Goal: Information Seeking & Learning: Check status

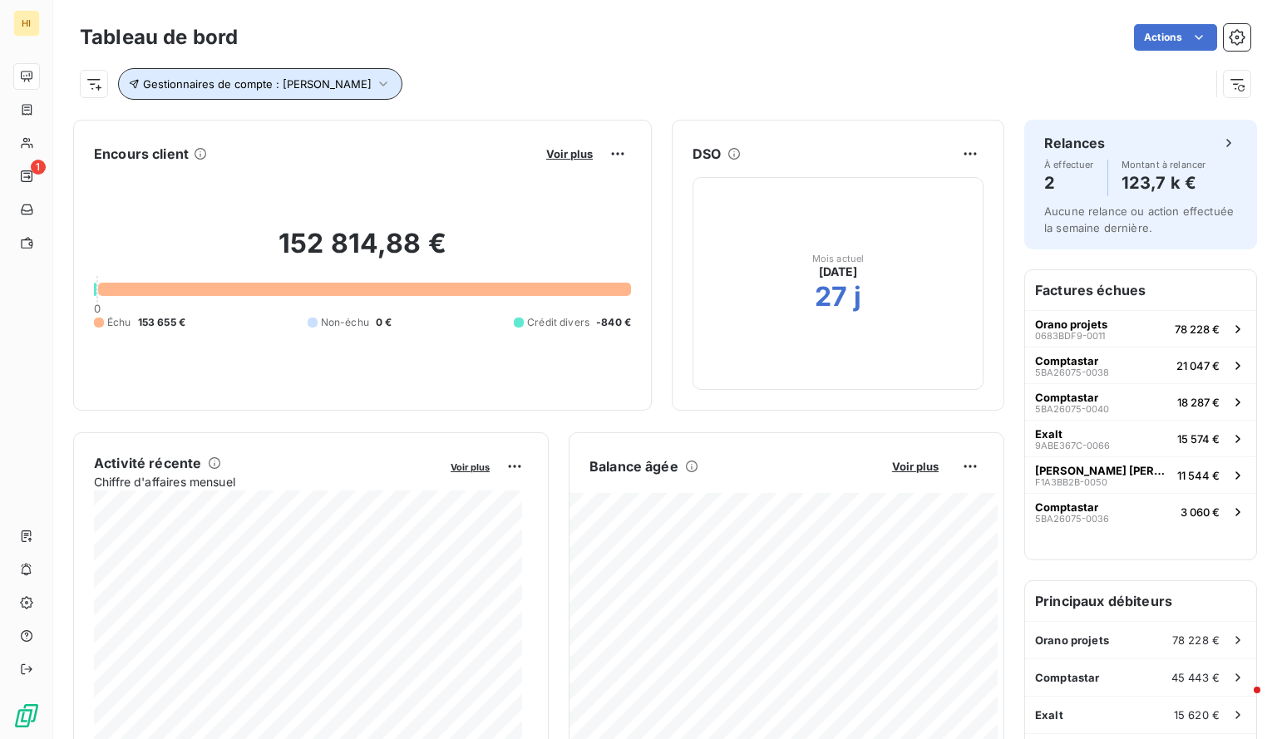
click at [386, 96] on button "Gestionnaires de compte : [PERSON_NAME]" at bounding box center [260, 84] width 284 height 32
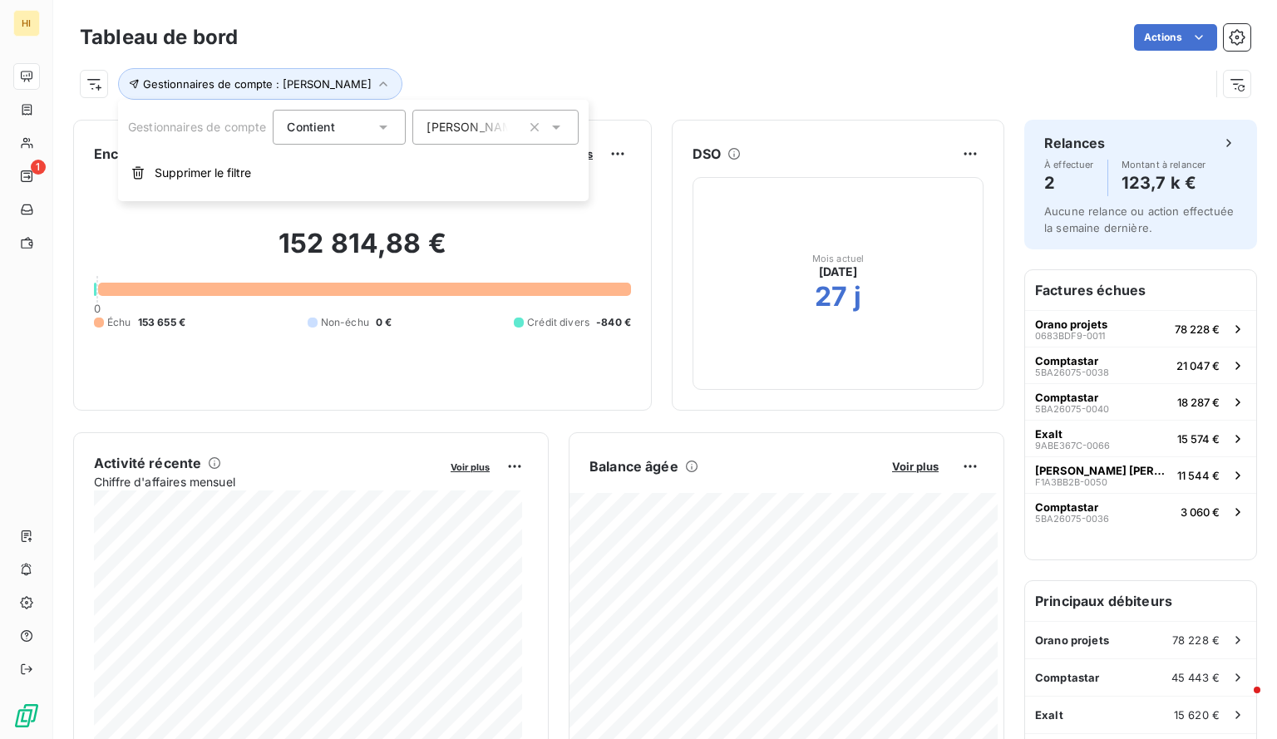
click at [497, 138] on div "[PERSON_NAME]" at bounding box center [495, 127] width 166 height 35
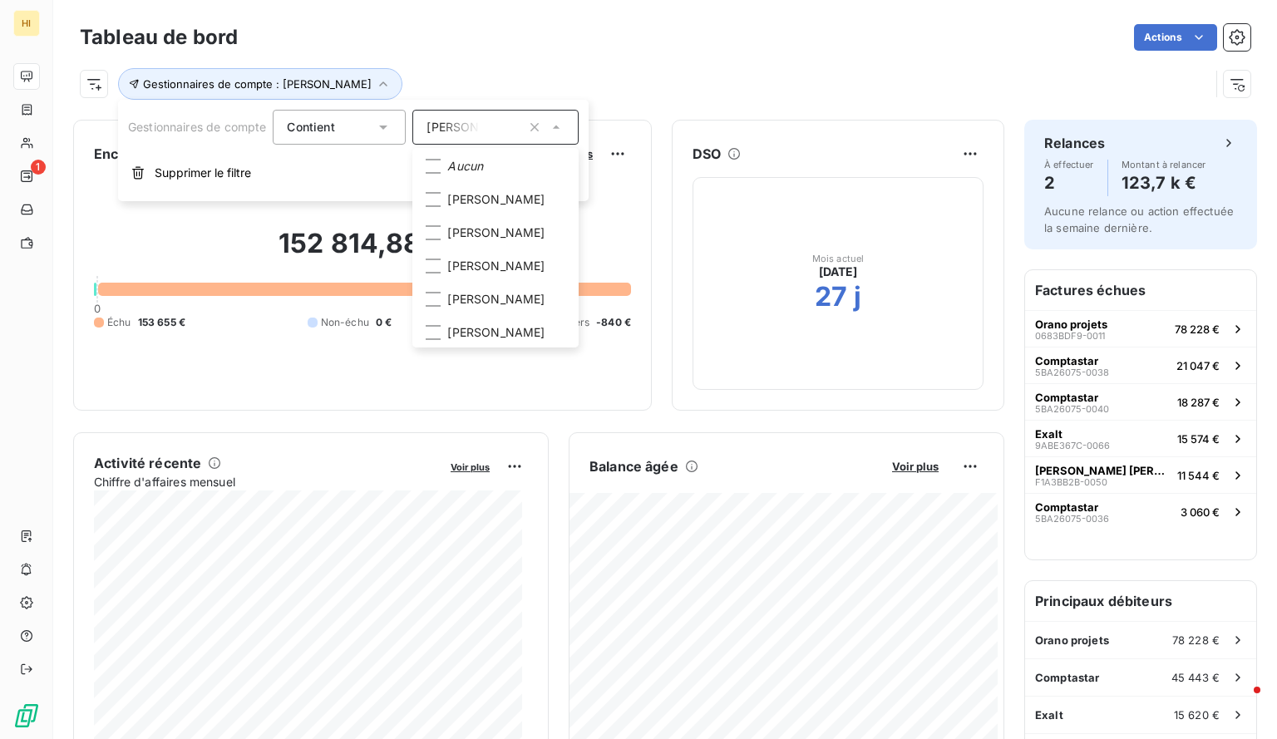
scroll to position [166, 0]
click at [438, 304] on icon at bounding box center [433, 299] width 10 height 10
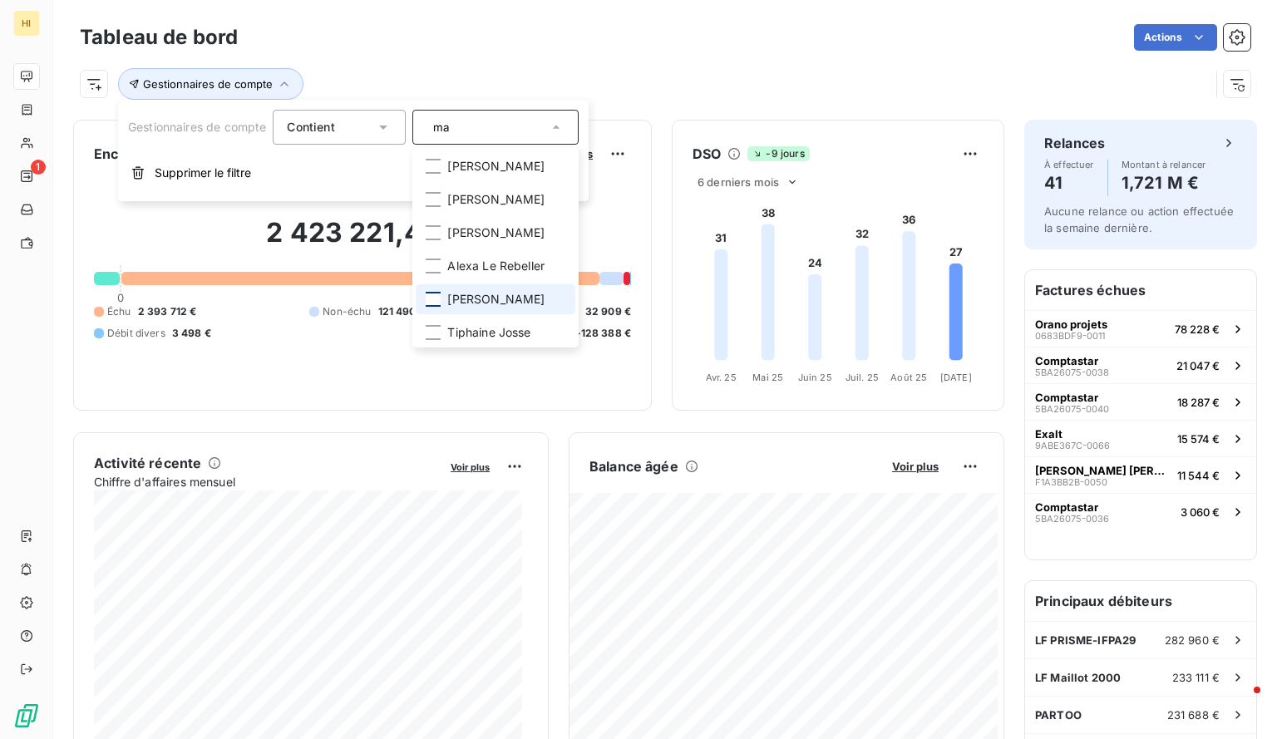
scroll to position [0, 0]
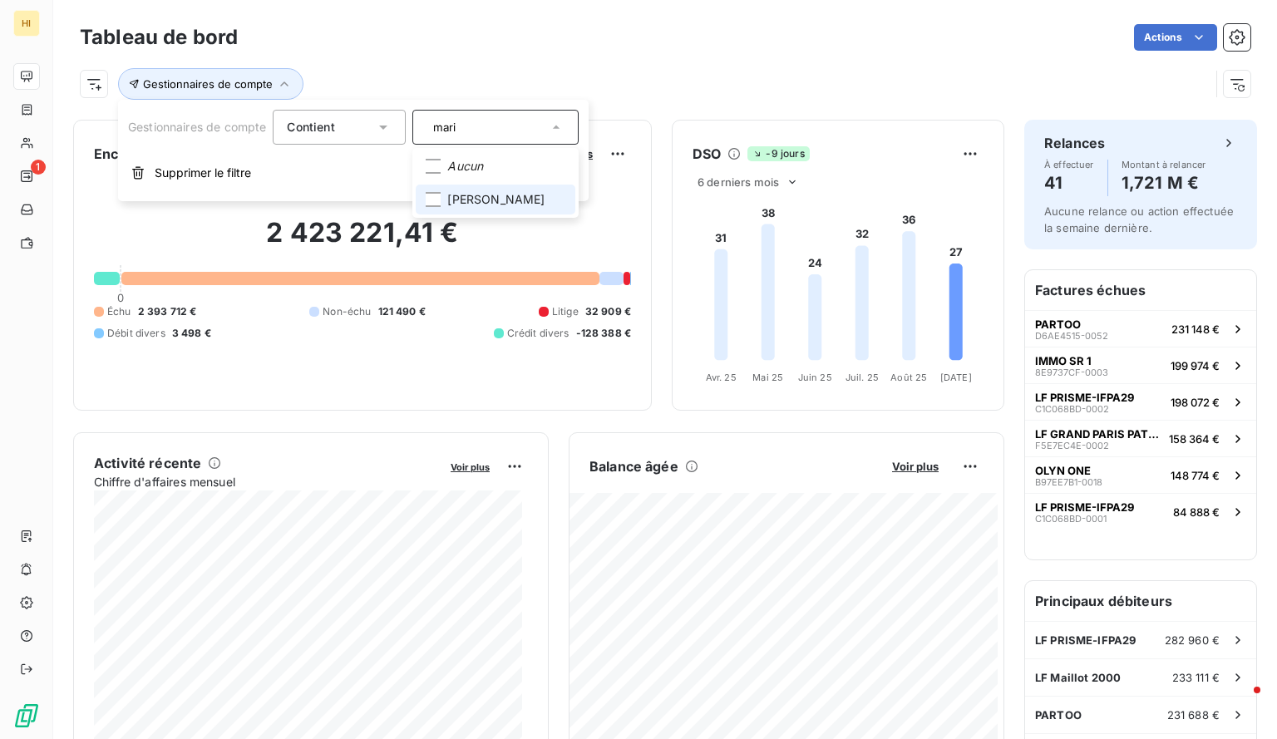
type input "mari"
click at [481, 195] on span "[PERSON_NAME]" at bounding box center [495, 199] width 97 height 17
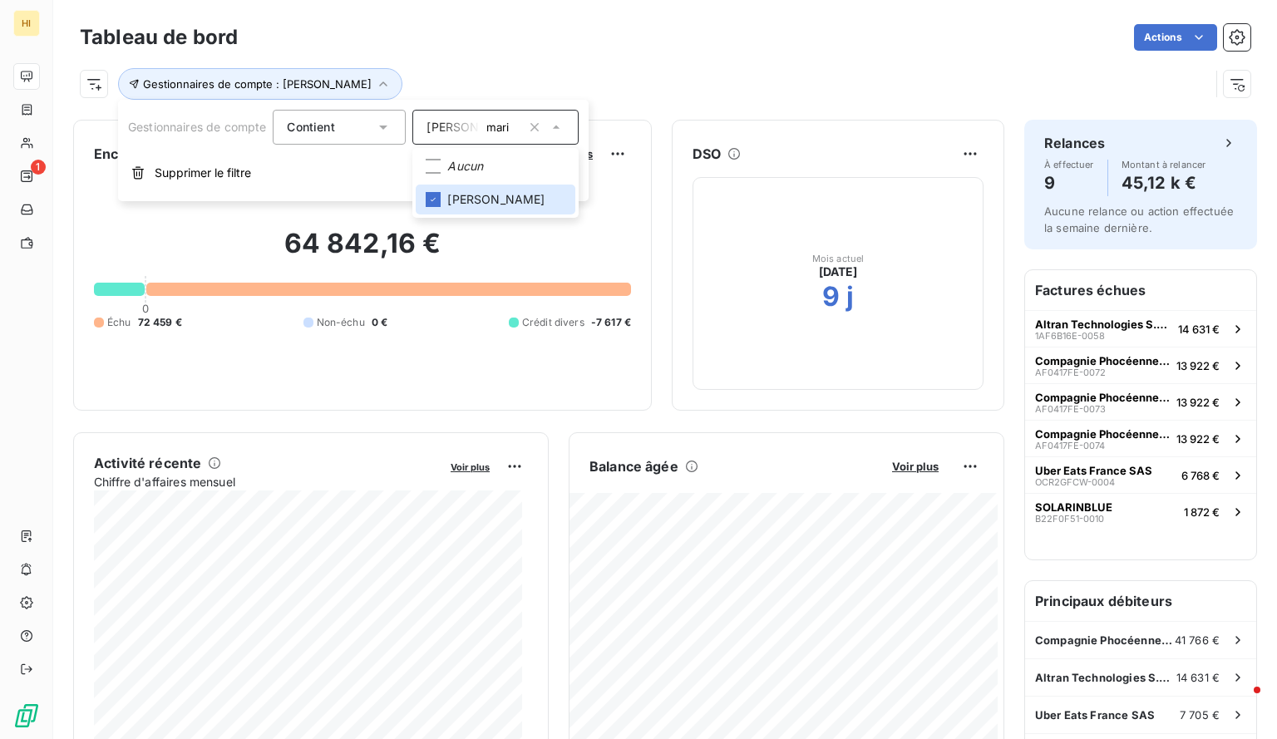
click at [650, 71] on div "Gestionnaires de compte : [PERSON_NAME]" at bounding box center [645, 84] width 1130 height 32
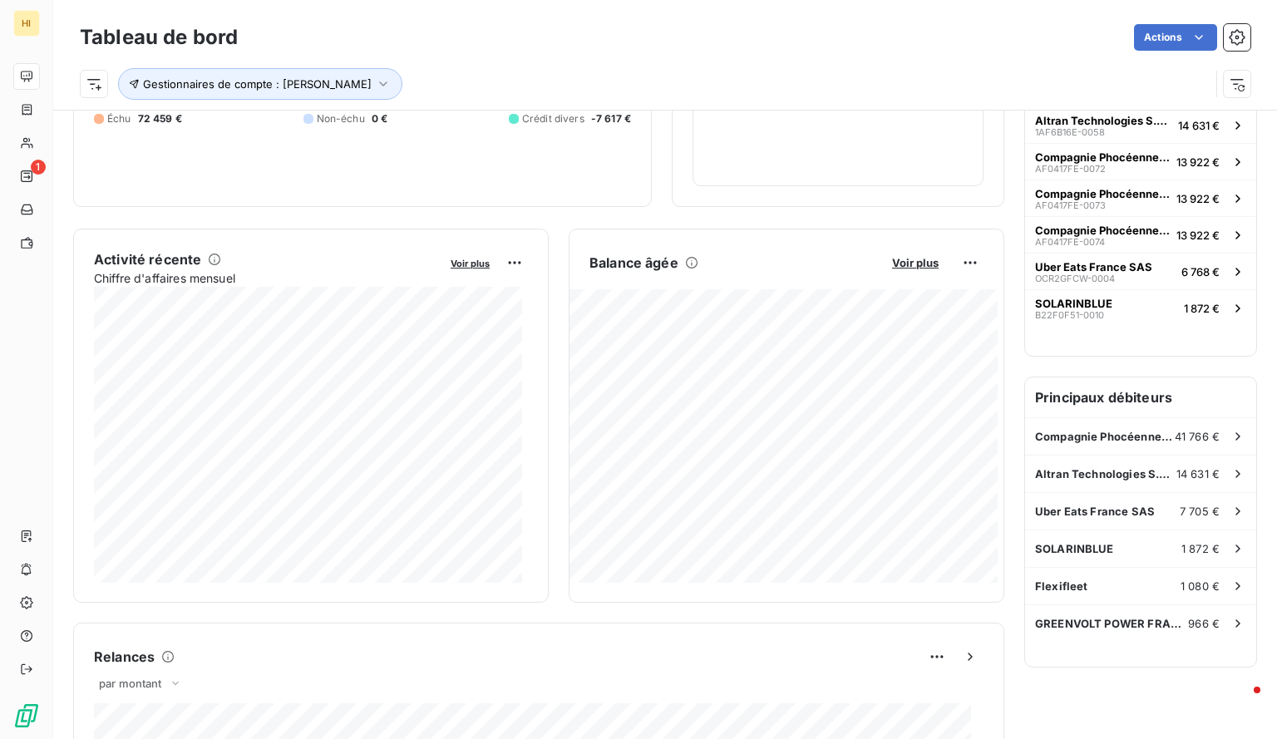
scroll to position [206, 0]
click at [889, 267] on div "Balance âgée Voir plus" at bounding box center [787, 261] width 434 height 27
click at [892, 260] on span "Voir plus" at bounding box center [915, 260] width 47 height 13
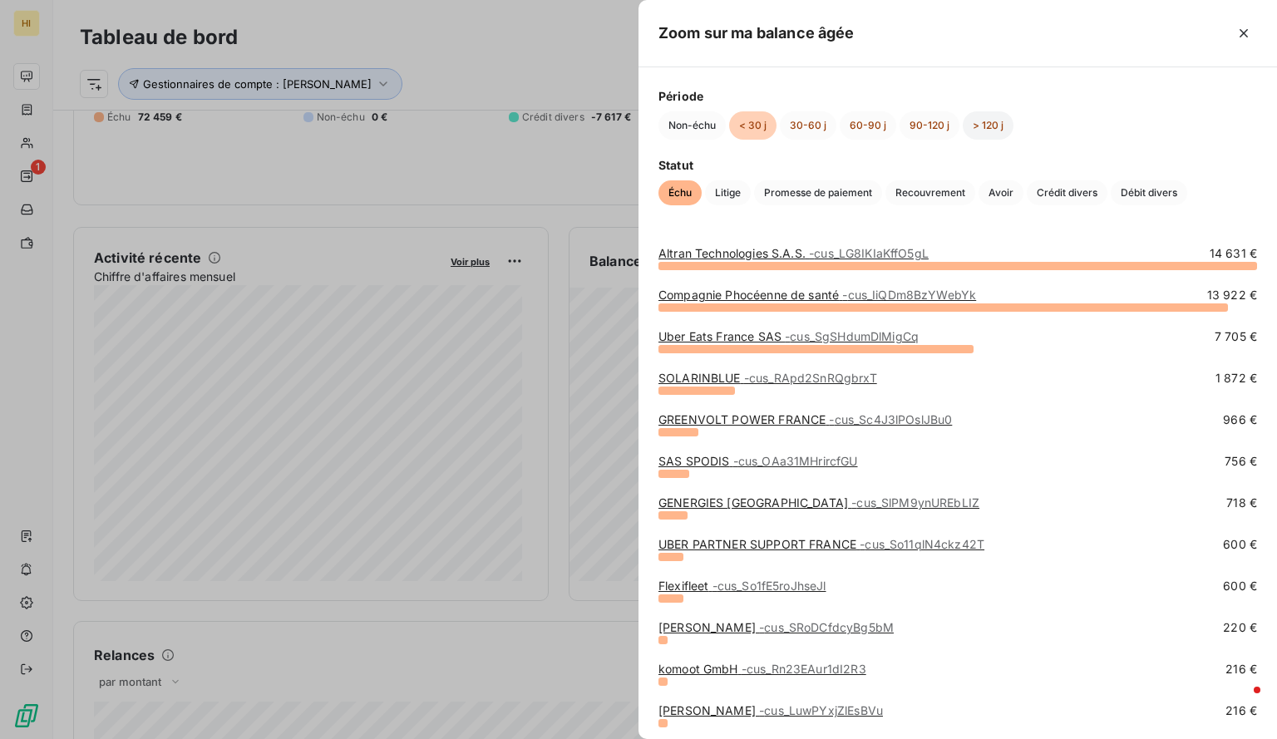
click at [990, 128] on button "> 120 j" at bounding box center [988, 125] width 51 height 28
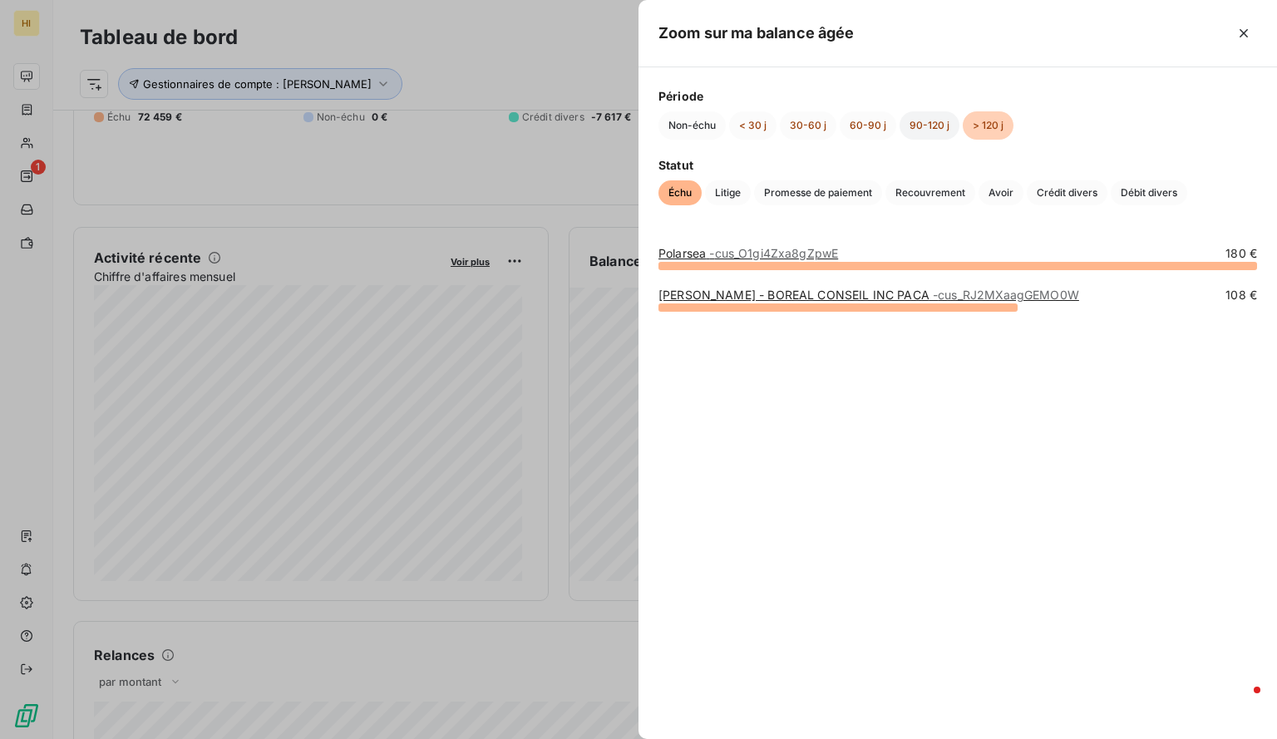
click at [940, 138] on button "90-120 j" at bounding box center [930, 125] width 60 height 28
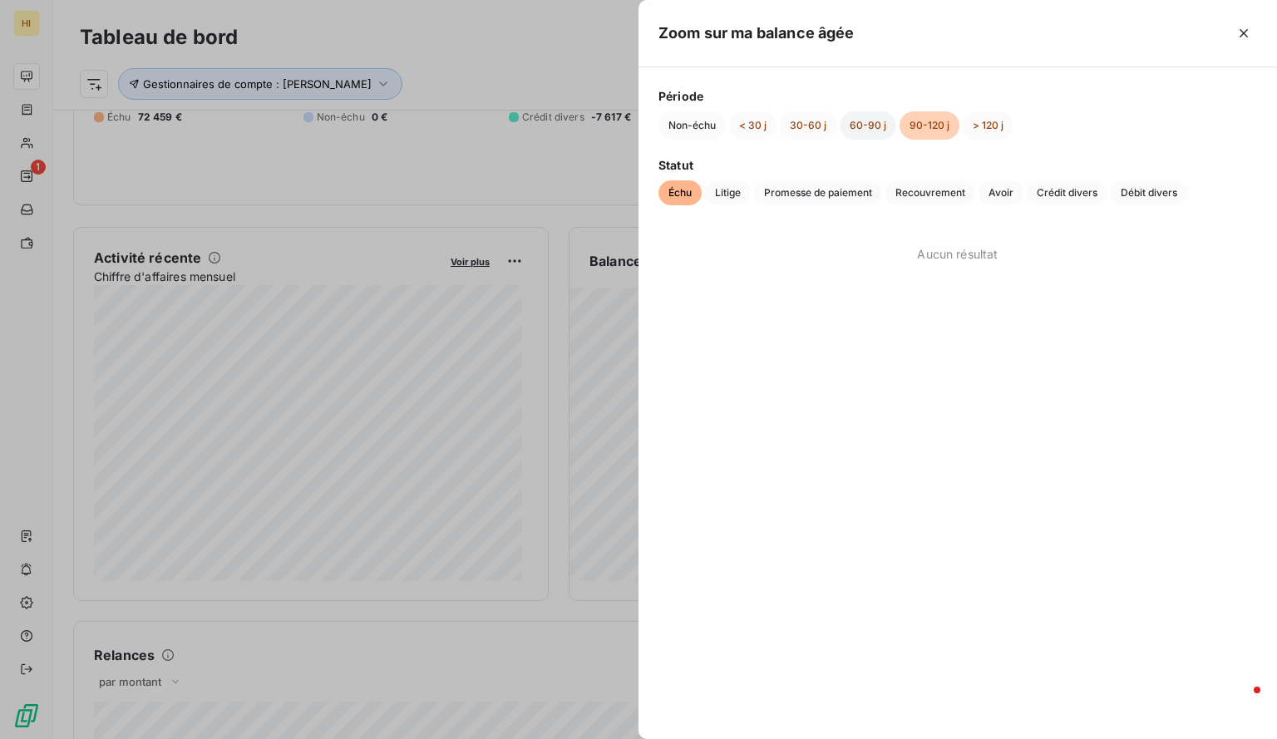
click at [855, 130] on button "60-90 j" at bounding box center [868, 125] width 57 height 28
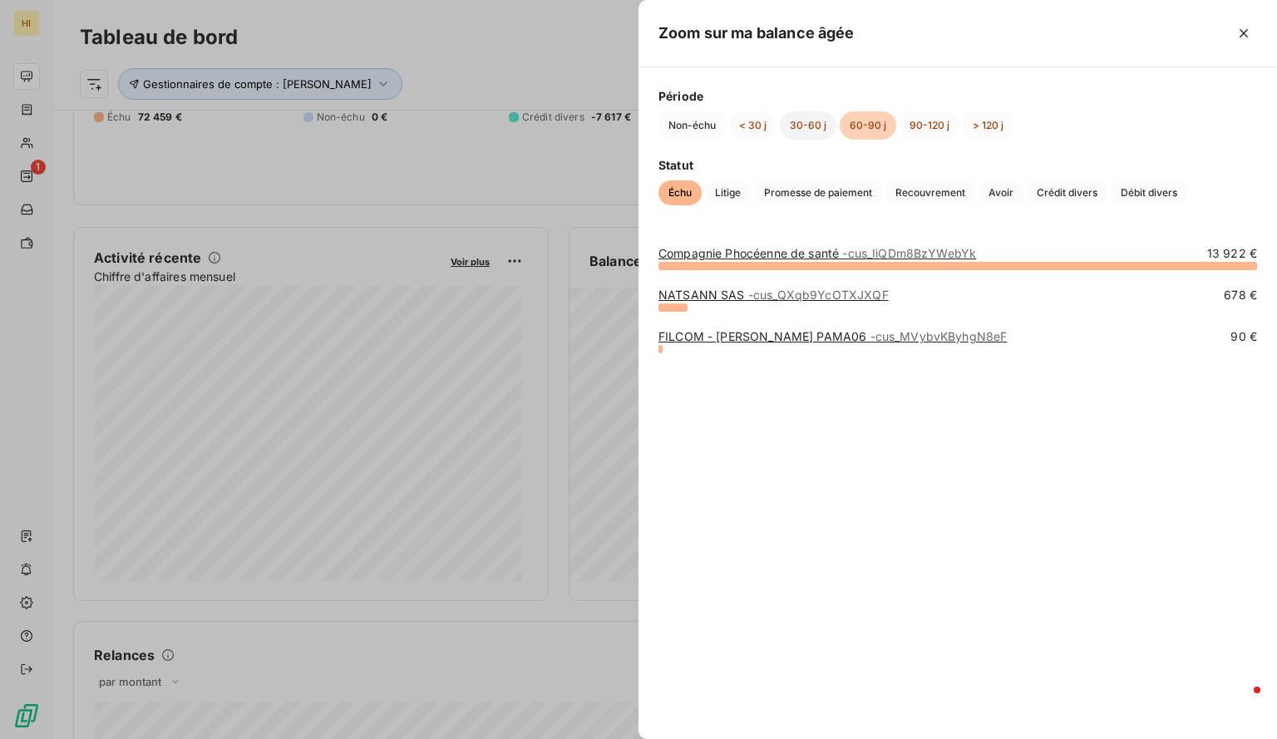
click at [805, 121] on button "30-60 j" at bounding box center [808, 125] width 57 height 28
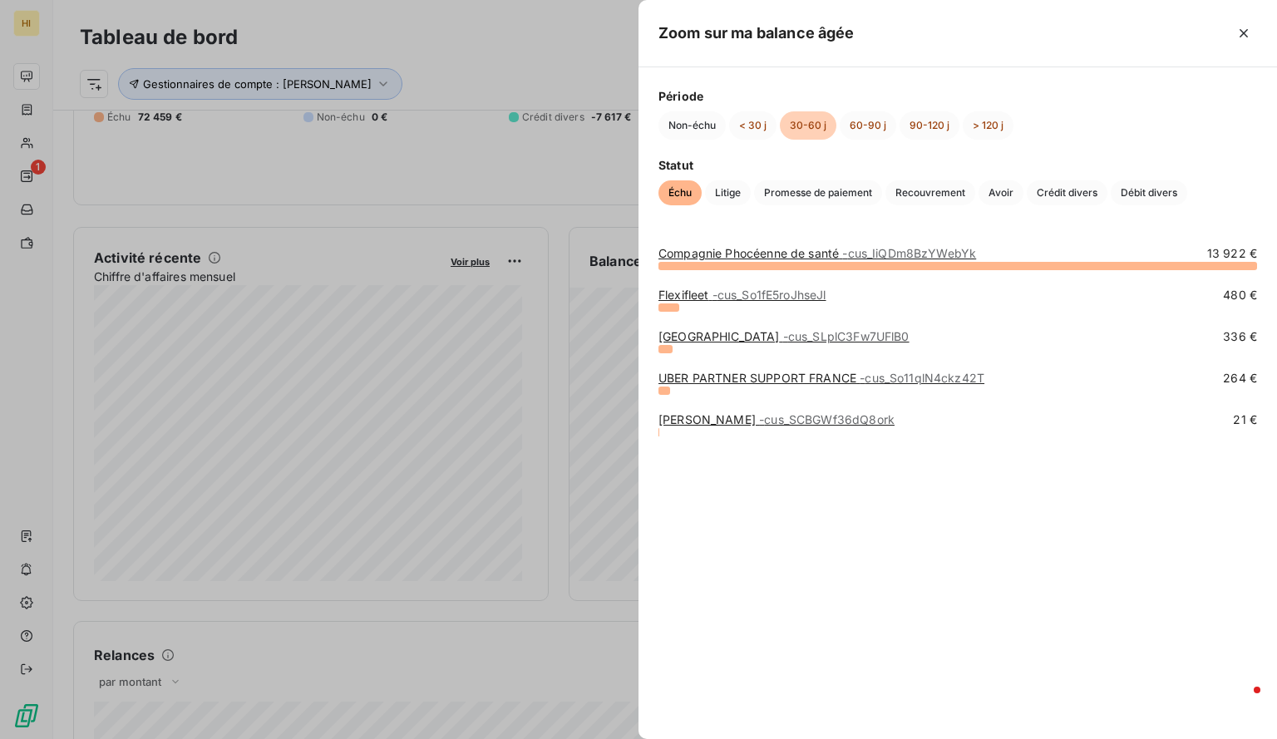
click at [691, 420] on link "[PERSON_NAME] - cus_SCBGWf36dQ8ork" at bounding box center [777, 419] width 236 height 14
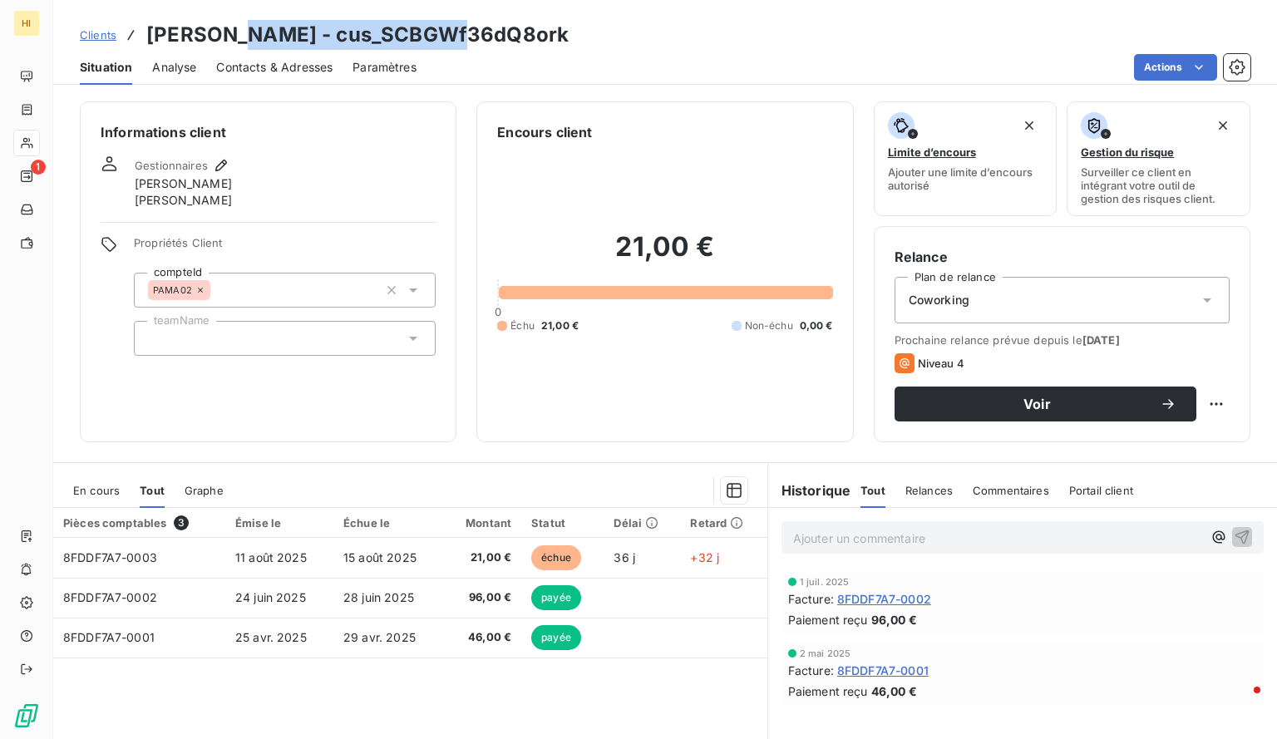
drag, startPoint x: 462, startPoint y: 41, endPoint x: 232, endPoint y: 39, distance: 230.4
click at [232, 39] on h3 "[PERSON_NAME] - cus_SCBGWf36dQ8ork" at bounding box center [357, 35] width 422 height 30
copy h3 "cus_SCBGWf36dQ8ork"
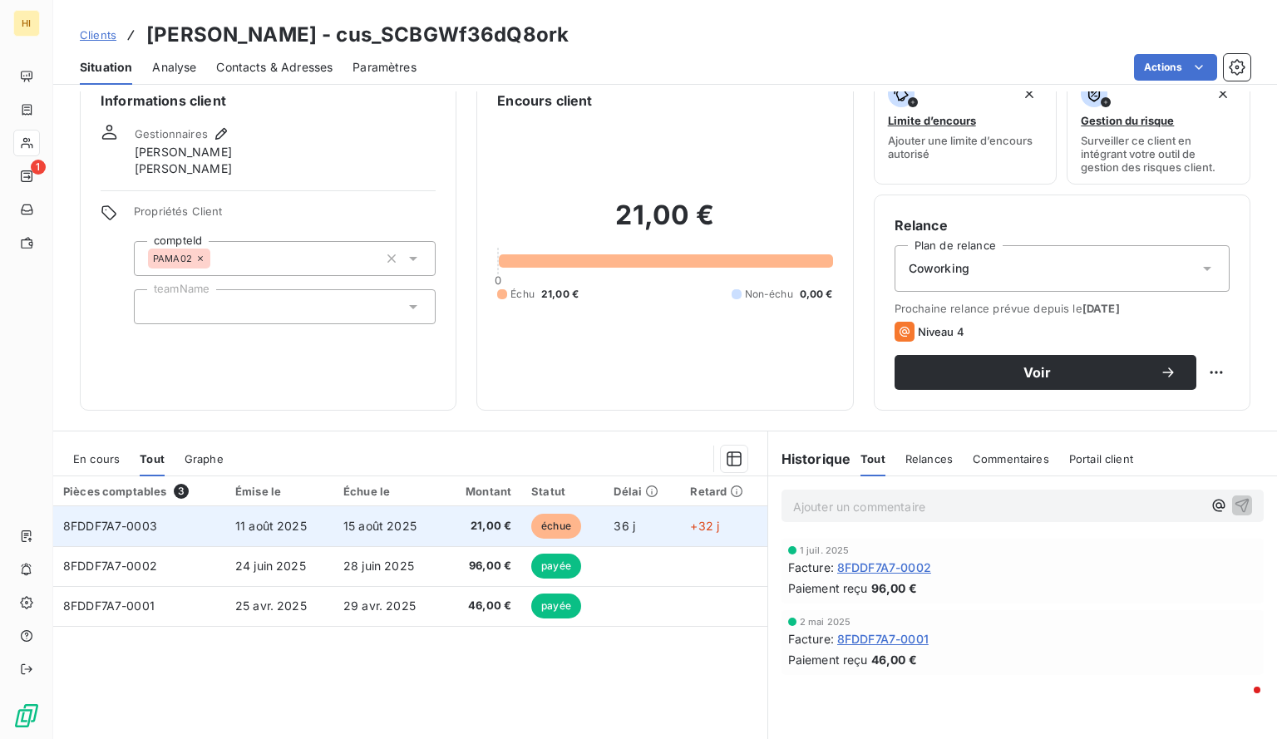
click at [381, 519] on span "15 août 2025" at bounding box center [379, 526] width 73 height 14
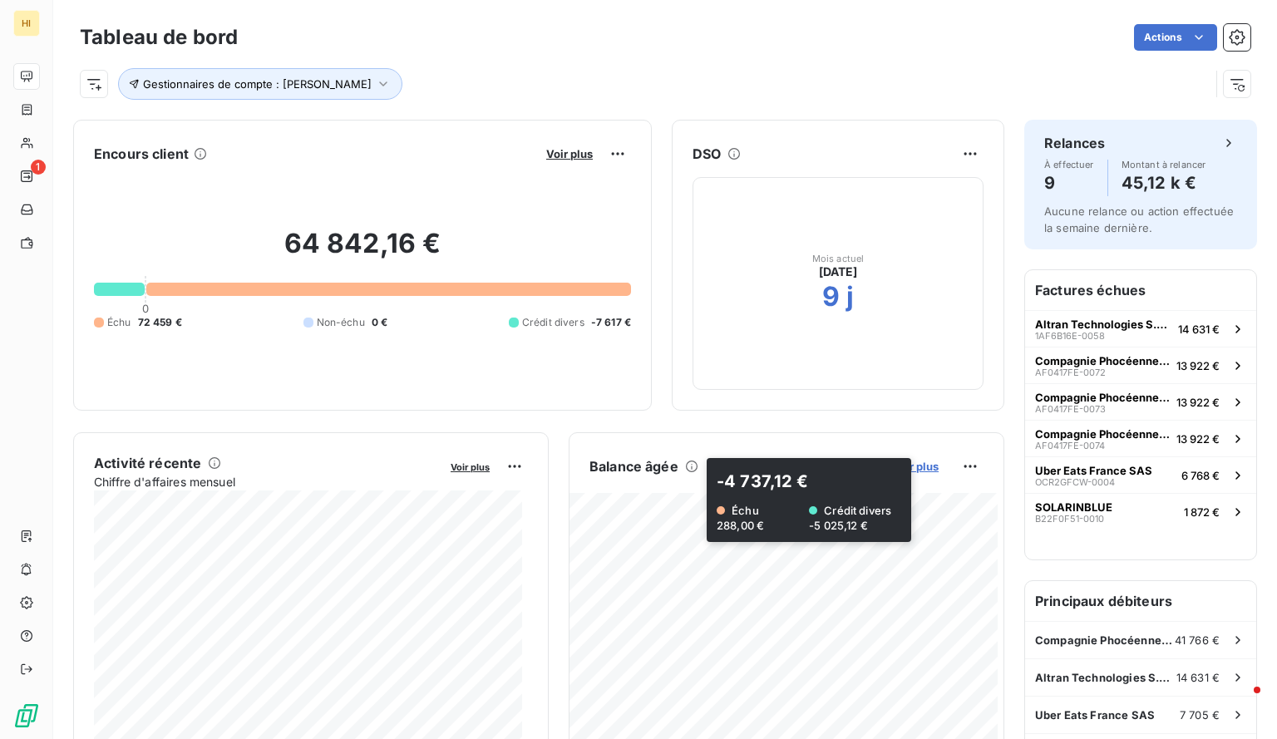
click at [906, 466] on span "Voir plus" at bounding box center [915, 466] width 47 height 13
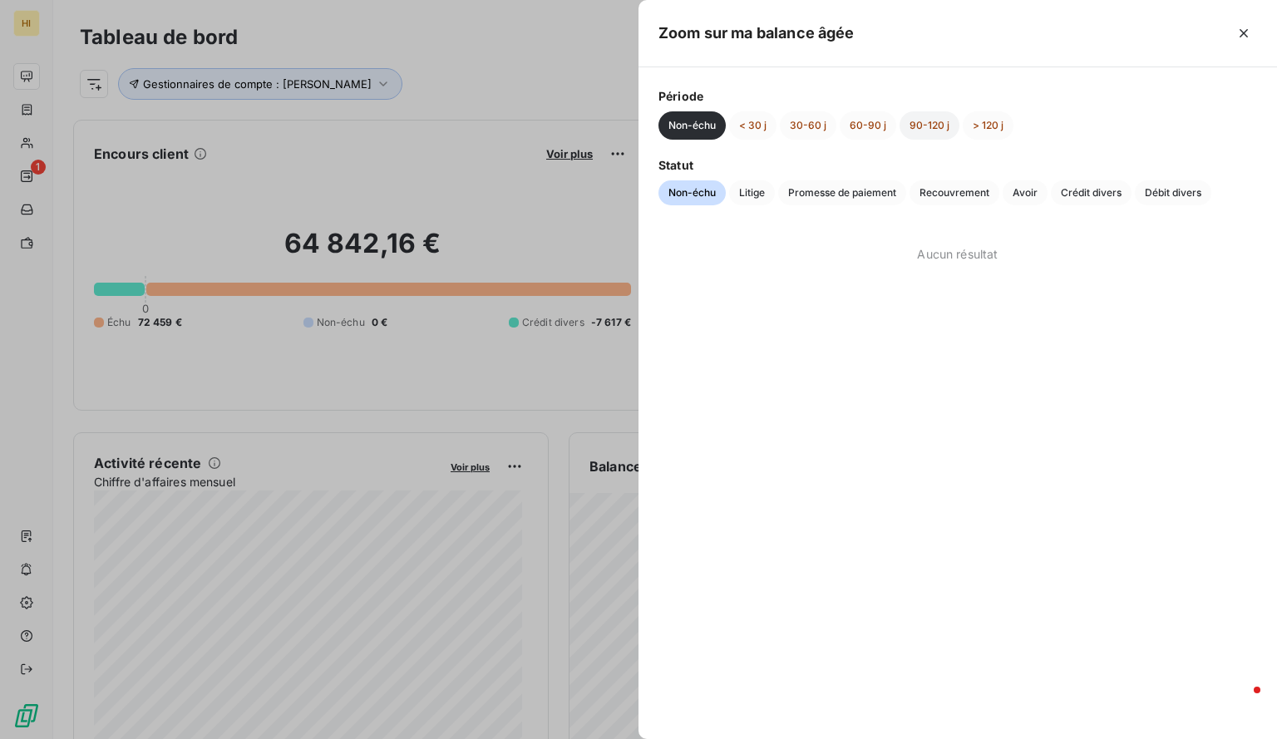
click at [920, 123] on button "90-120 j" at bounding box center [930, 125] width 60 height 28
click at [873, 123] on button "60-90 j" at bounding box center [868, 125] width 57 height 28
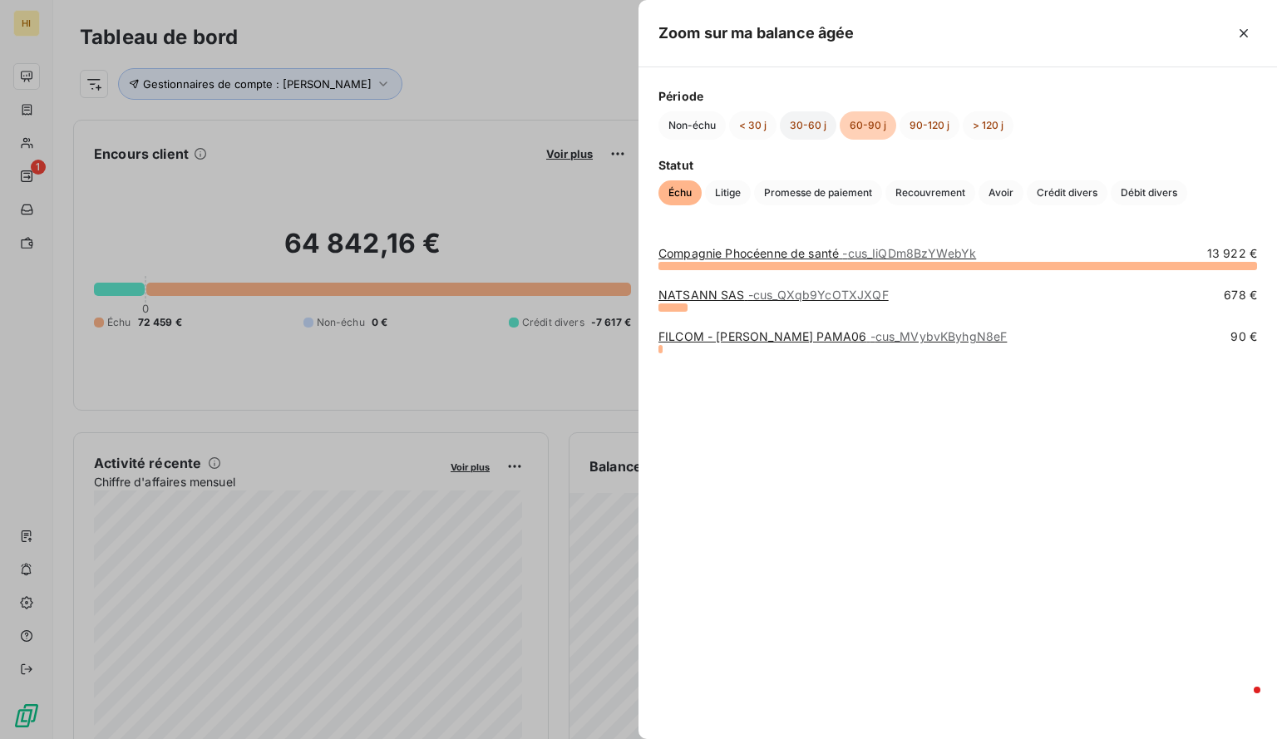
click at [807, 125] on button "30-60 j" at bounding box center [808, 125] width 57 height 28
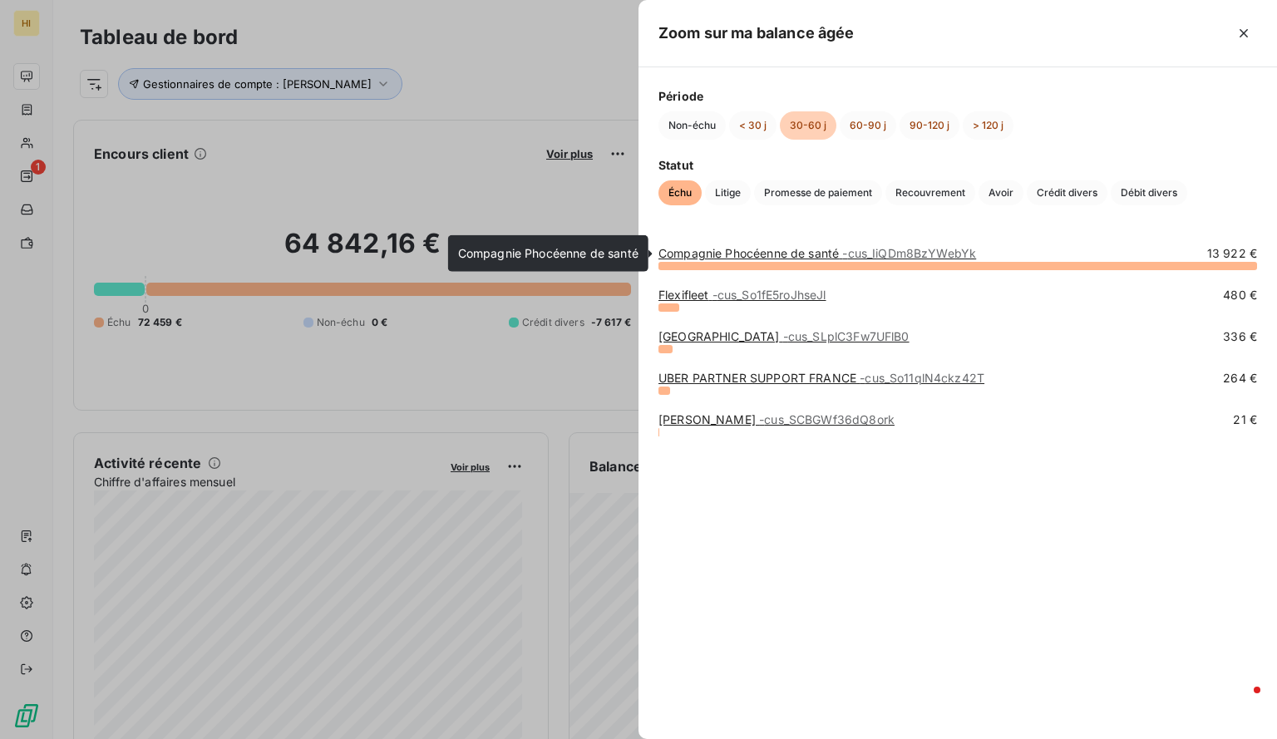
click at [805, 252] on link "Compagnie Phocéenne de santé - cus_IiQDm8BzYWebYk" at bounding box center [818, 253] width 318 height 14
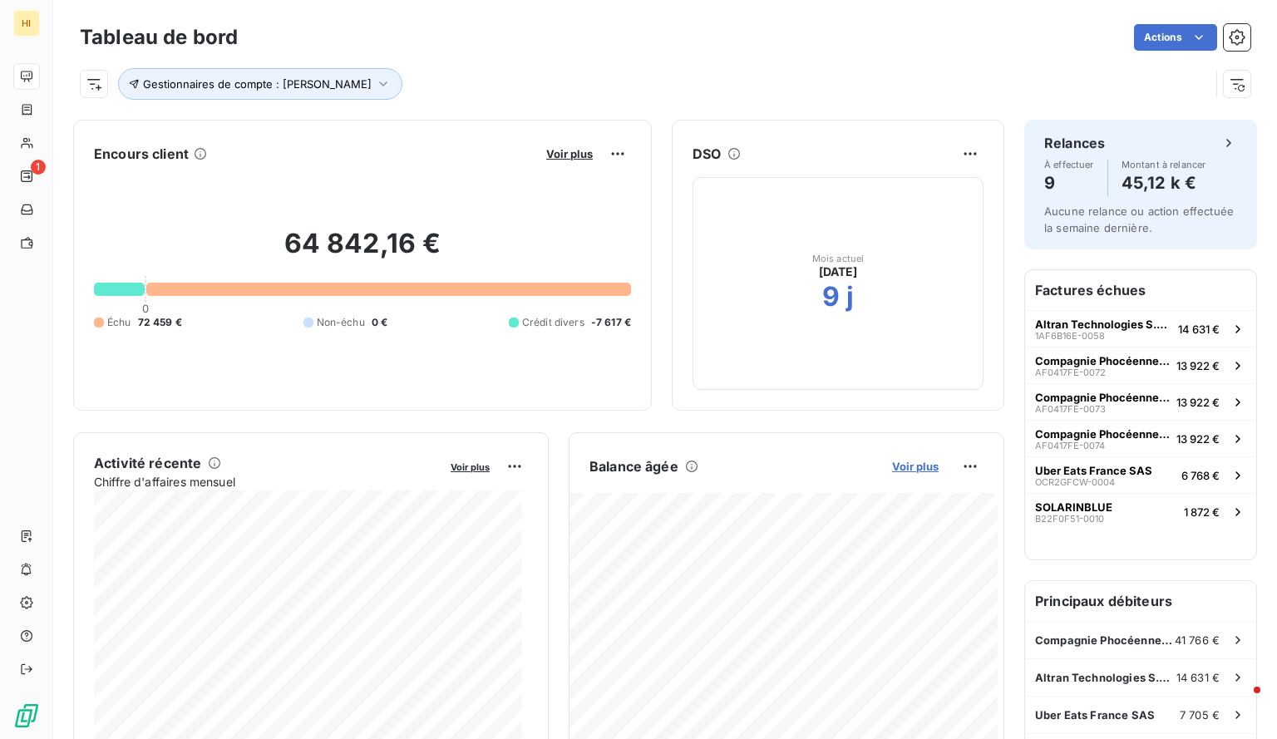
click at [906, 462] on span "Voir plus" at bounding box center [915, 466] width 47 height 13
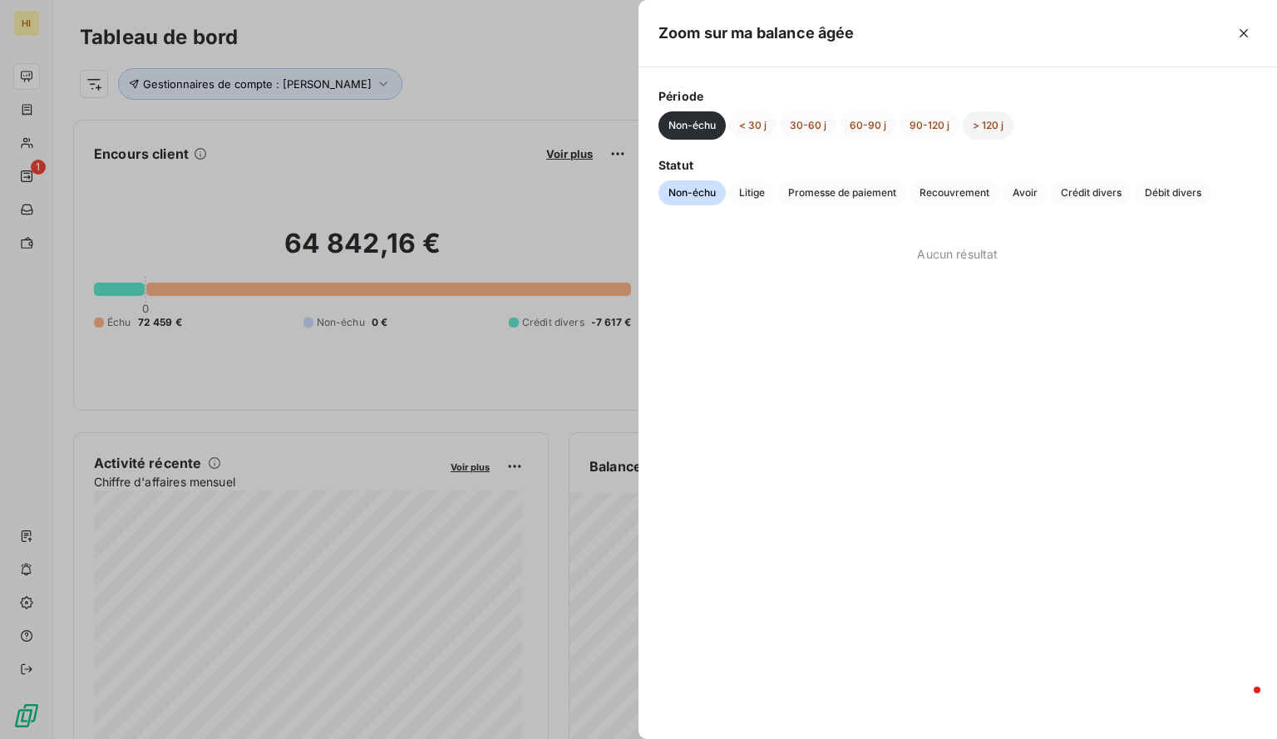
click at [991, 130] on button "> 120 j" at bounding box center [988, 125] width 51 height 28
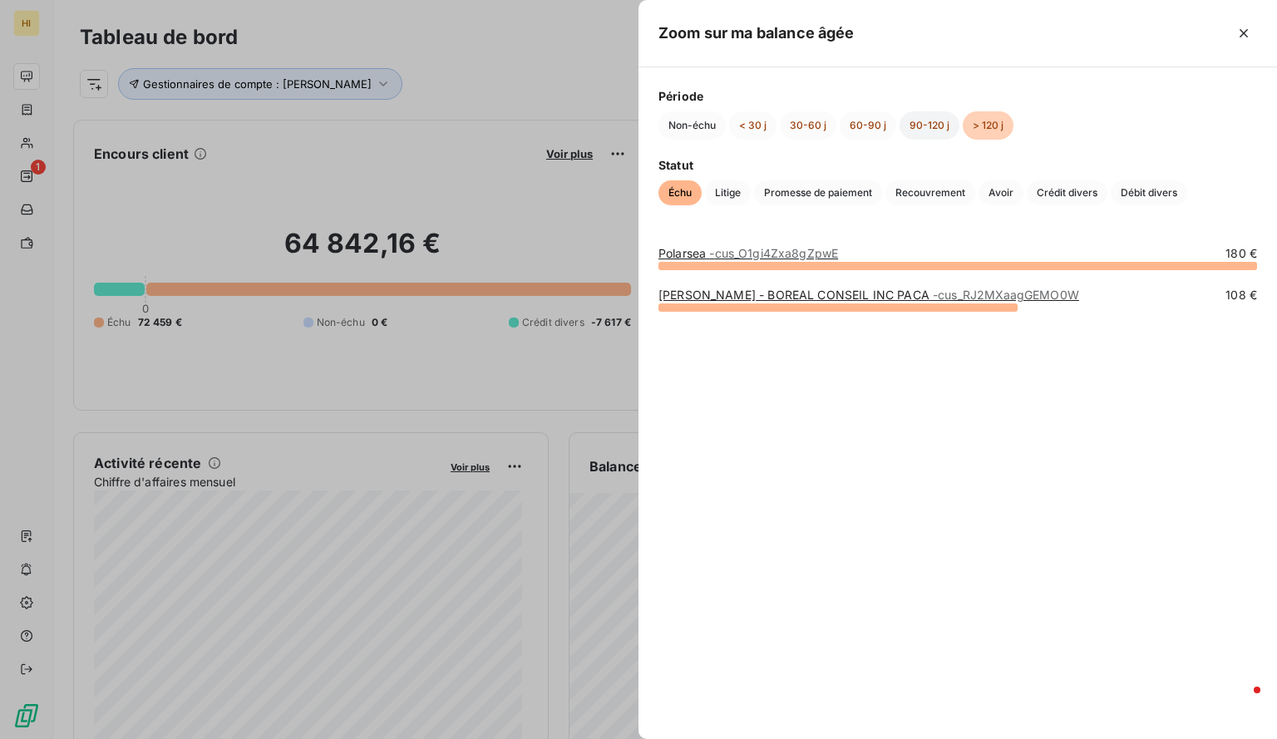
click at [923, 118] on button "90-120 j" at bounding box center [930, 125] width 60 height 28
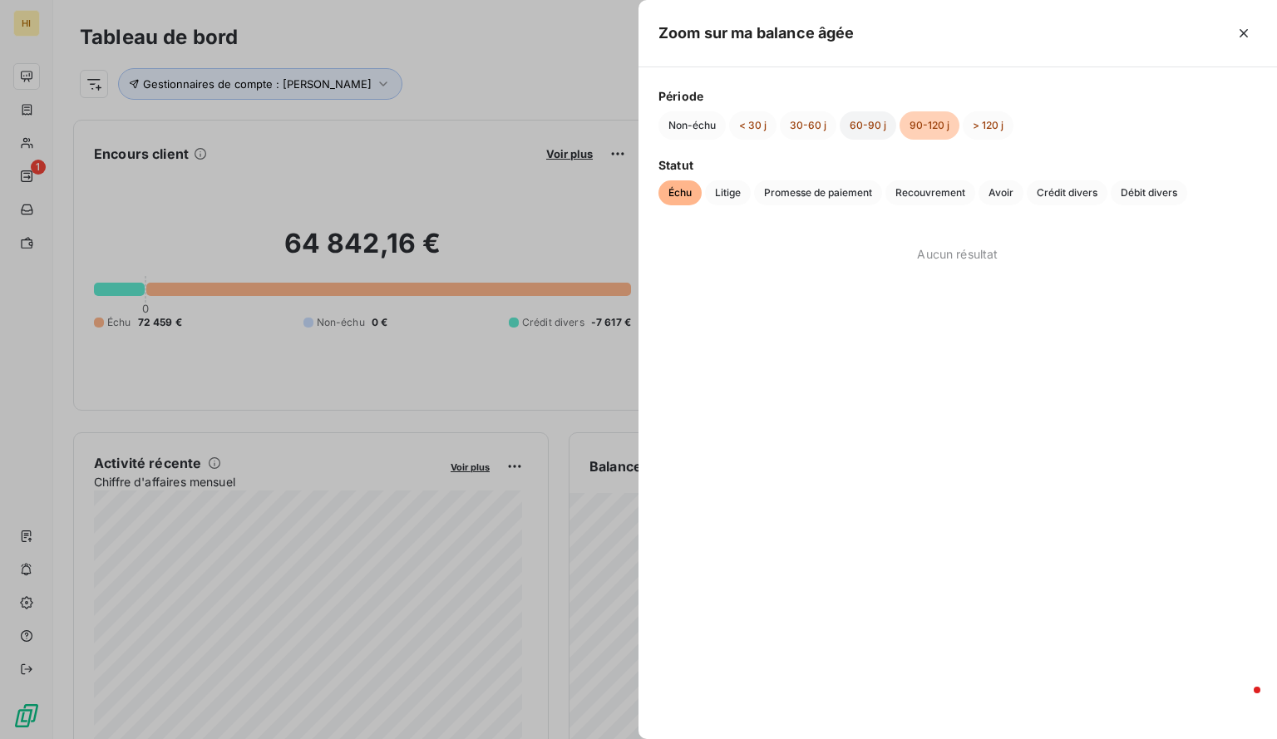
click at [847, 122] on button "60-90 j" at bounding box center [868, 125] width 57 height 28
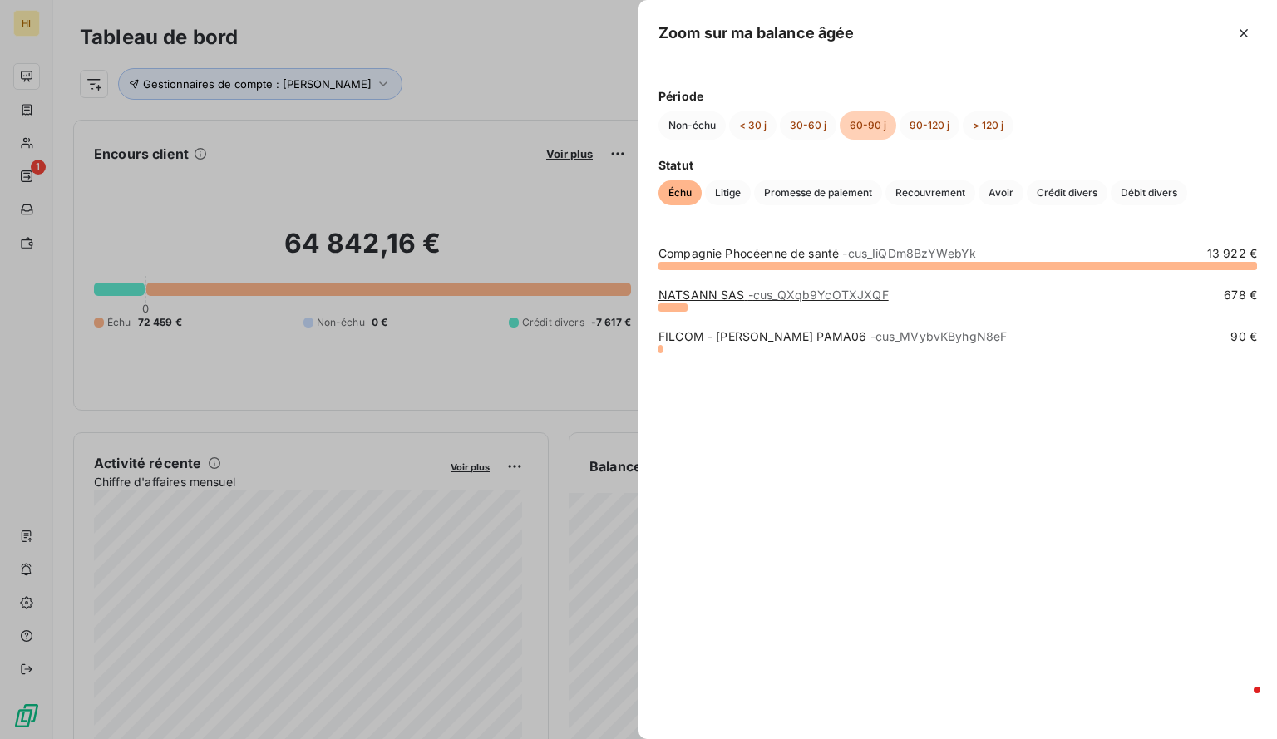
click at [719, 332] on link "FILCOM - [PERSON_NAME] PAMA06 - cus_MVybvKByhgN8eF" at bounding box center [833, 336] width 348 height 14
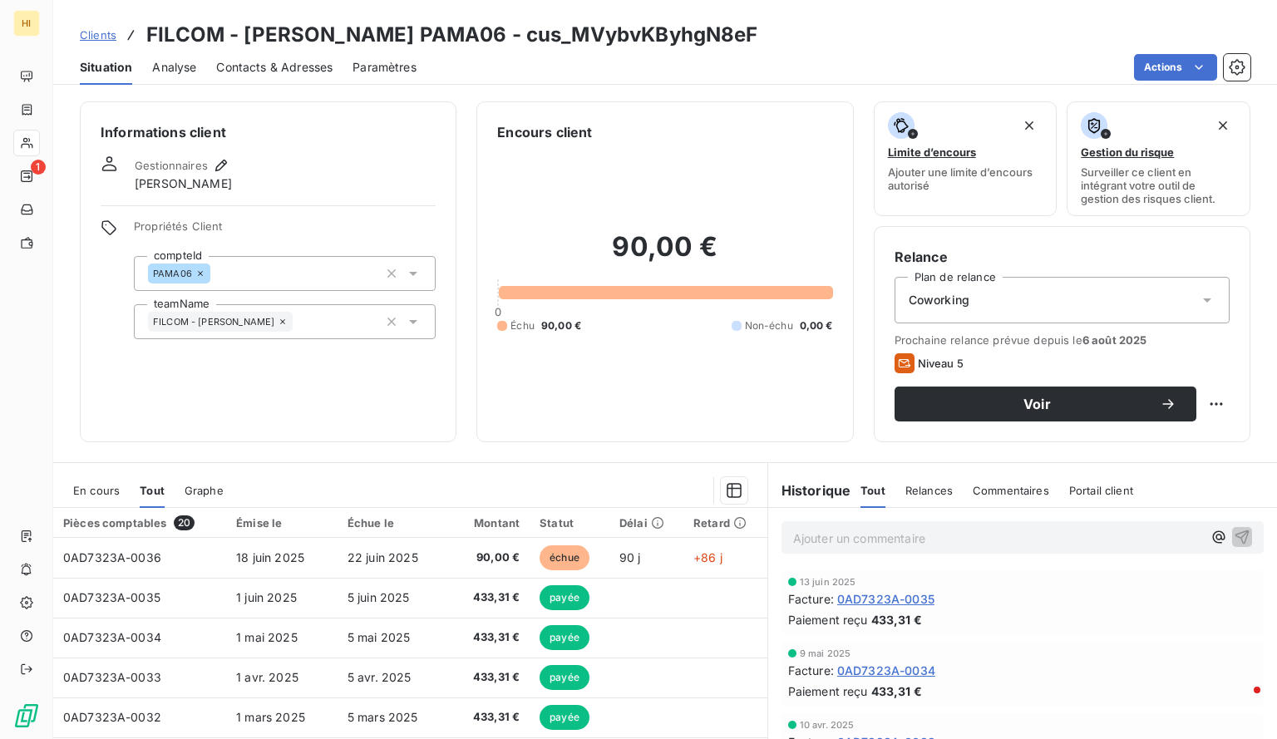
scroll to position [137, 0]
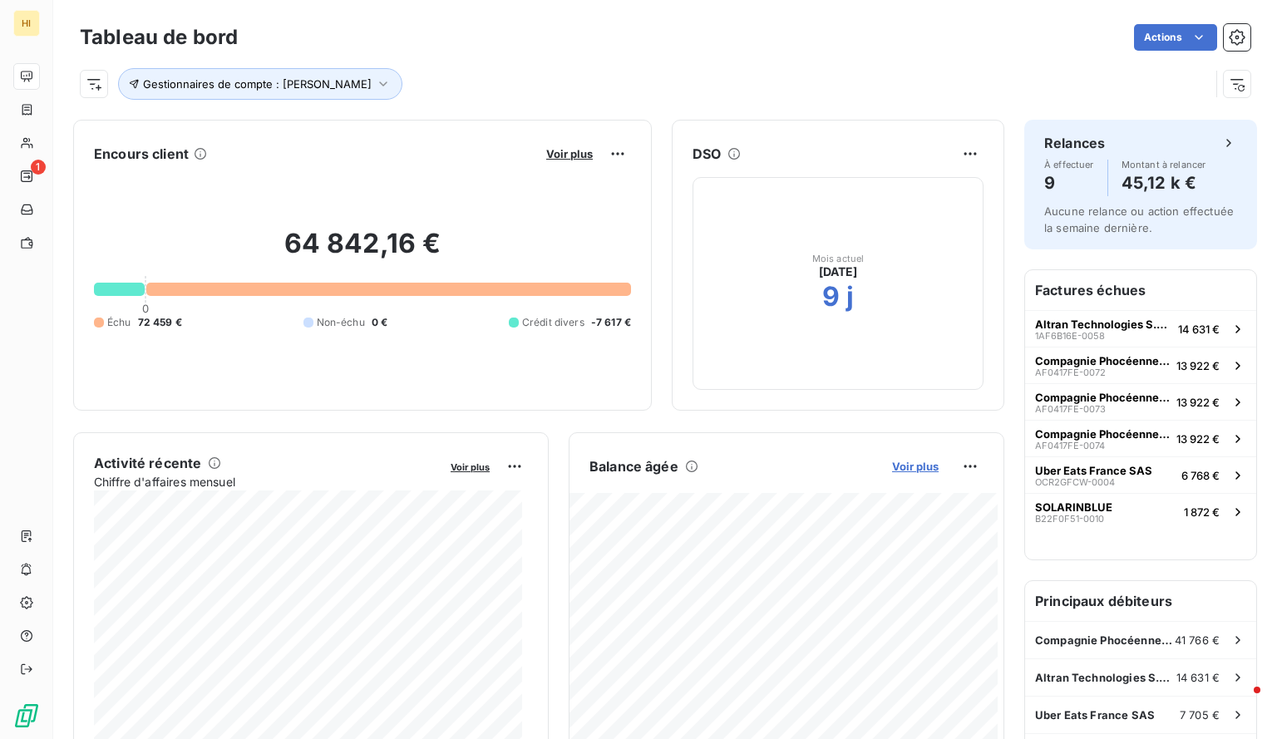
click at [901, 464] on span "Voir plus" at bounding box center [915, 466] width 47 height 13
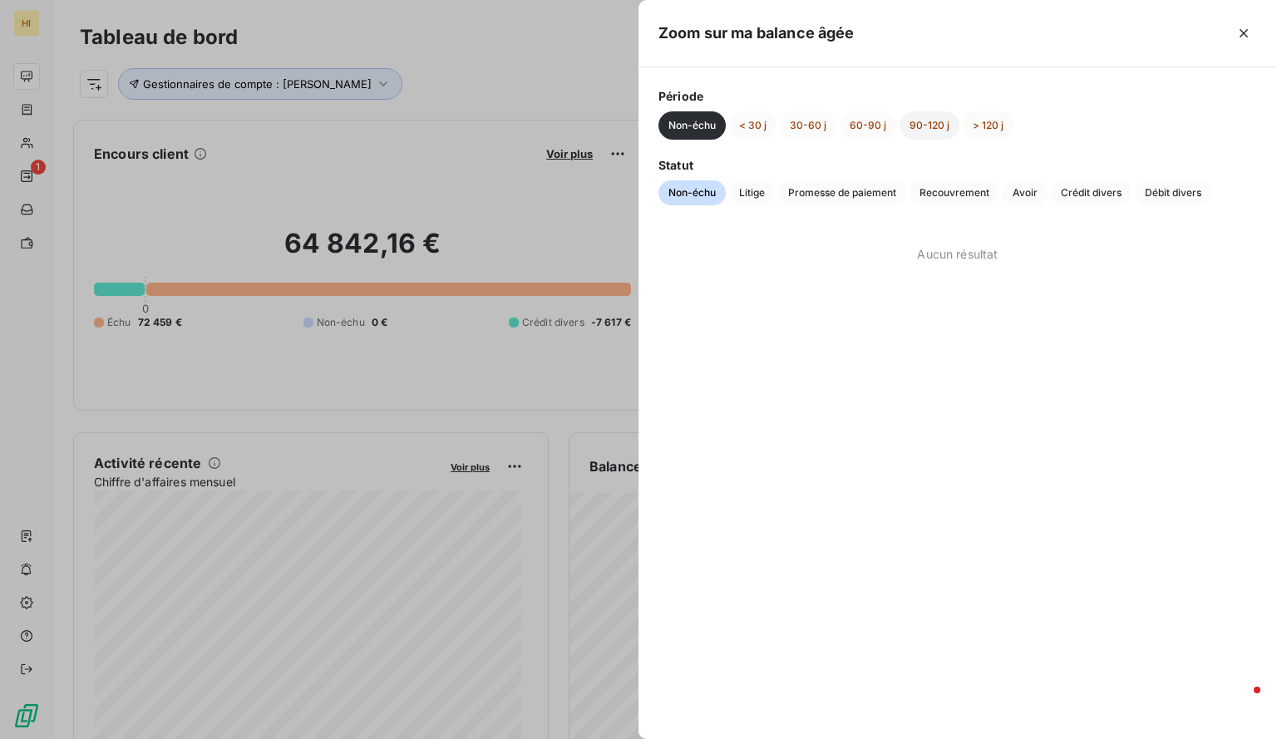
click at [938, 112] on button "90-120 j" at bounding box center [930, 125] width 60 height 28
click at [887, 114] on button "60-90 j" at bounding box center [868, 125] width 57 height 28
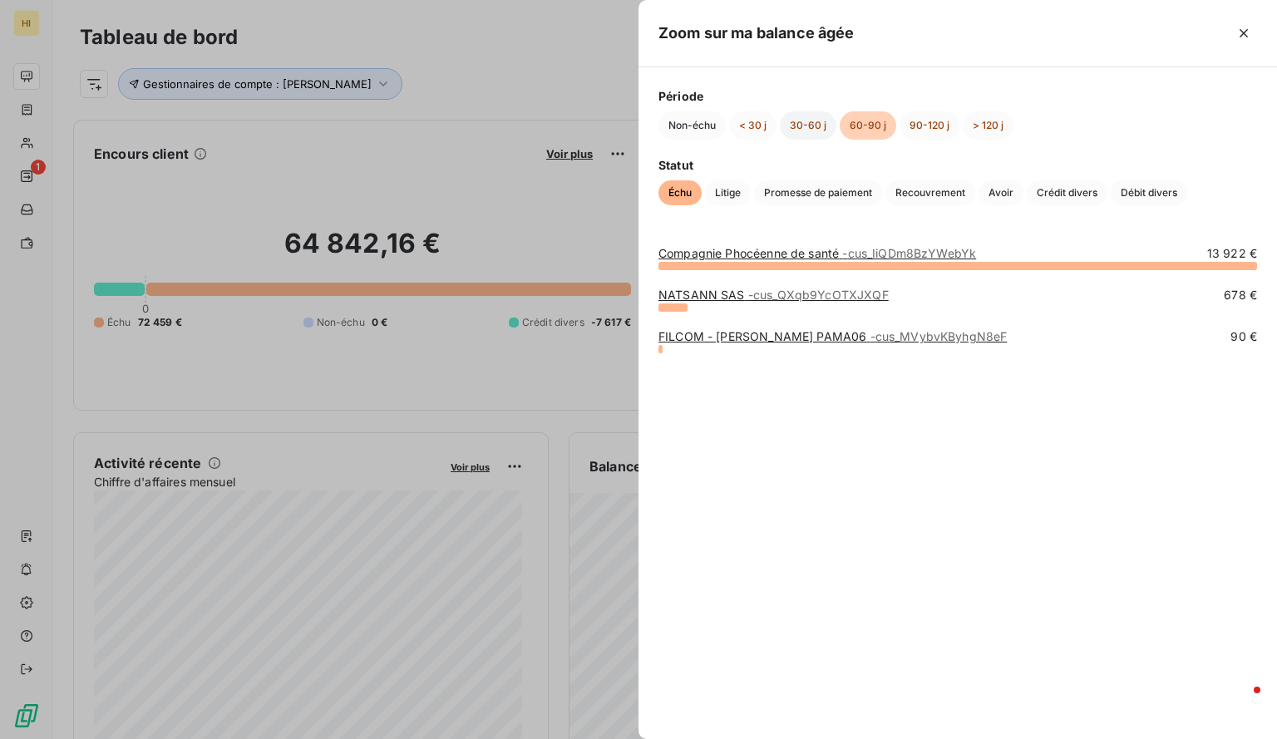
click at [815, 131] on button "30-60 j" at bounding box center [808, 125] width 57 height 28
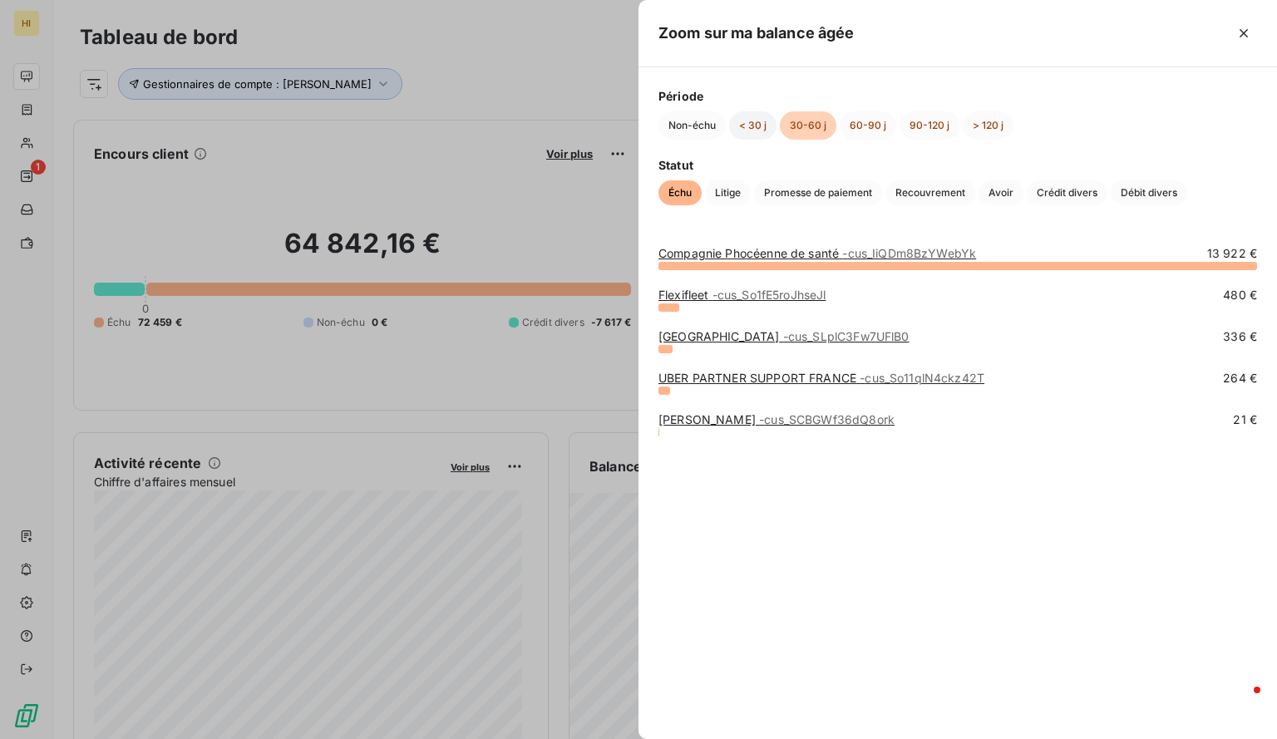
click at [742, 118] on button "< 30 j" at bounding box center [752, 125] width 47 height 28
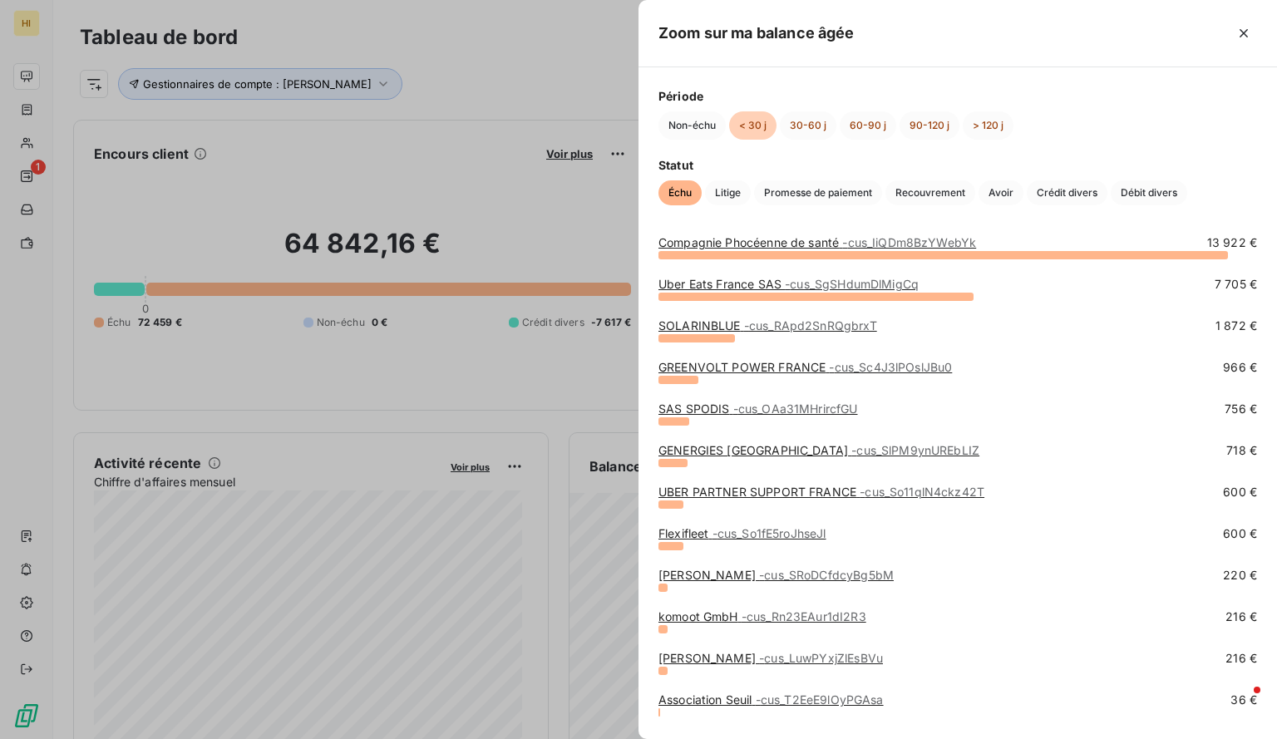
scroll to position [86, 0]
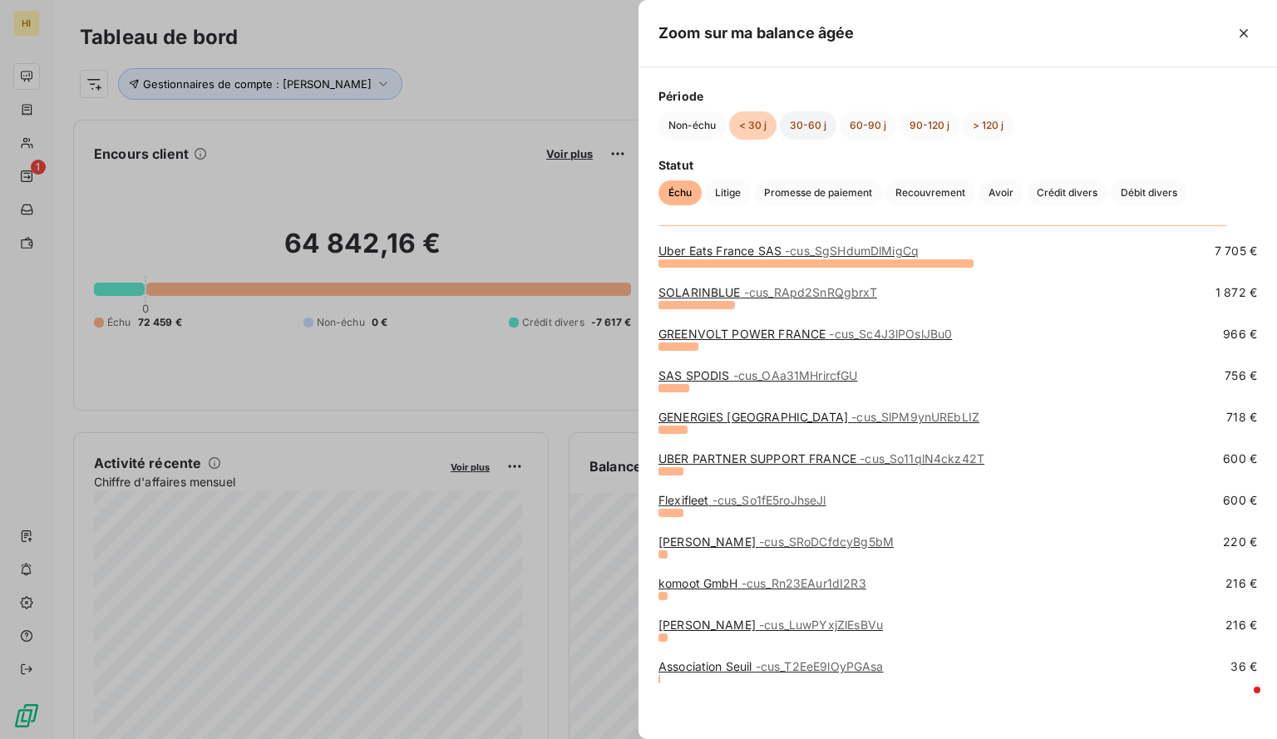
click at [813, 129] on button "30-60 j" at bounding box center [808, 125] width 57 height 28
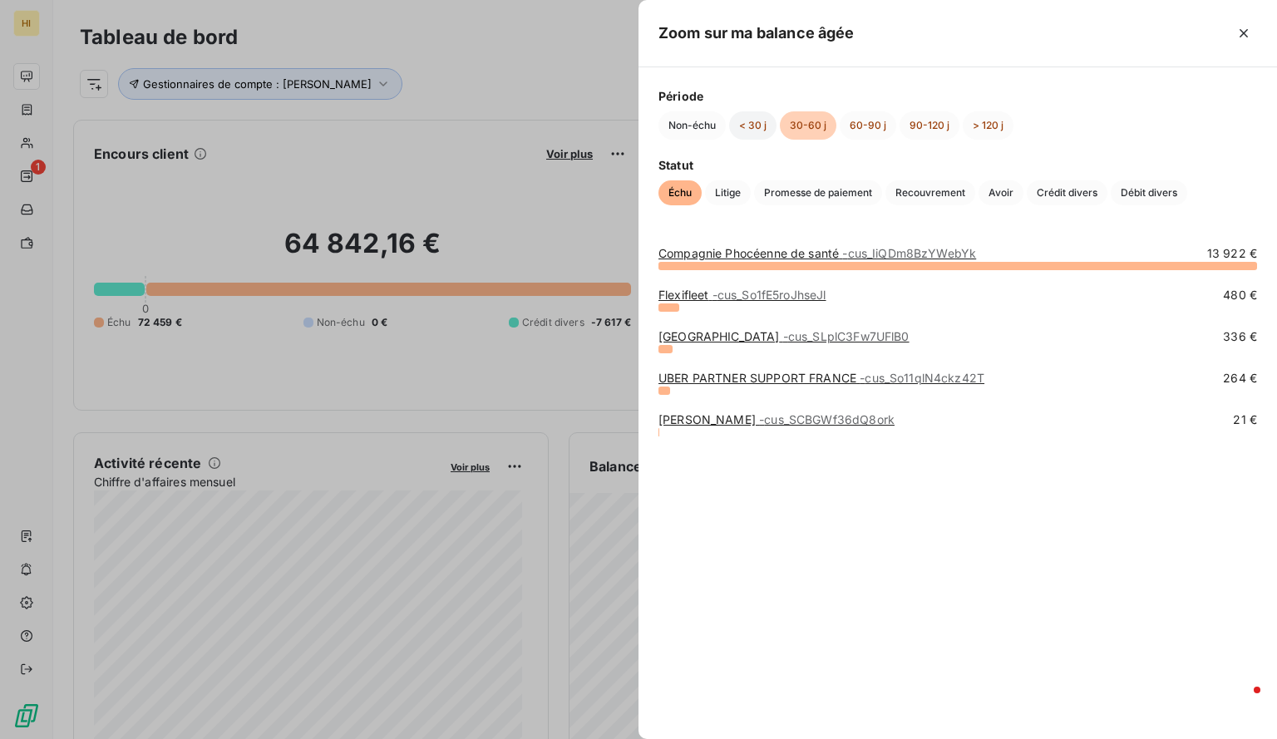
click at [752, 117] on button "< 30 j" at bounding box center [752, 125] width 47 height 28
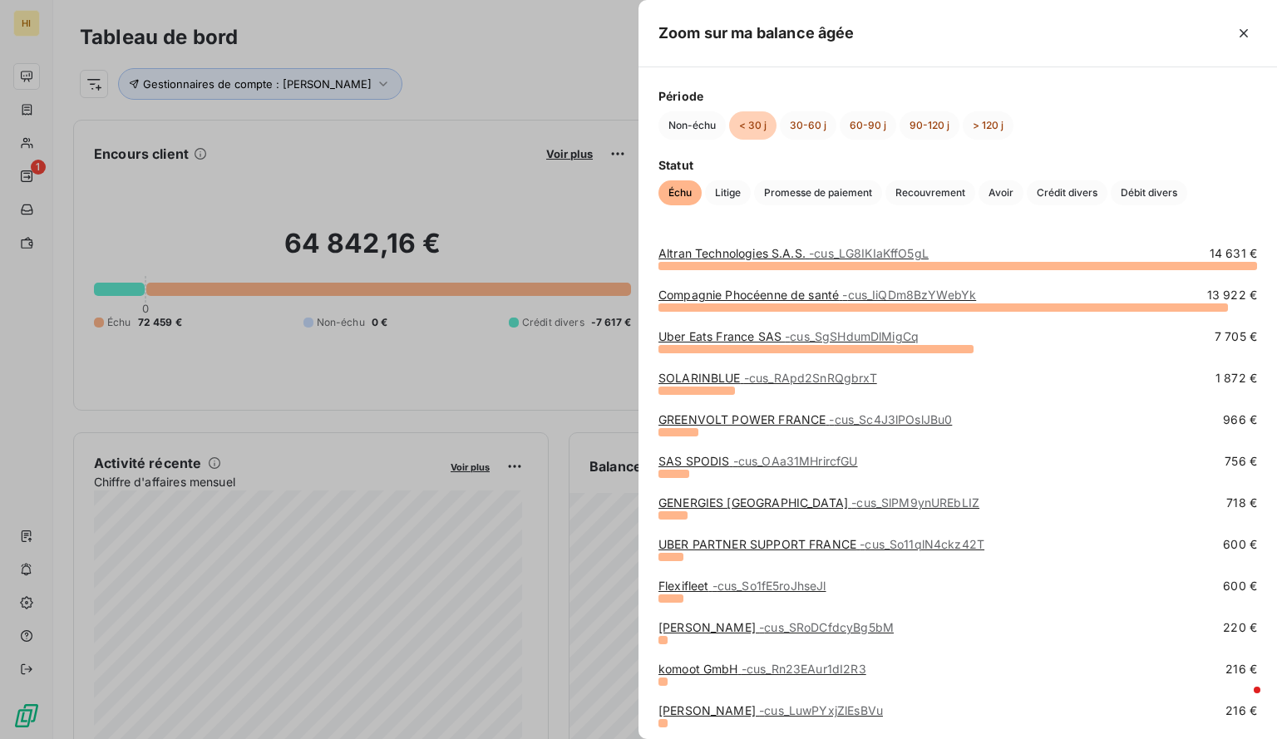
scroll to position [86, 0]
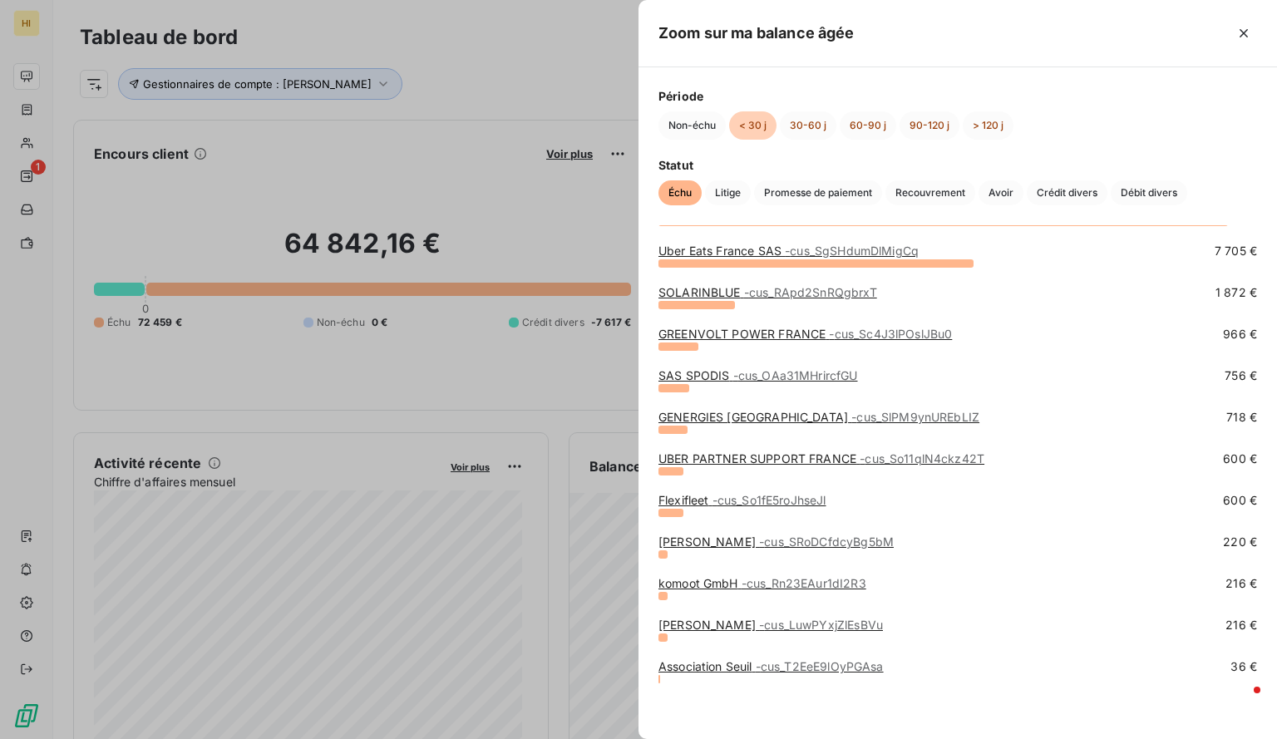
click at [740, 665] on link "Association Seuil - cus_T2EeE9lOyPGAsa" at bounding box center [771, 666] width 225 height 14
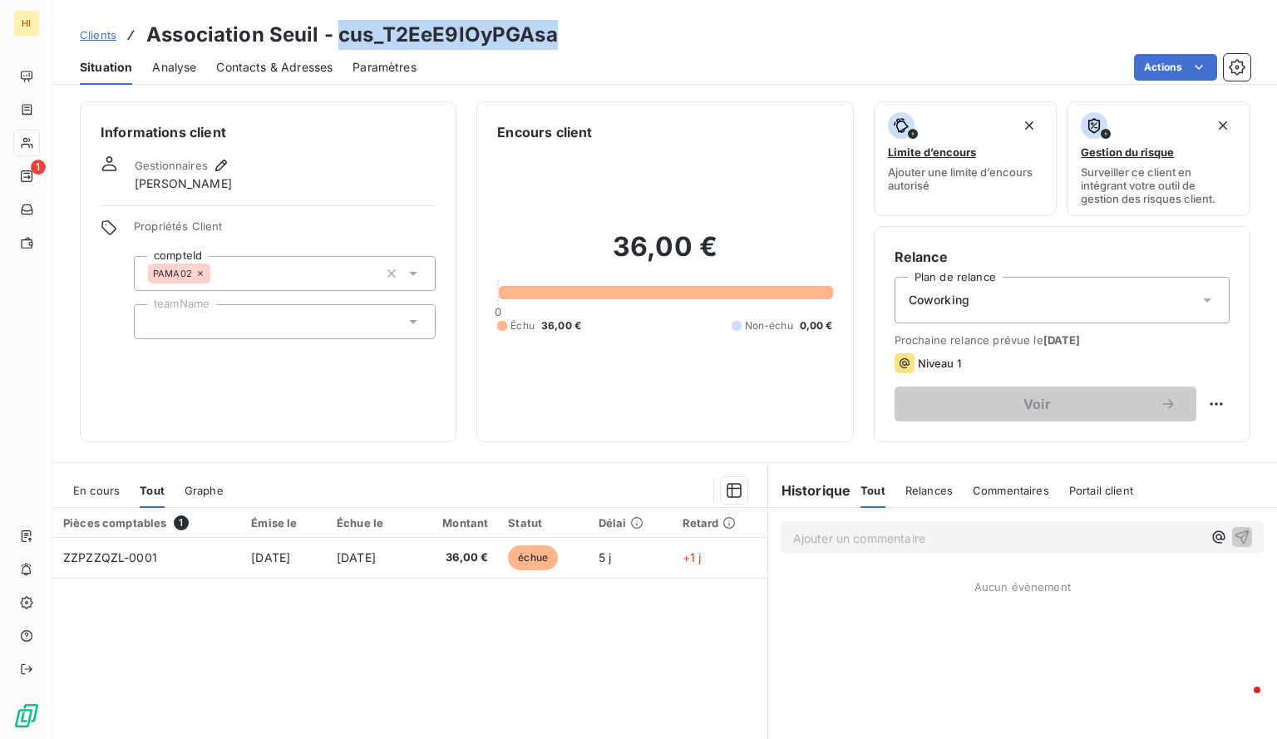
drag, startPoint x: 569, startPoint y: 37, endPoint x: 334, endPoint y: 41, distance: 234.6
click at [334, 41] on div "Clients Association Seuil - cus_T2EeE9lOyPGAsa" at bounding box center [665, 35] width 1224 height 30
copy h3 "cus_T2EeE9lOyPGAsa"
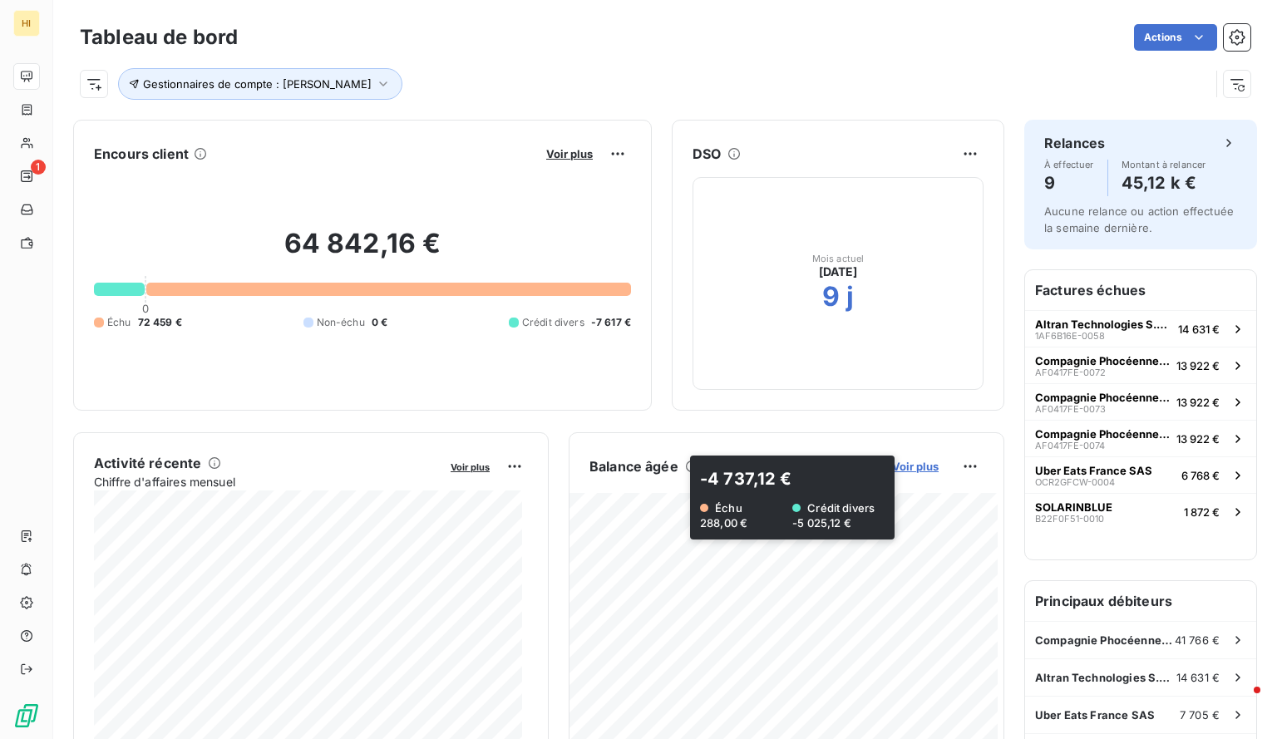
click at [900, 465] on span "Voir plus" at bounding box center [915, 466] width 47 height 13
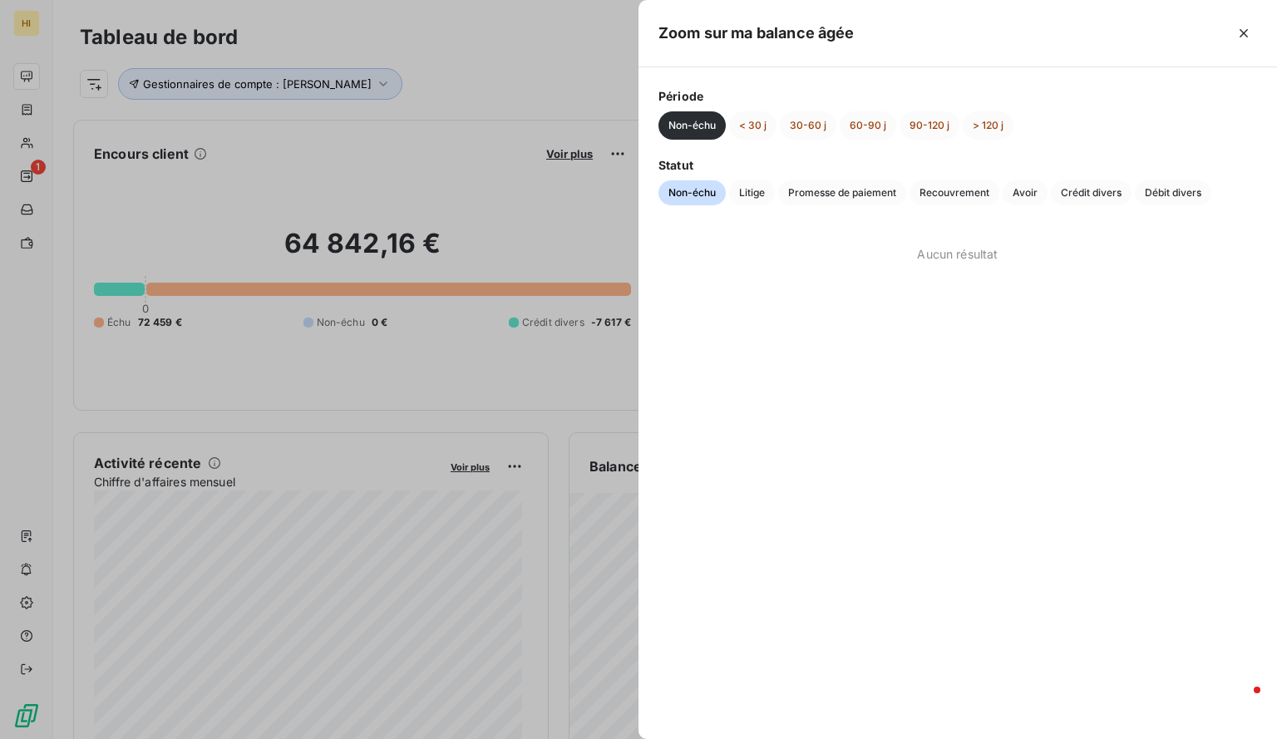
click at [748, 106] on div "Période Non-échu < 30 j 30-60 j 60-90 j 90-120 j > 120 j" at bounding box center [958, 113] width 599 height 52
click at [756, 121] on button "< 30 j" at bounding box center [752, 125] width 47 height 28
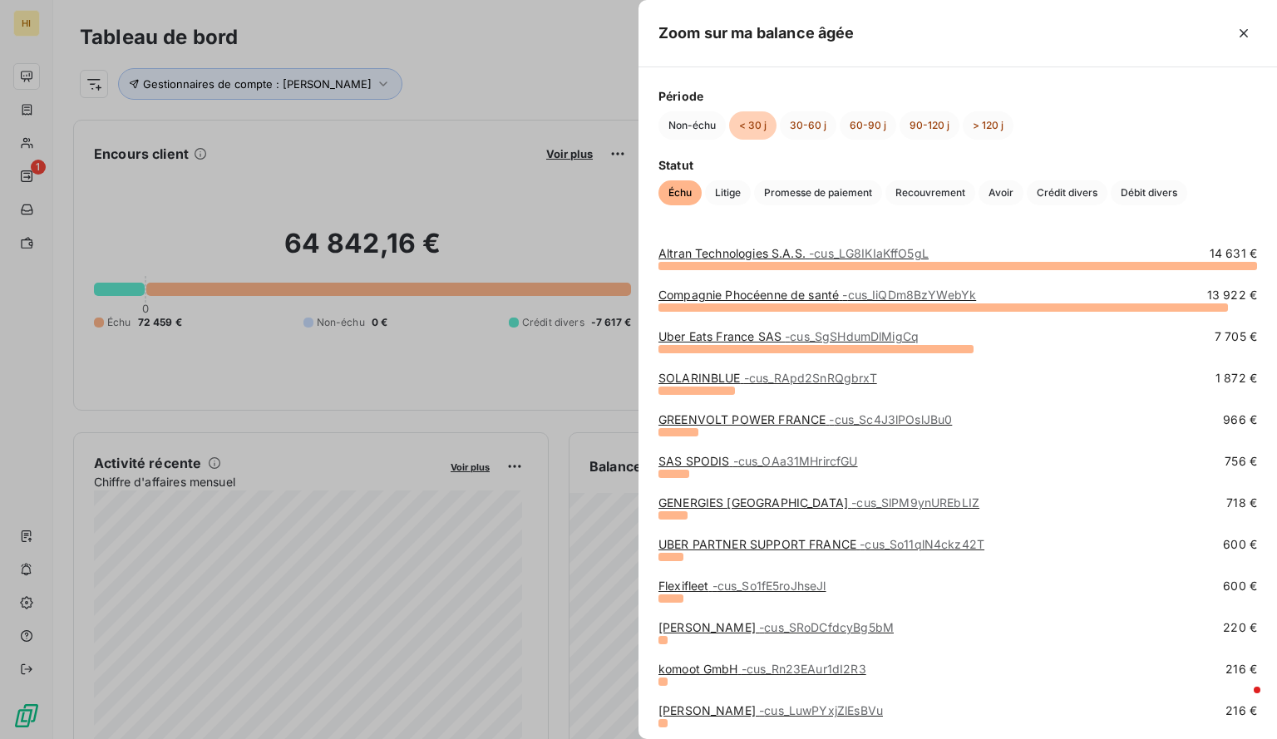
scroll to position [86, 0]
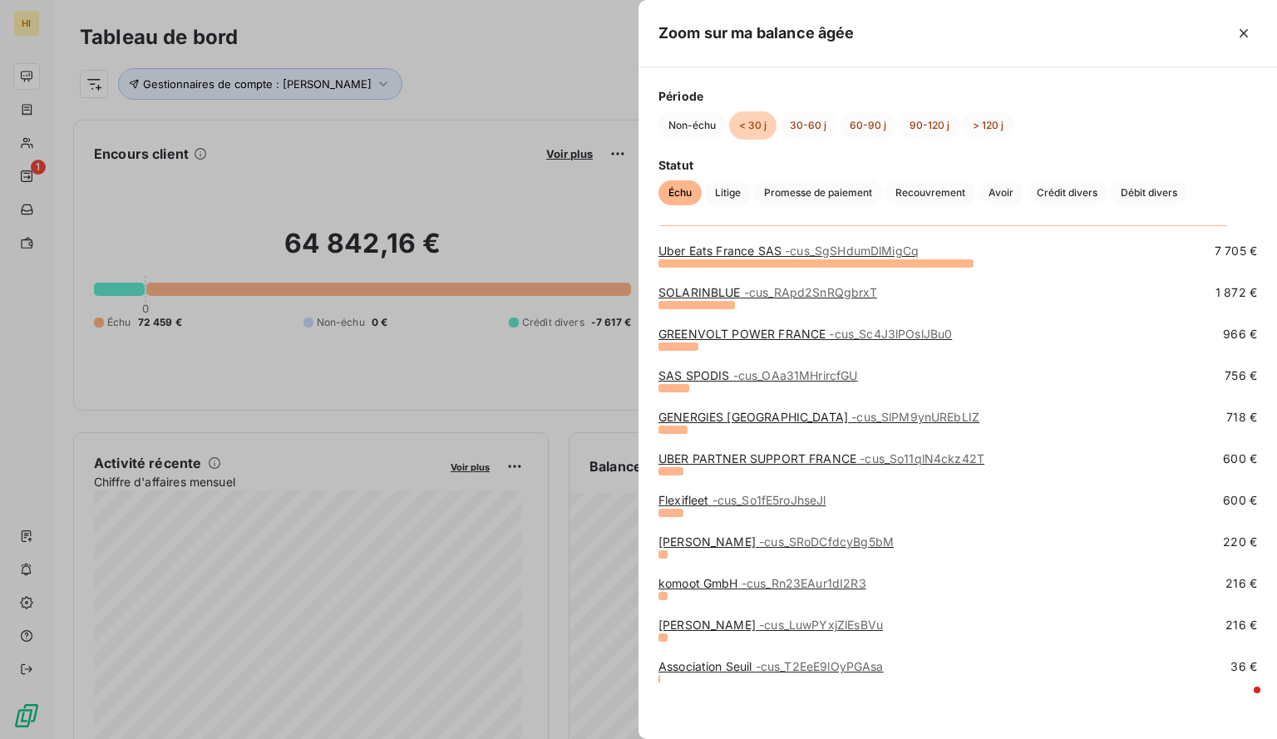
click at [709, 623] on link "[PERSON_NAME] - cus_LuwPYxjZlEsBVu" at bounding box center [771, 625] width 225 height 14
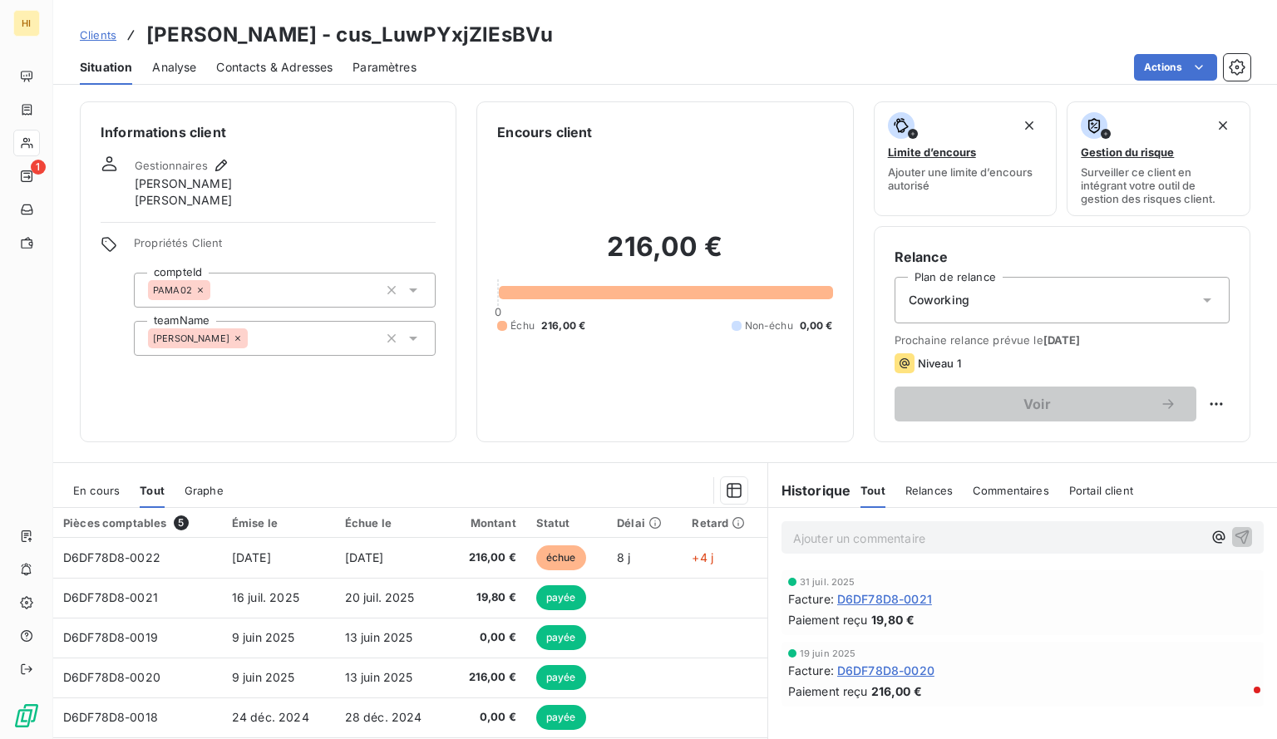
drag, startPoint x: 535, startPoint y: 32, endPoint x: 316, endPoint y: 41, distance: 218.9
click at [316, 41] on div "Clients [PERSON_NAME] - cus_LuwPYxjZlEsBVu" at bounding box center [665, 35] width 1224 height 30
copy h3 "cus_LuwPYxjZlEsBVu"
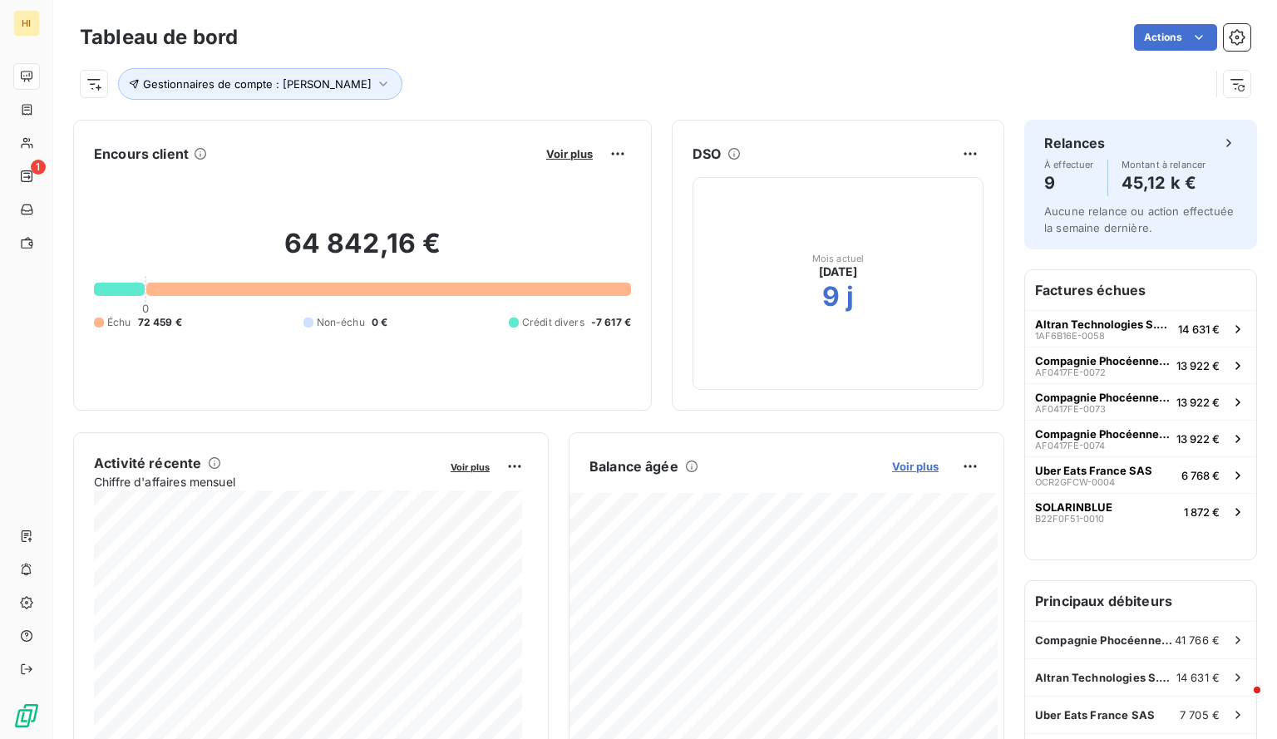
click at [903, 471] on span "Voir plus" at bounding box center [915, 466] width 47 height 13
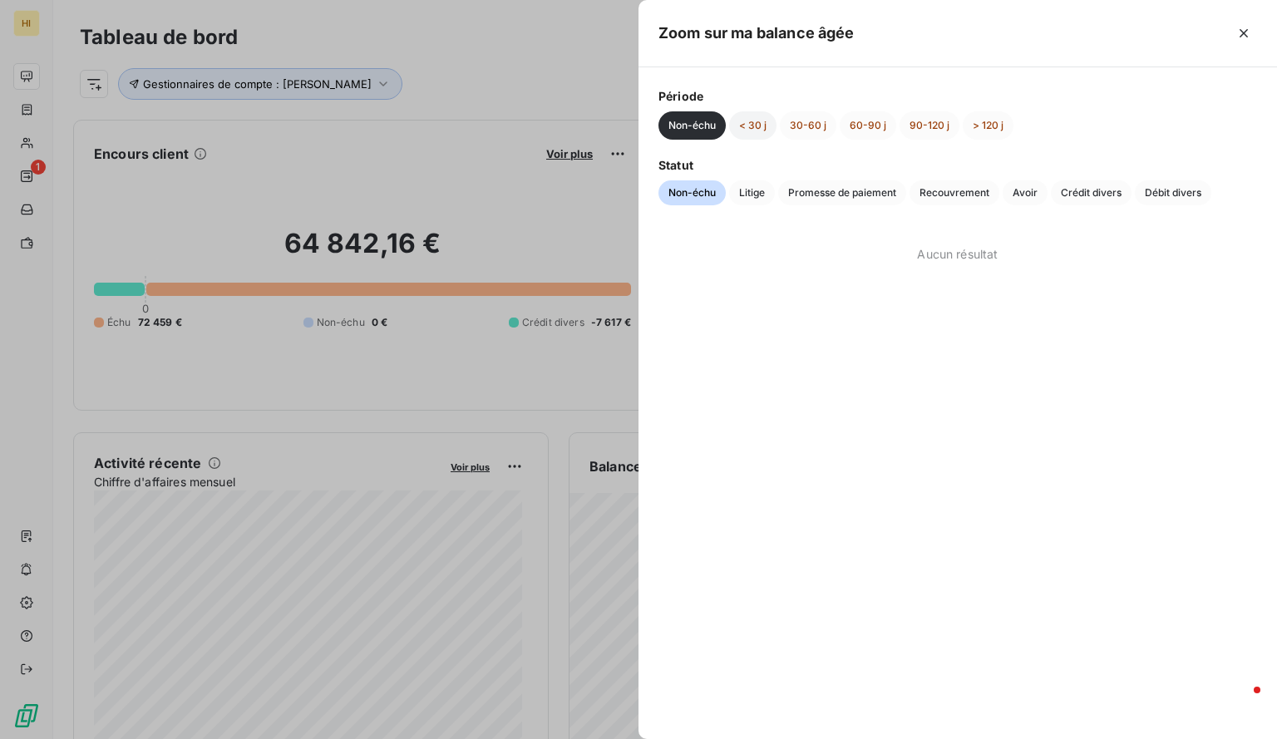
click at [743, 116] on button "< 30 j" at bounding box center [752, 125] width 47 height 28
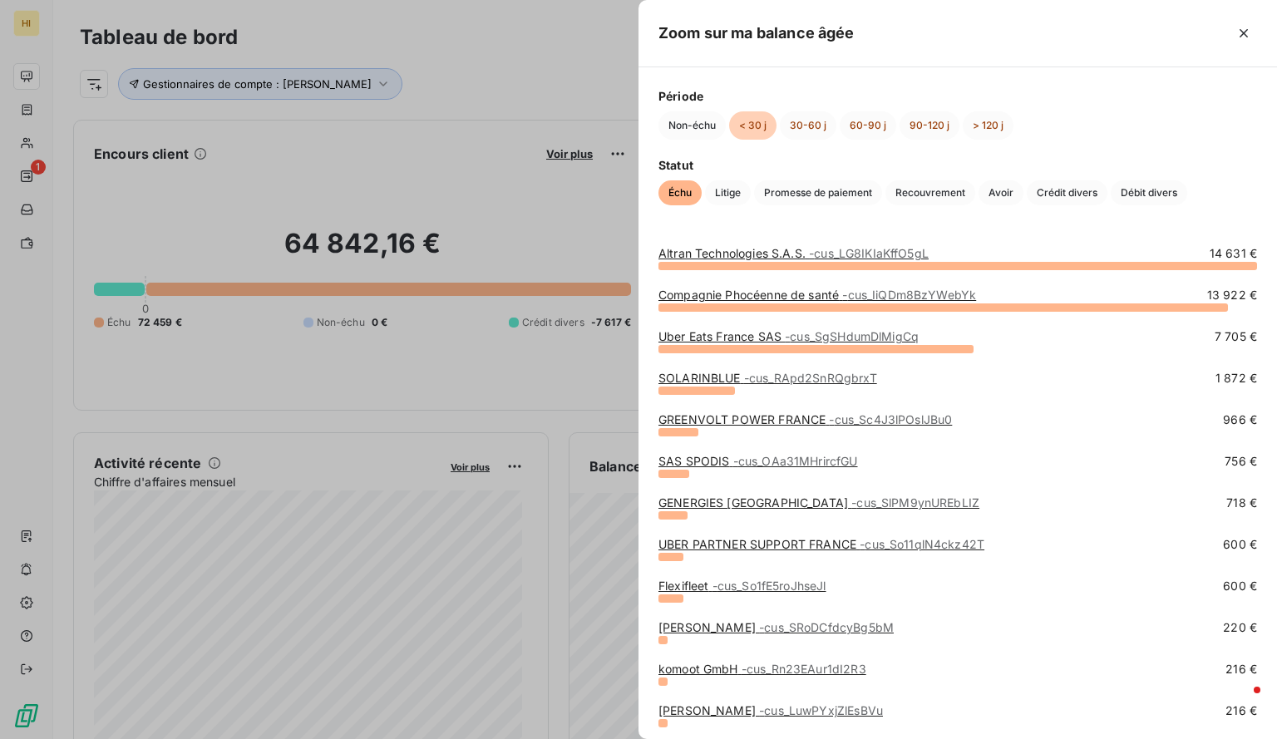
scroll to position [86, 0]
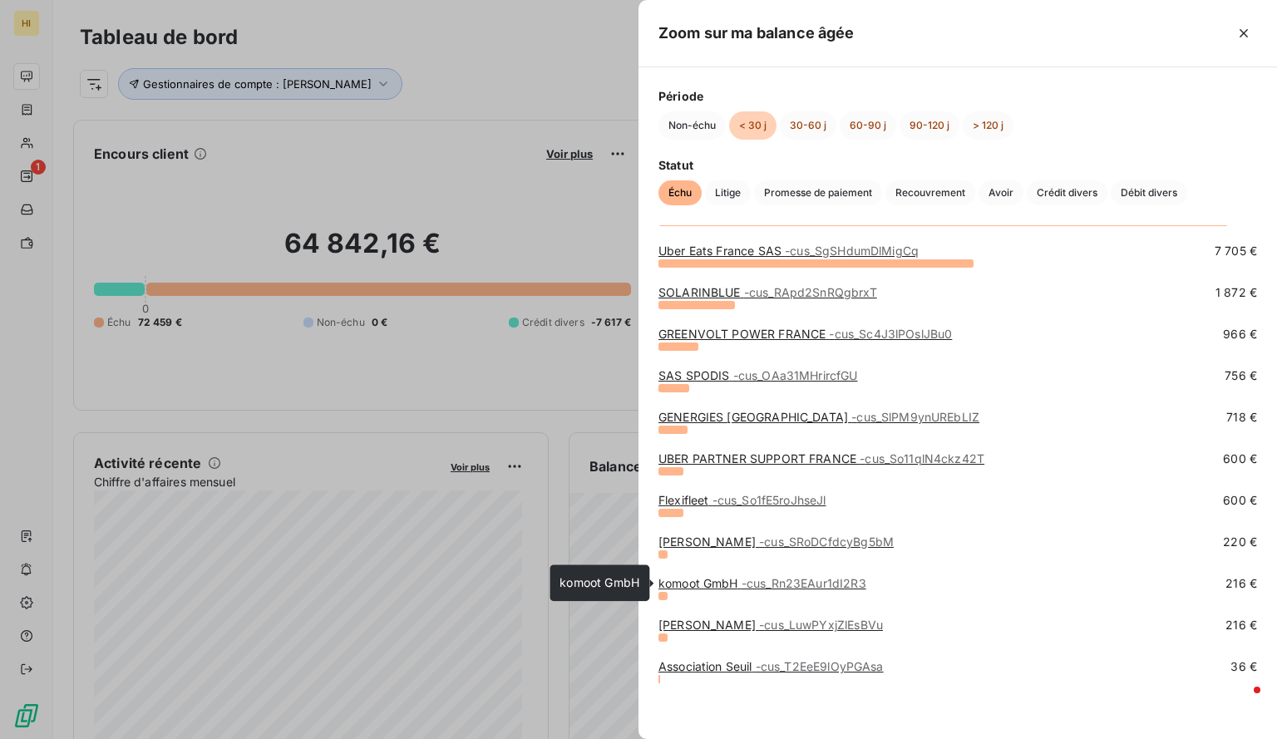
click at [717, 581] on link "komoot GmbH - cus_Rn23EAur1dI2R3" at bounding box center [763, 583] width 208 height 14
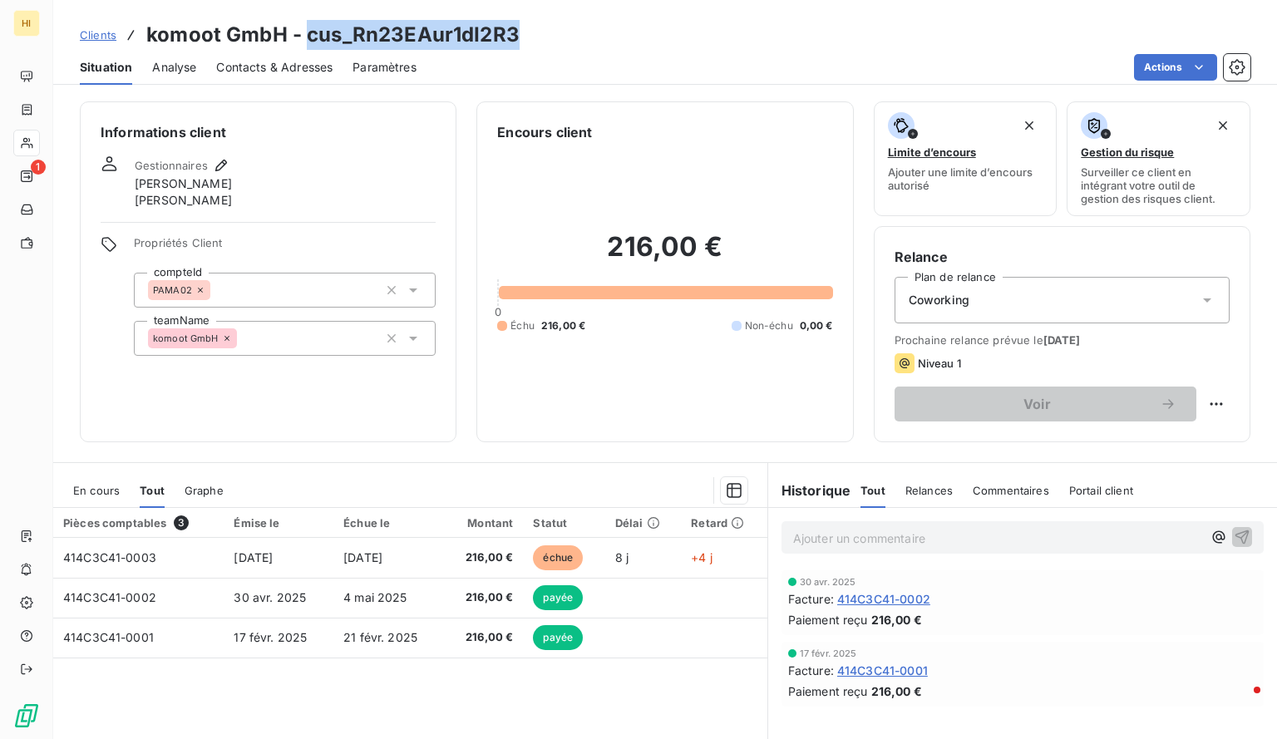
drag, startPoint x: 519, startPoint y: 36, endPoint x: 305, endPoint y: 33, distance: 213.7
click at [305, 33] on div "Clients komoot GmbH - cus_Rn23EAur1dI2R3" at bounding box center [665, 35] width 1224 height 30
copy h3 "cus_Rn23EAur1dI2R3"
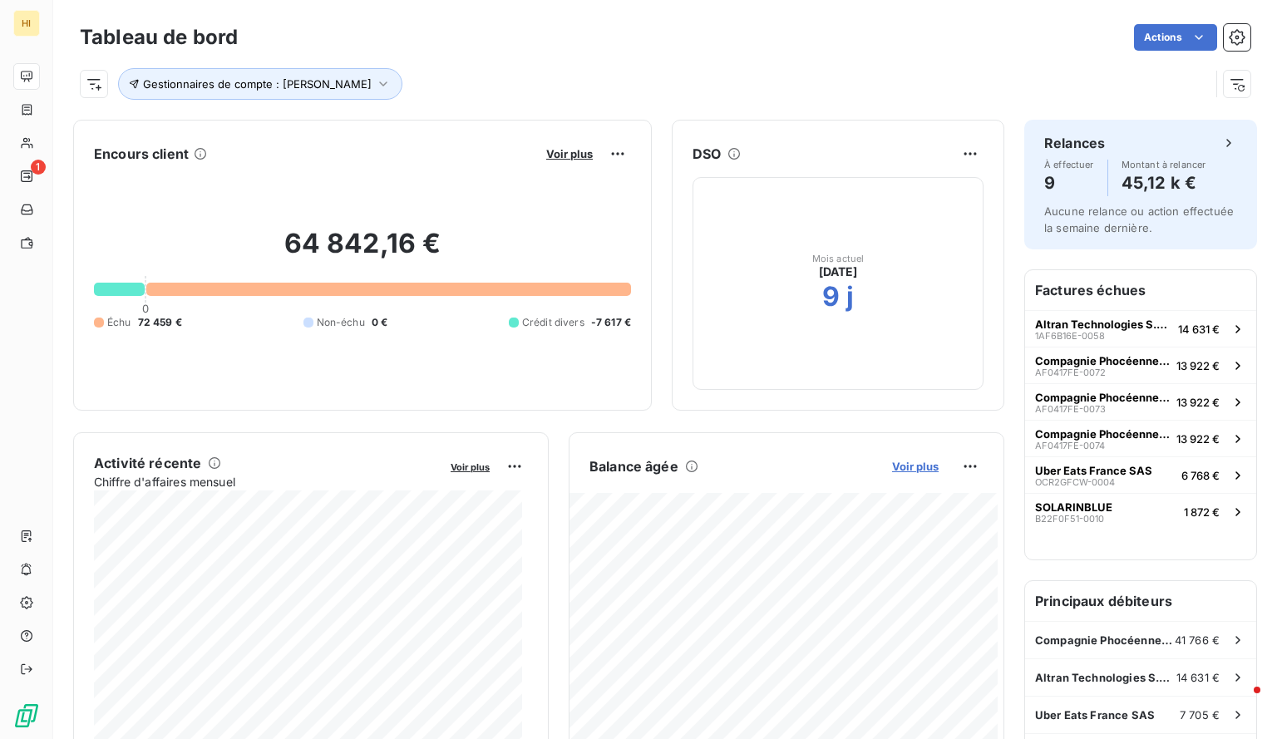
click at [904, 464] on span "Voir plus" at bounding box center [915, 466] width 47 height 13
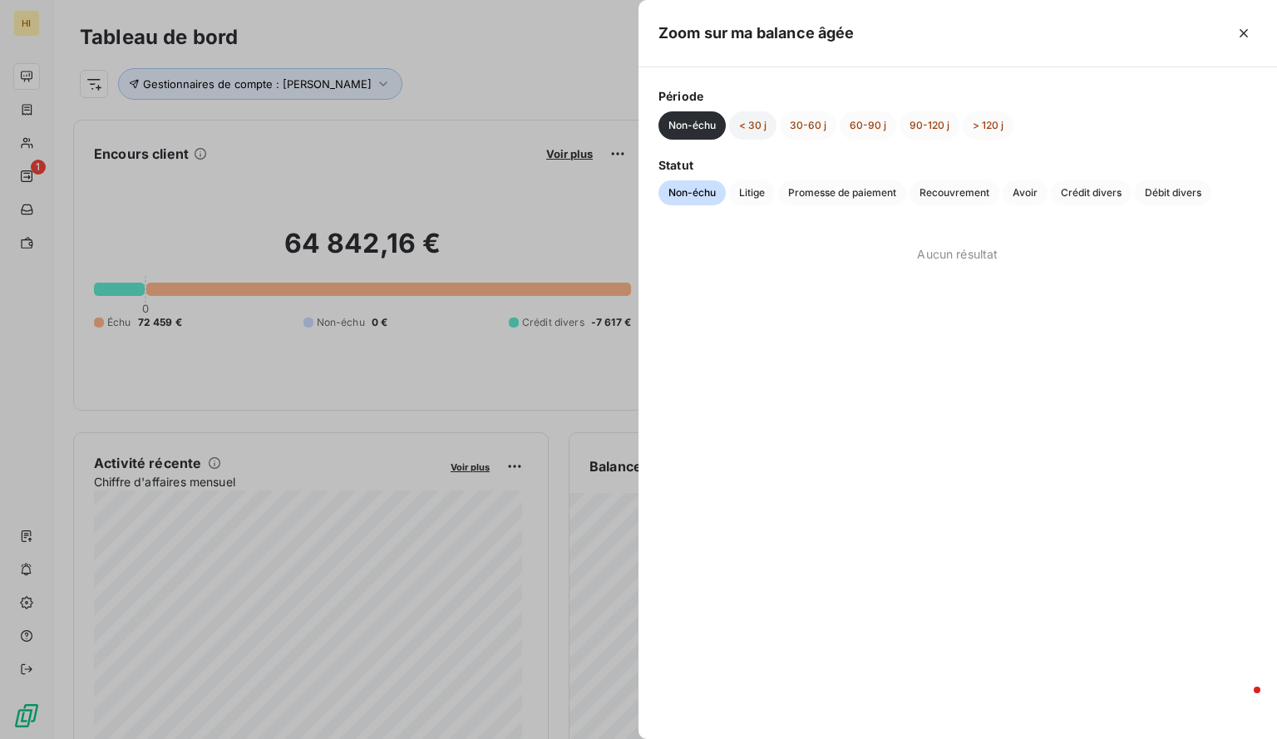
click at [753, 112] on button "< 30 j" at bounding box center [752, 125] width 47 height 28
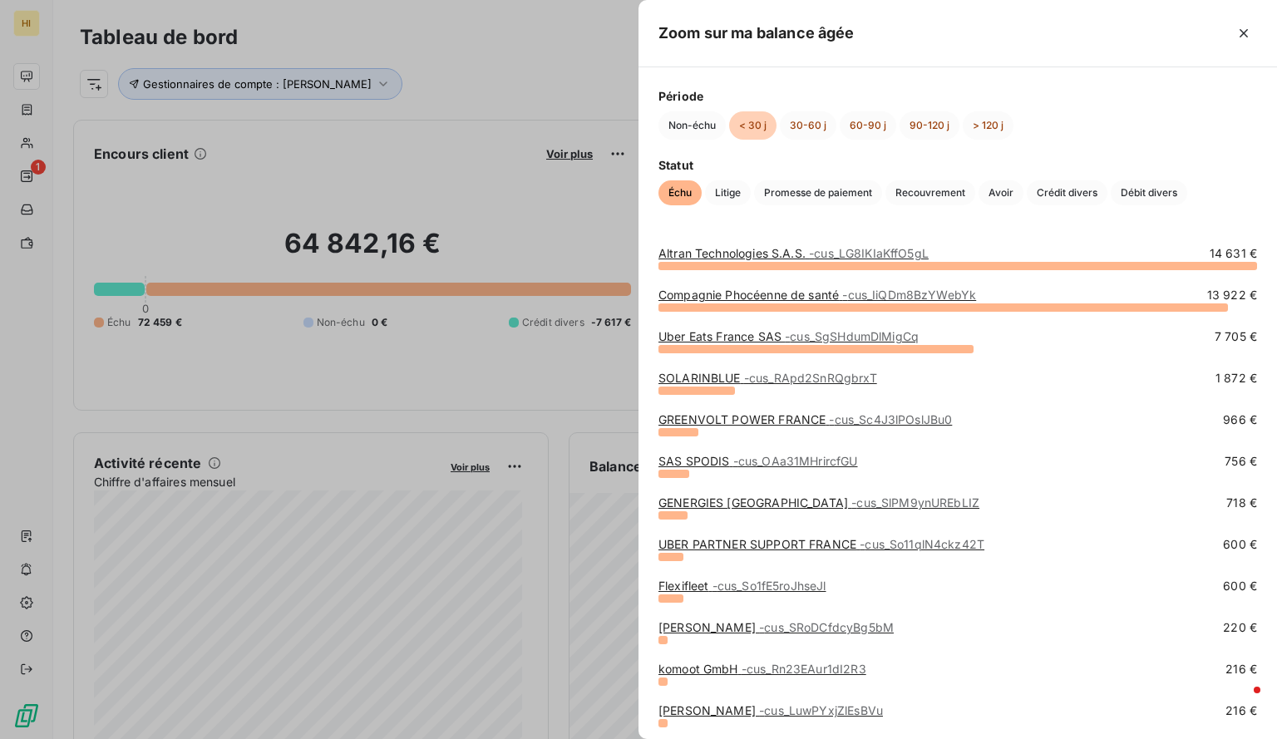
scroll to position [86, 0]
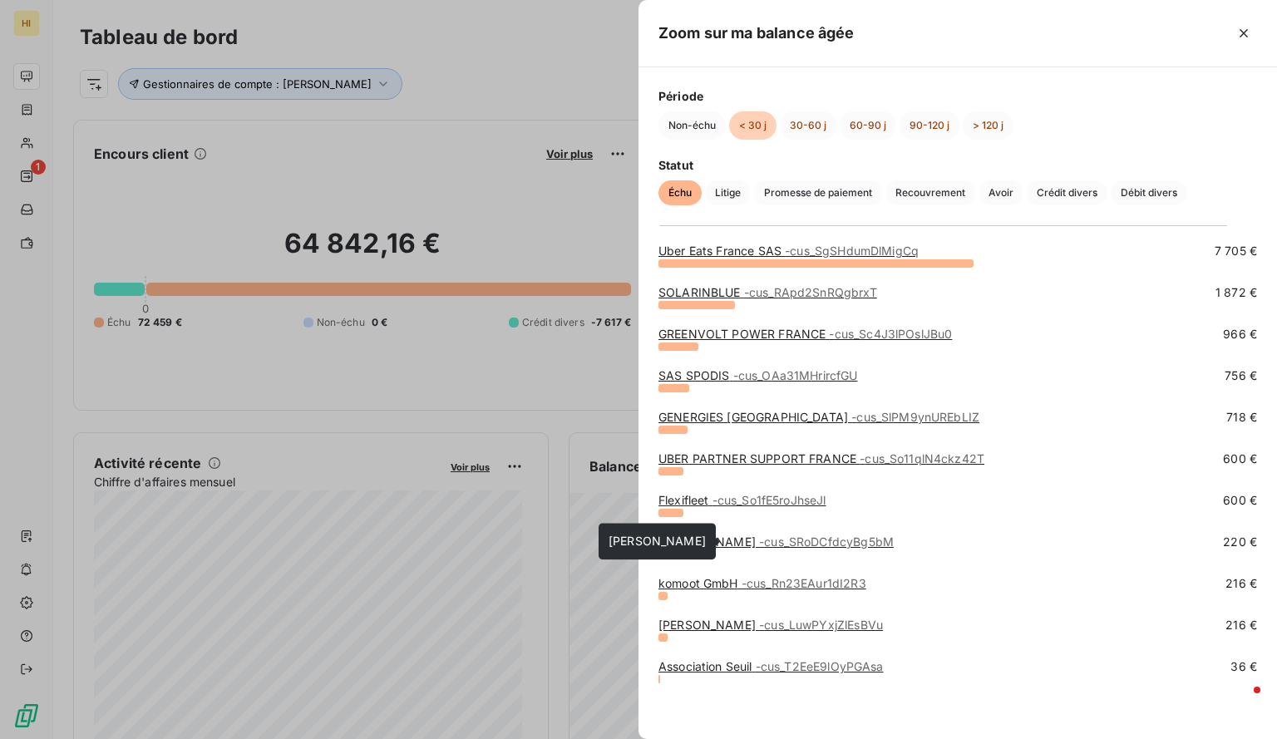
click at [759, 538] on span "- cus_SRoDCfdcyBg5bM" at bounding box center [826, 542] width 135 height 14
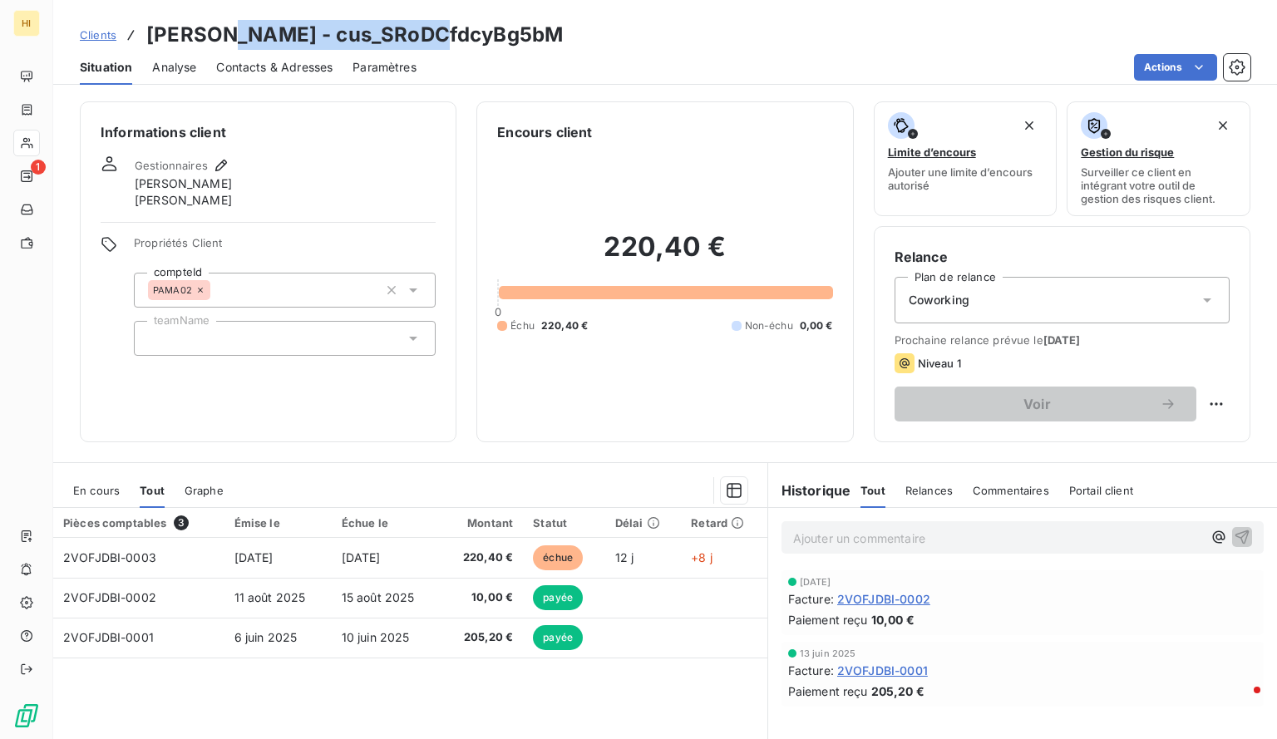
drag, startPoint x: 422, startPoint y: 37, endPoint x: 225, endPoint y: 43, distance: 197.2
click at [225, 43] on div "Clients [PERSON_NAME] - cus_SRoDCfdcyBg5bM" at bounding box center [665, 35] width 1224 height 30
copy h3 "cus_SRoDCfdcyBg5bM"
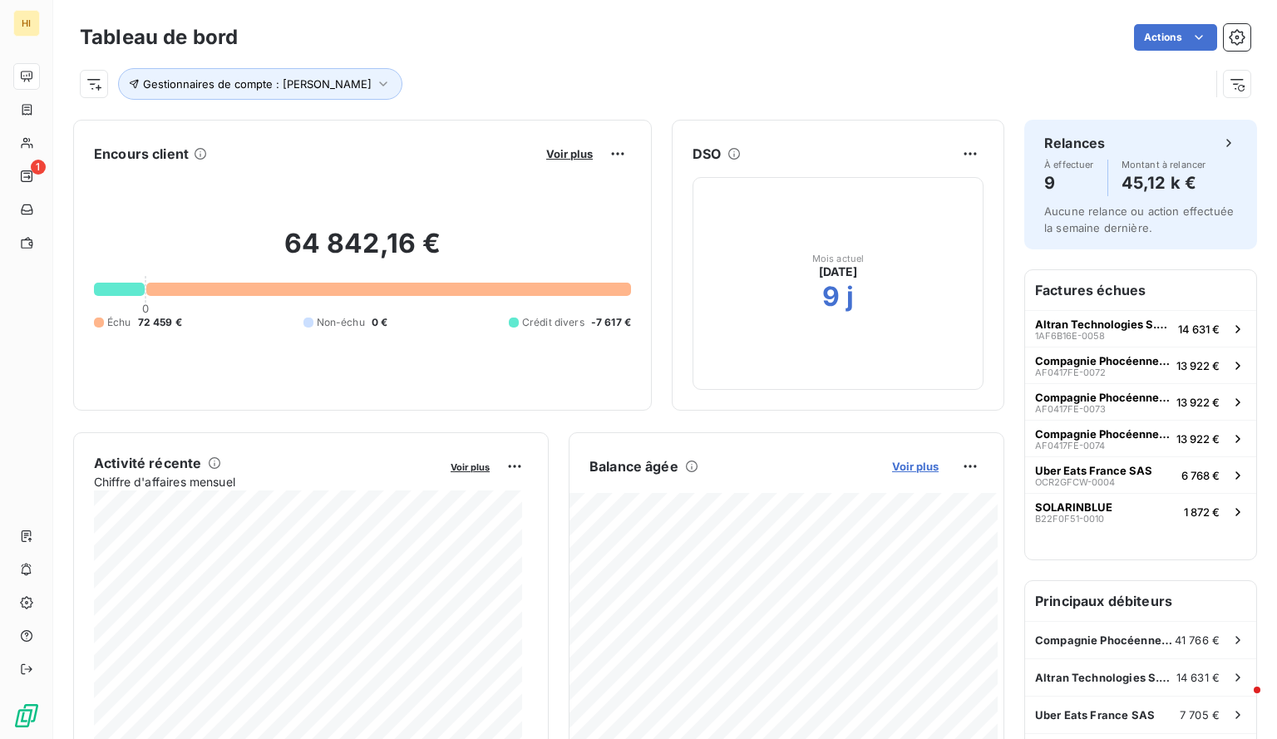
click at [900, 463] on span "Voir plus" at bounding box center [915, 466] width 47 height 13
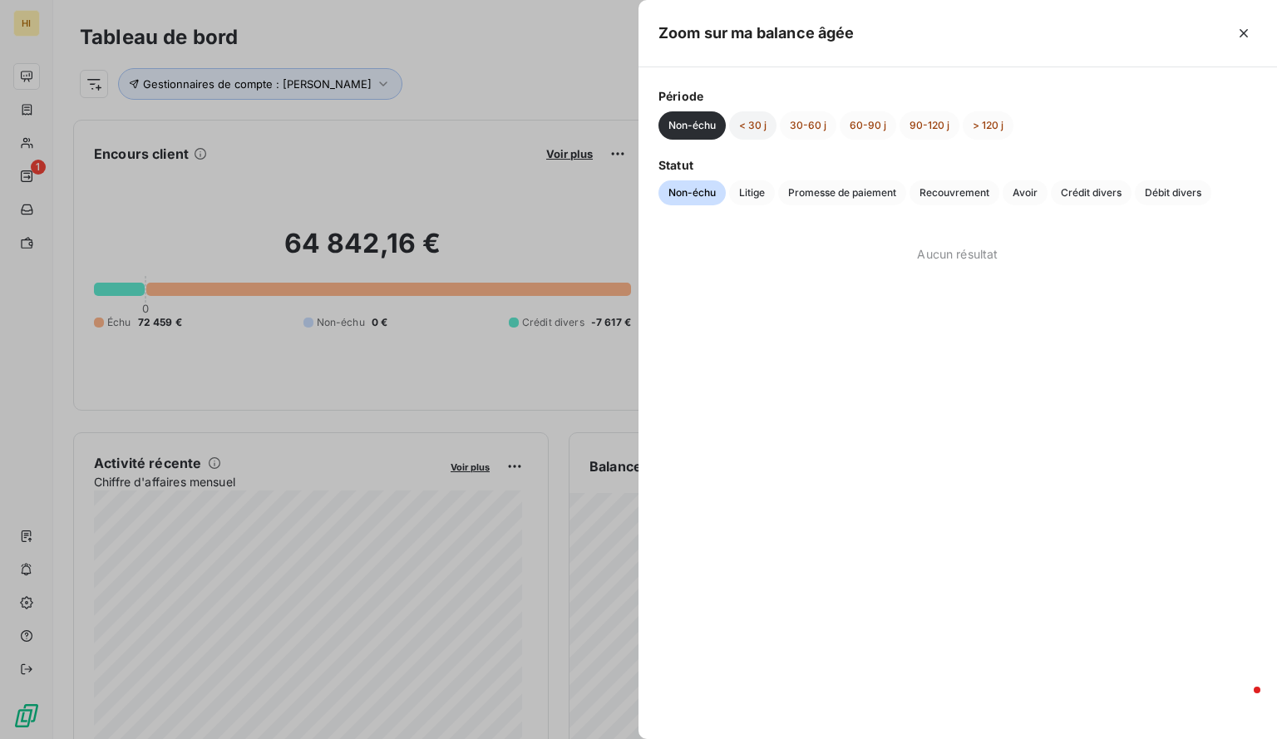
click at [762, 136] on button "< 30 j" at bounding box center [752, 125] width 47 height 28
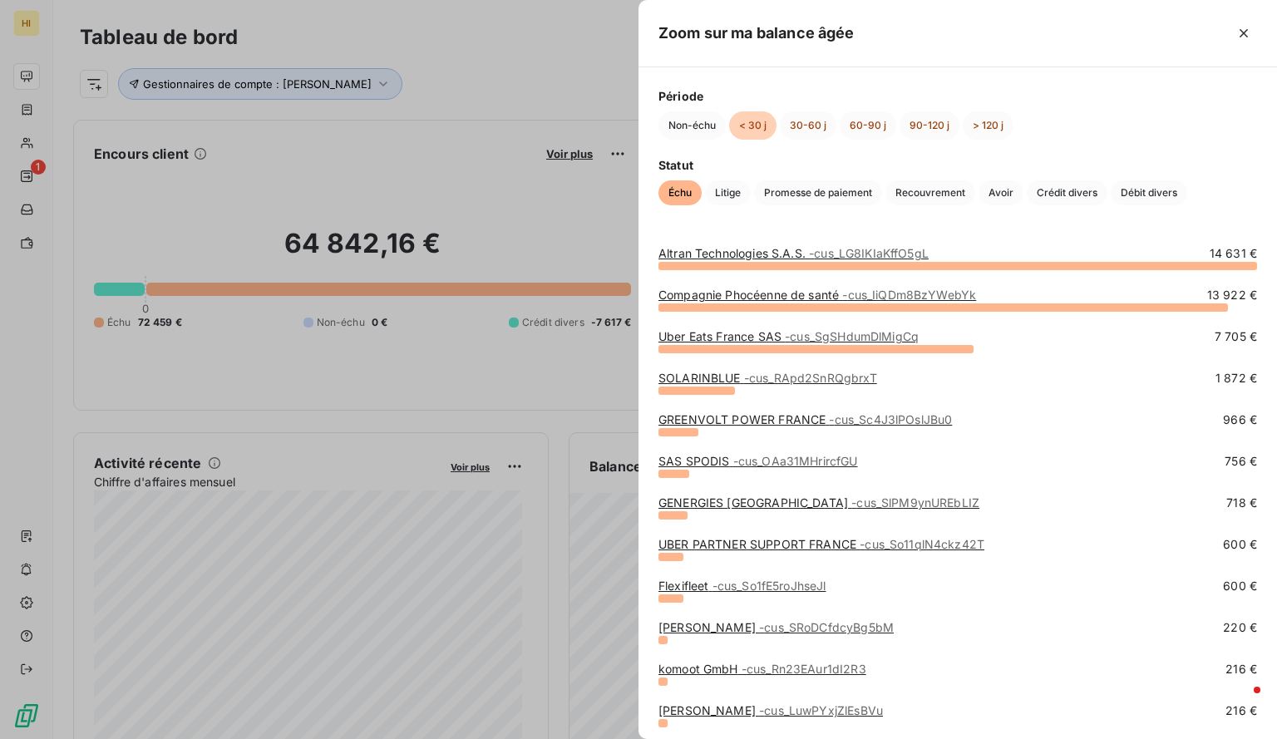
scroll to position [86, 0]
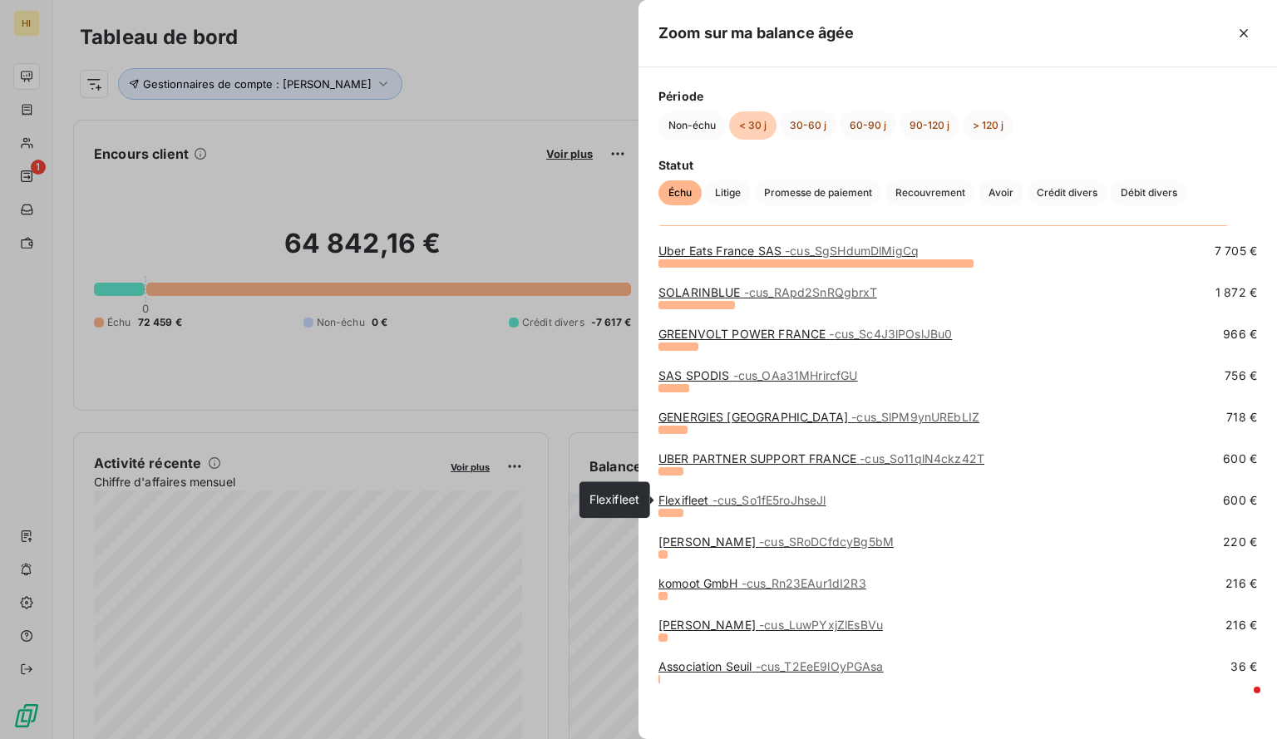
click at [714, 500] on span "- cus_So1fE5roJhseJl" at bounding box center [770, 500] width 114 height 14
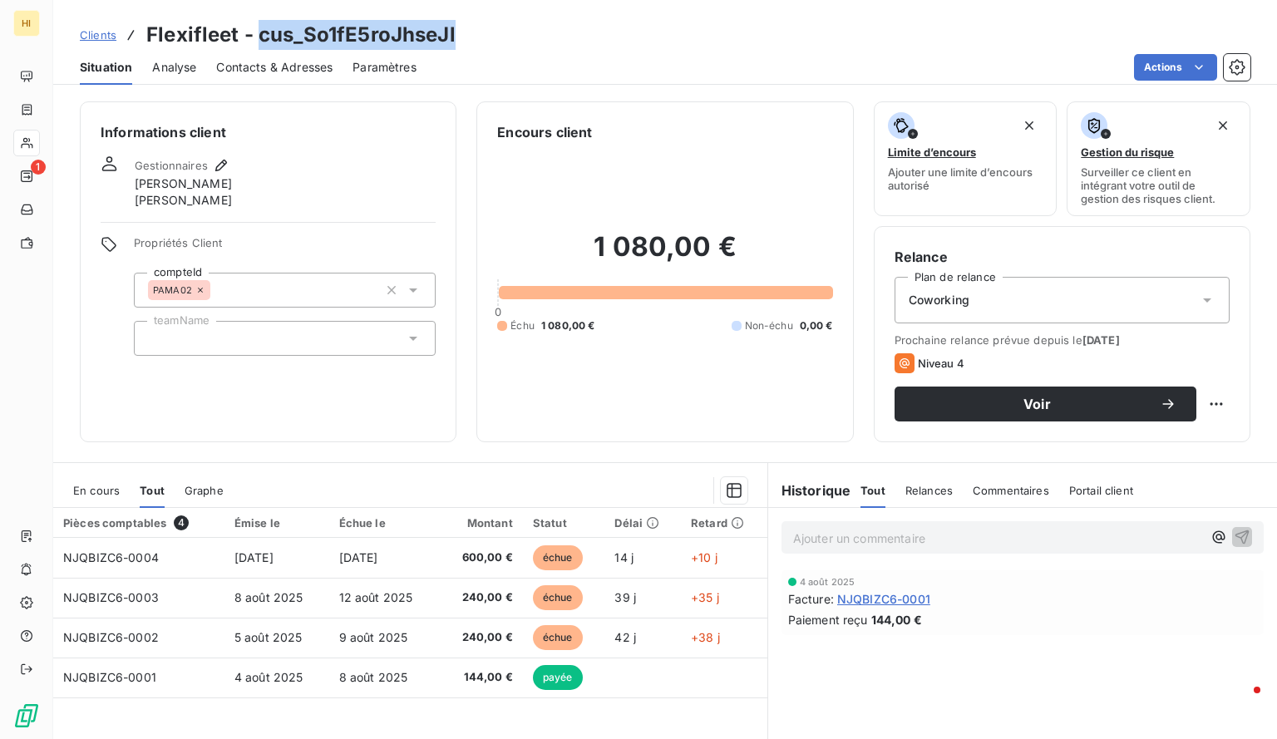
drag, startPoint x: 467, startPoint y: 30, endPoint x: 261, endPoint y: 45, distance: 206.0
click at [261, 45] on div "Clients Flexifleet - cus_So1fE5roJhseJl" at bounding box center [665, 35] width 1224 height 30
copy h3 "cus_So1fE5roJhseJl"
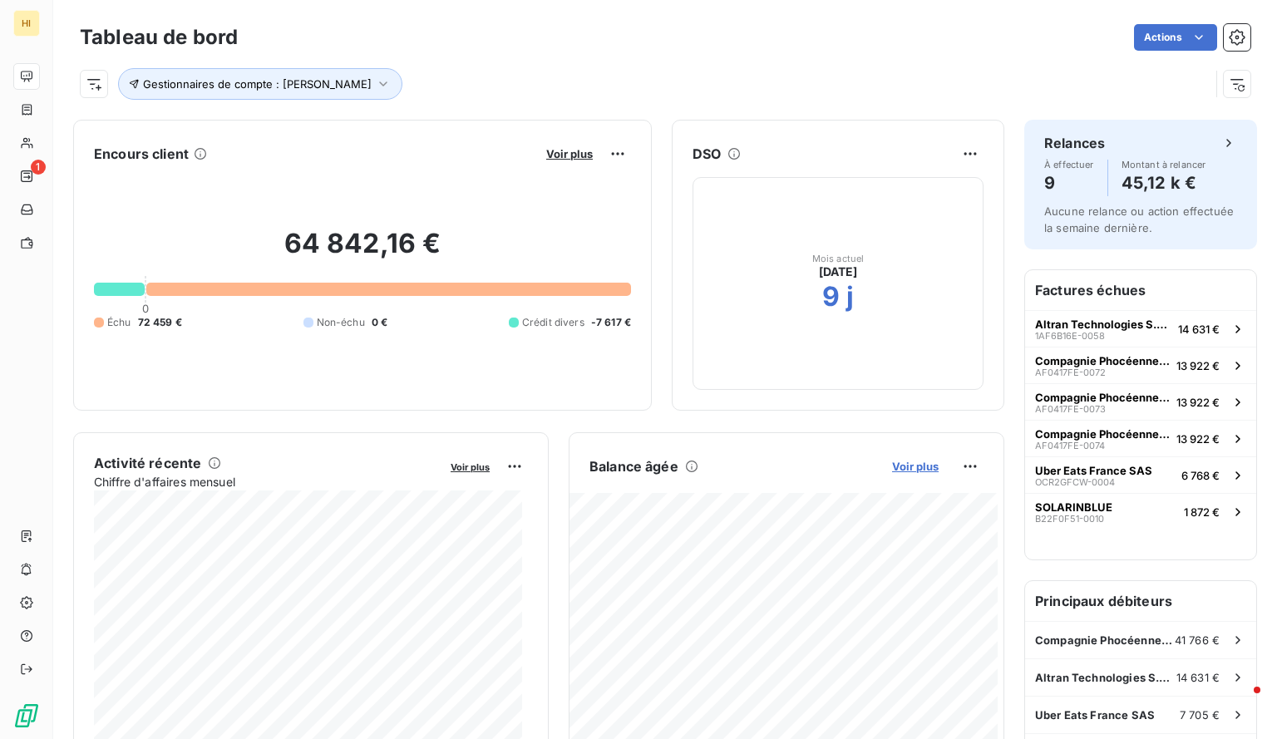
click at [892, 466] on span "Voir plus" at bounding box center [915, 466] width 47 height 13
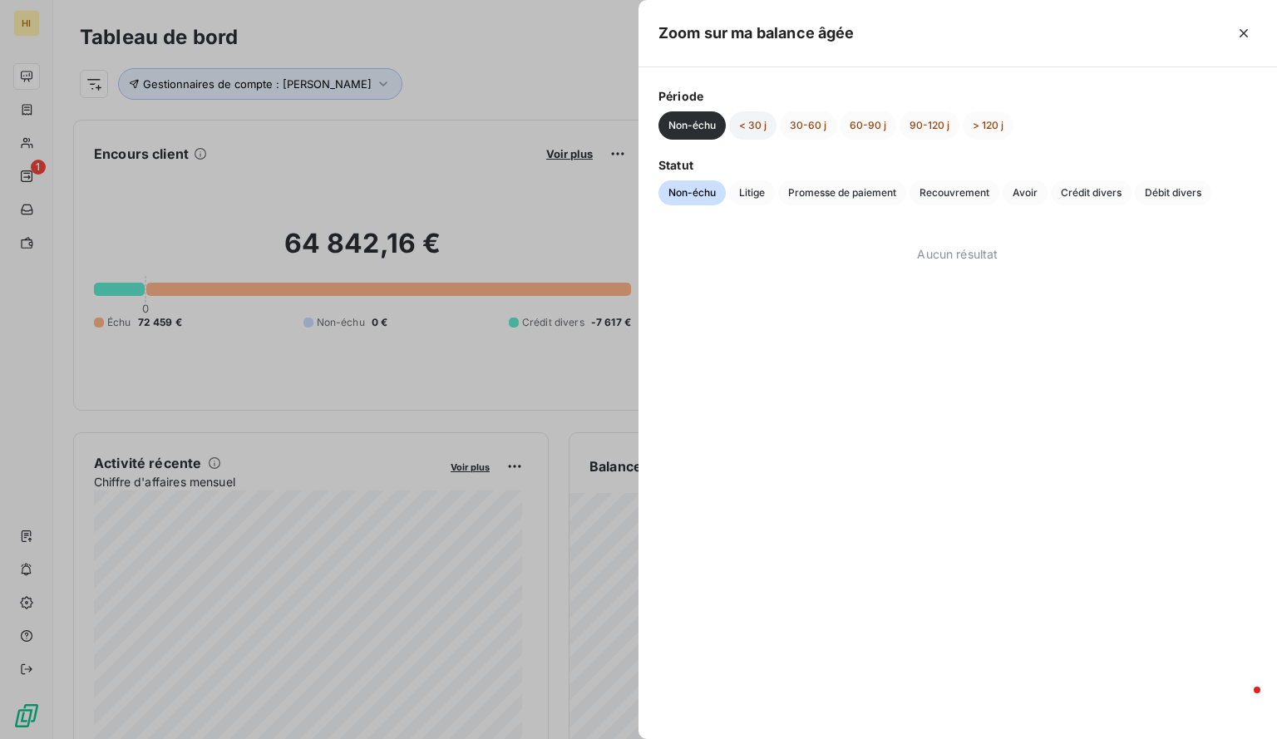
click at [756, 128] on button "< 30 j" at bounding box center [752, 125] width 47 height 28
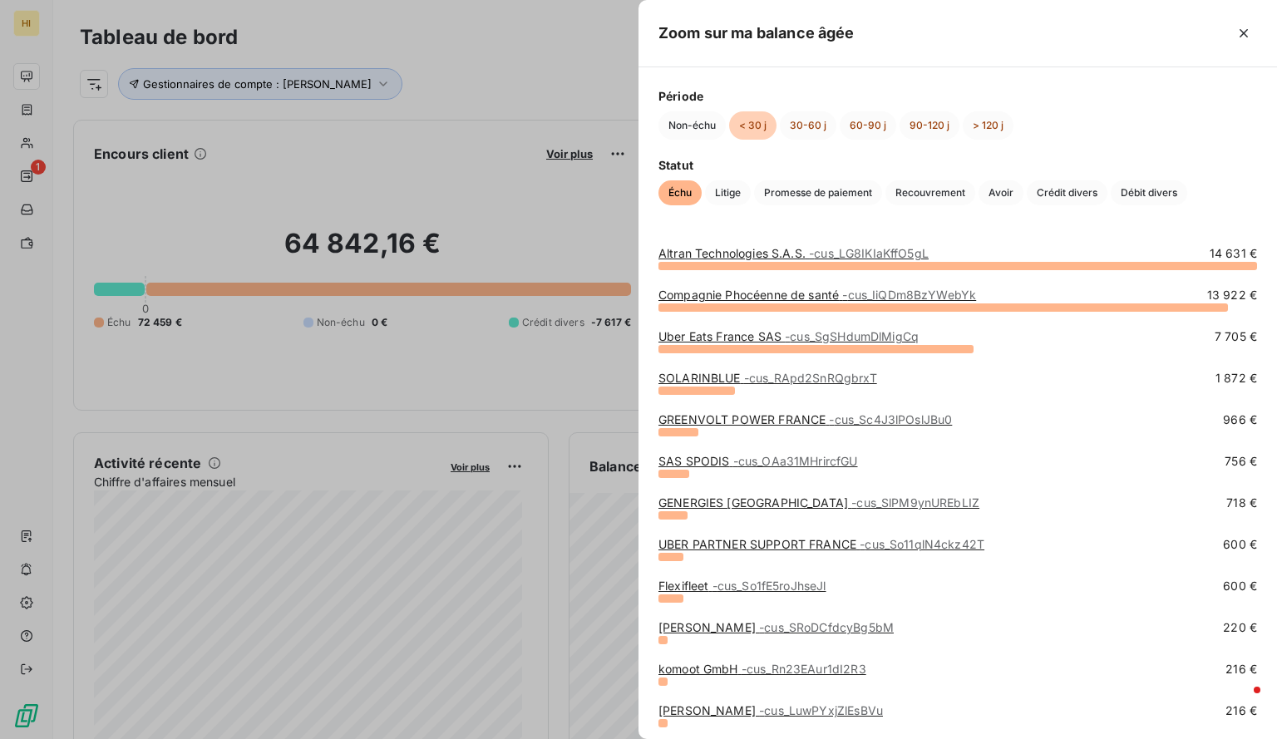
click at [729, 503] on link "GENERGIES [GEOGRAPHIC_DATA] - cus_SlPM9ynUREbLIZ" at bounding box center [819, 503] width 321 height 14
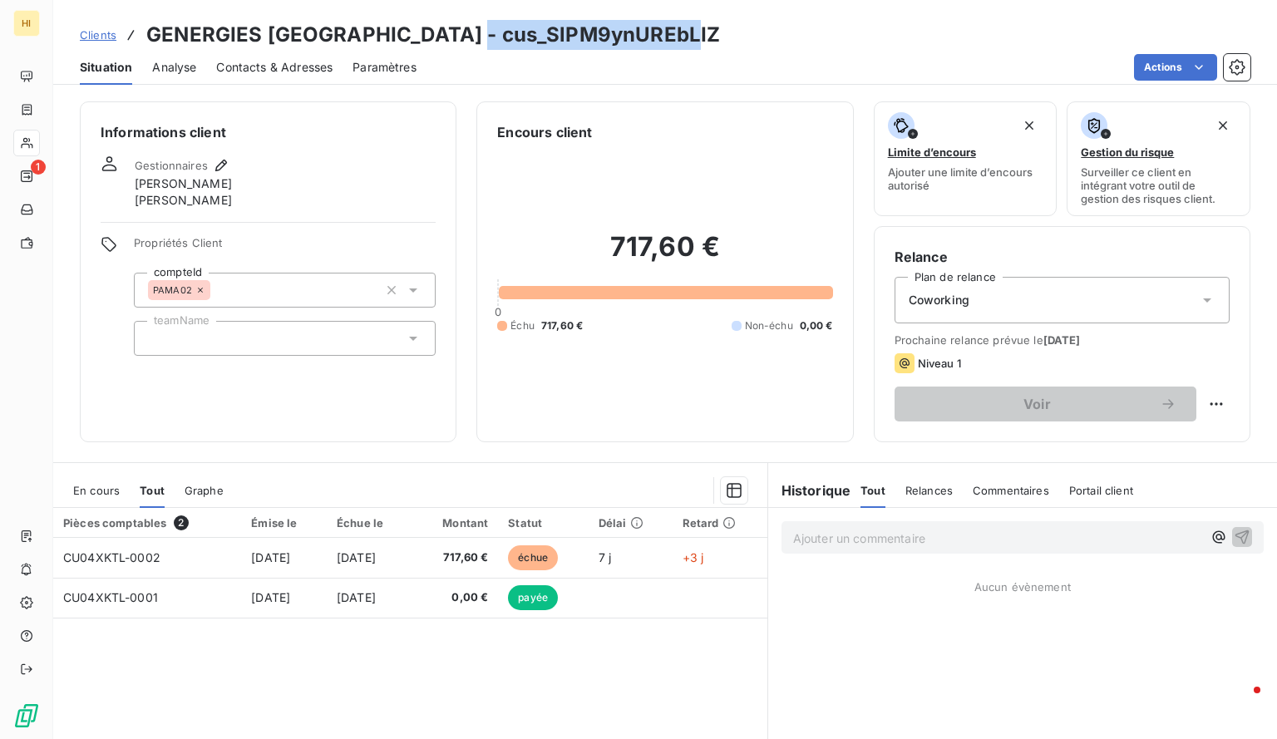
drag, startPoint x: 699, startPoint y: 32, endPoint x: 476, endPoint y: 29, distance: 223.7
click at [476, 29] on div "Clients GENERGIES [GEOGRAPHIC_DATA] - cus_SlPM9ynUREbLIZ" at bounding box center [665, 35] width 1224 height 30
copy h3 "cus_SlPM9ynUREbLIZ"
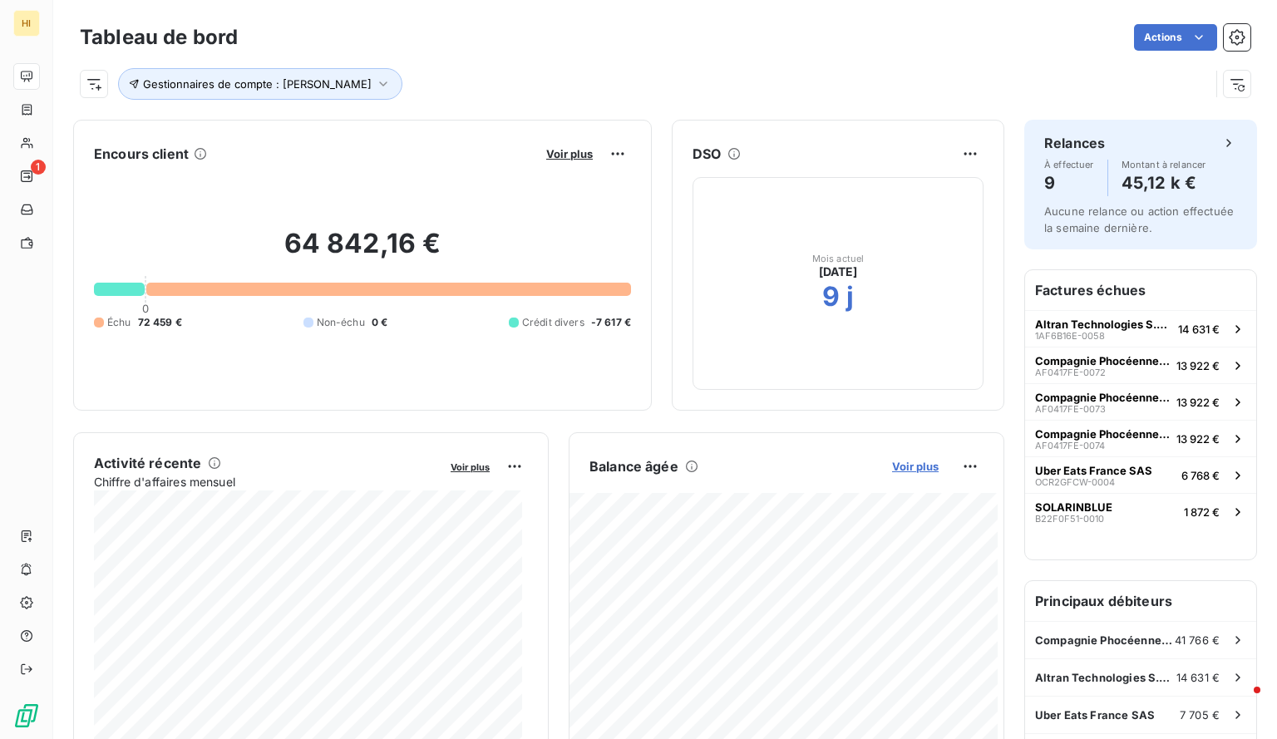
click at [897, 460] on span "Voir plus" at bounding box center [915, 466] width 47 height 13
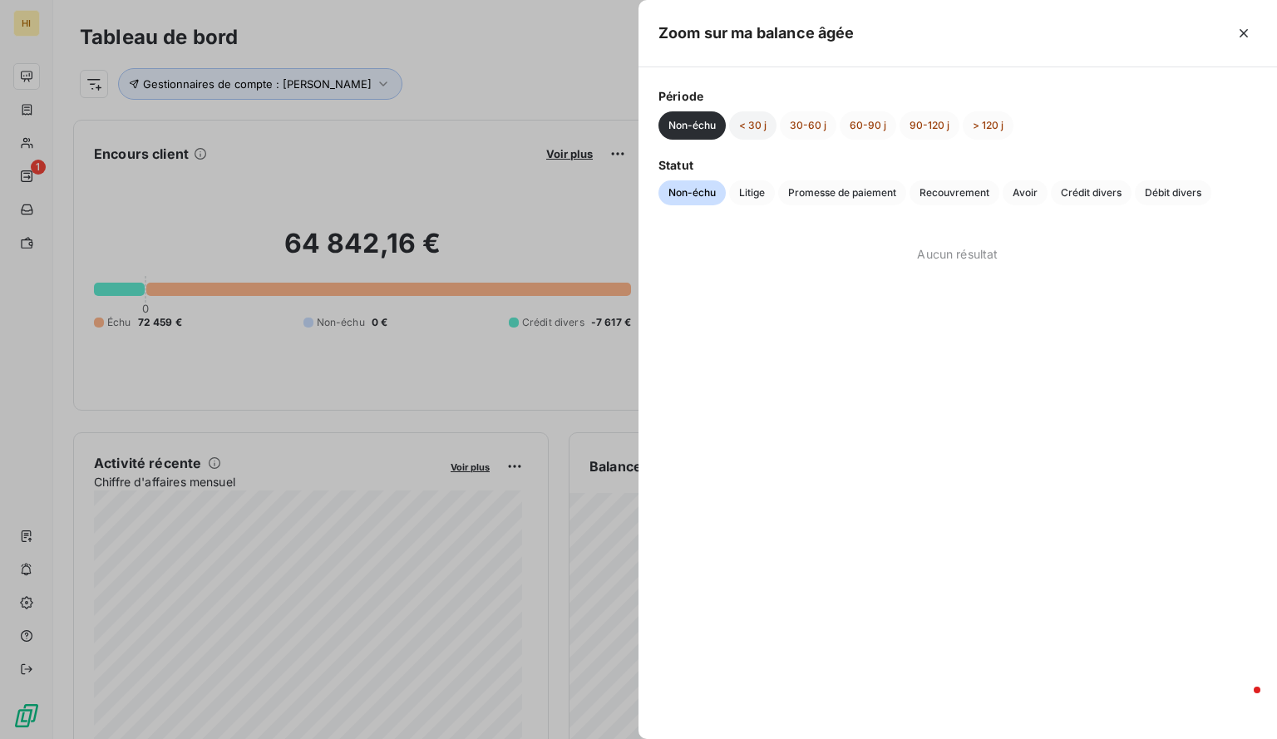
click at [765, 113] on button "< 30 j" at bounding box center [752, 125] width 47 height 28
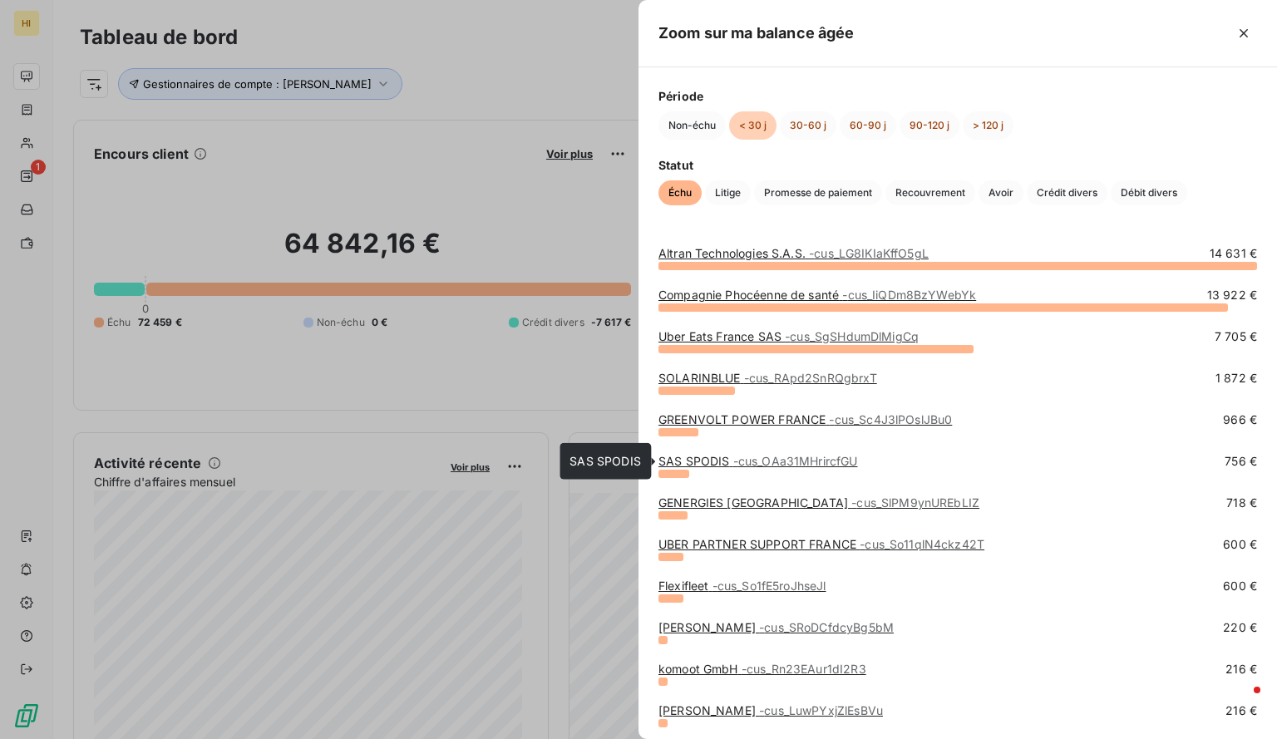
click at [767, 465] on span "- cus_OAa31MHrircfGU" at bounding box center [795, 461] width 125 height 14
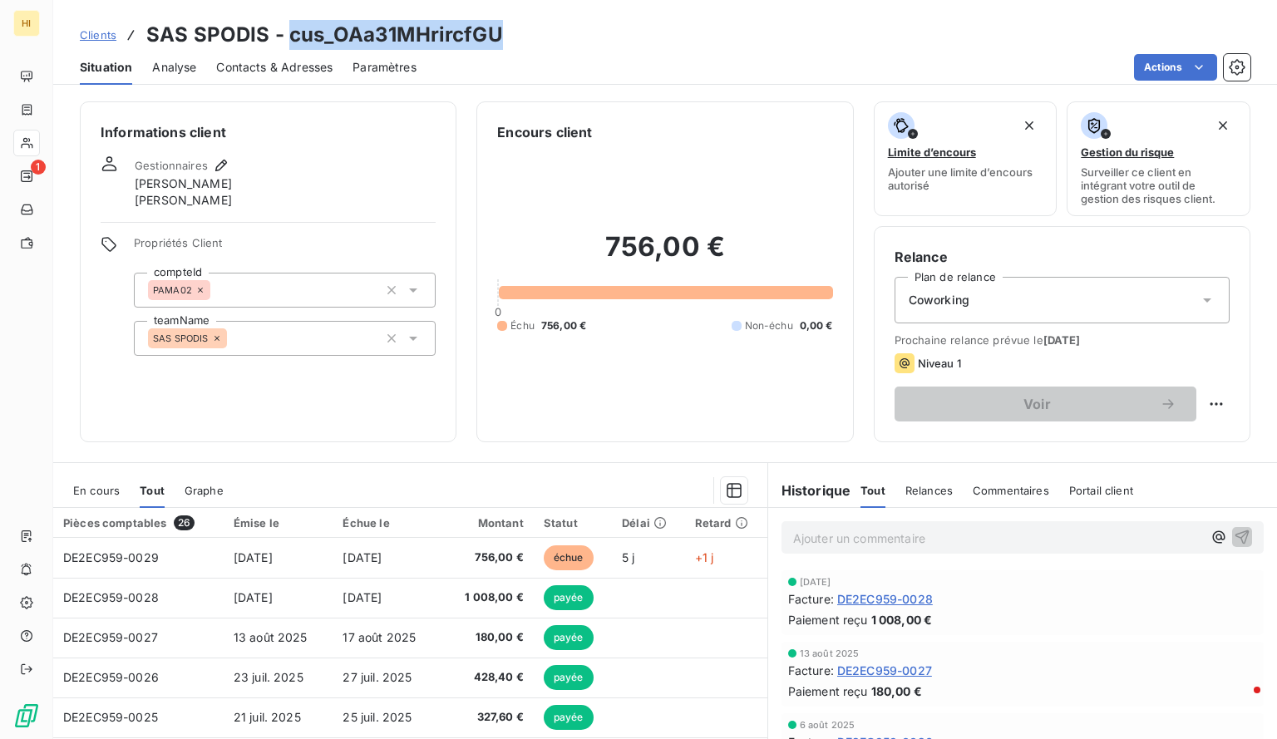
drag, startPoint x: 506, startPoint y: 33, endPoint x: 284, endPoint y: 34, distance: 221.2
click at [284, 34] on div "Clients SAS SPODIS - cus_OAa31MHrircfGU" at bounding box center [665, 35] width 1224 height 30
copy h3 "cus_OAa31MHrircfGU"
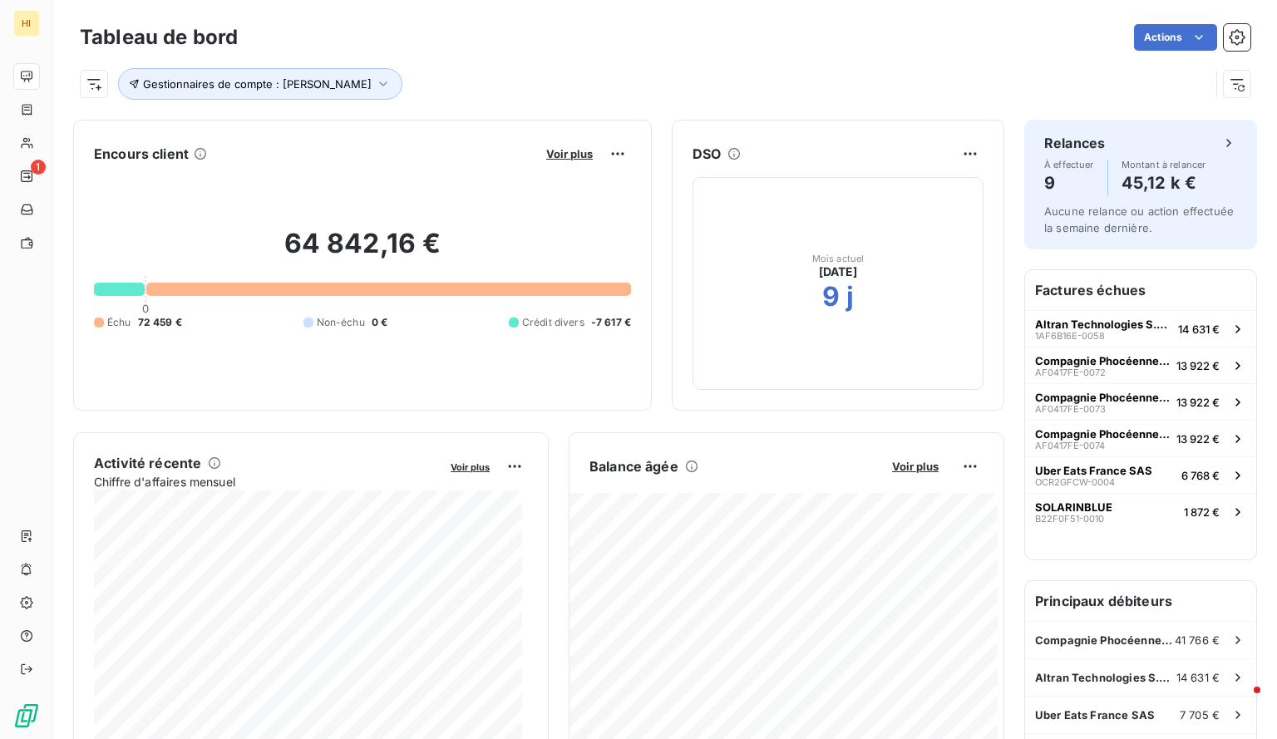
click at [906, 472] on span "Voir plus" at bounding box center [915, 466] width 47 height 13
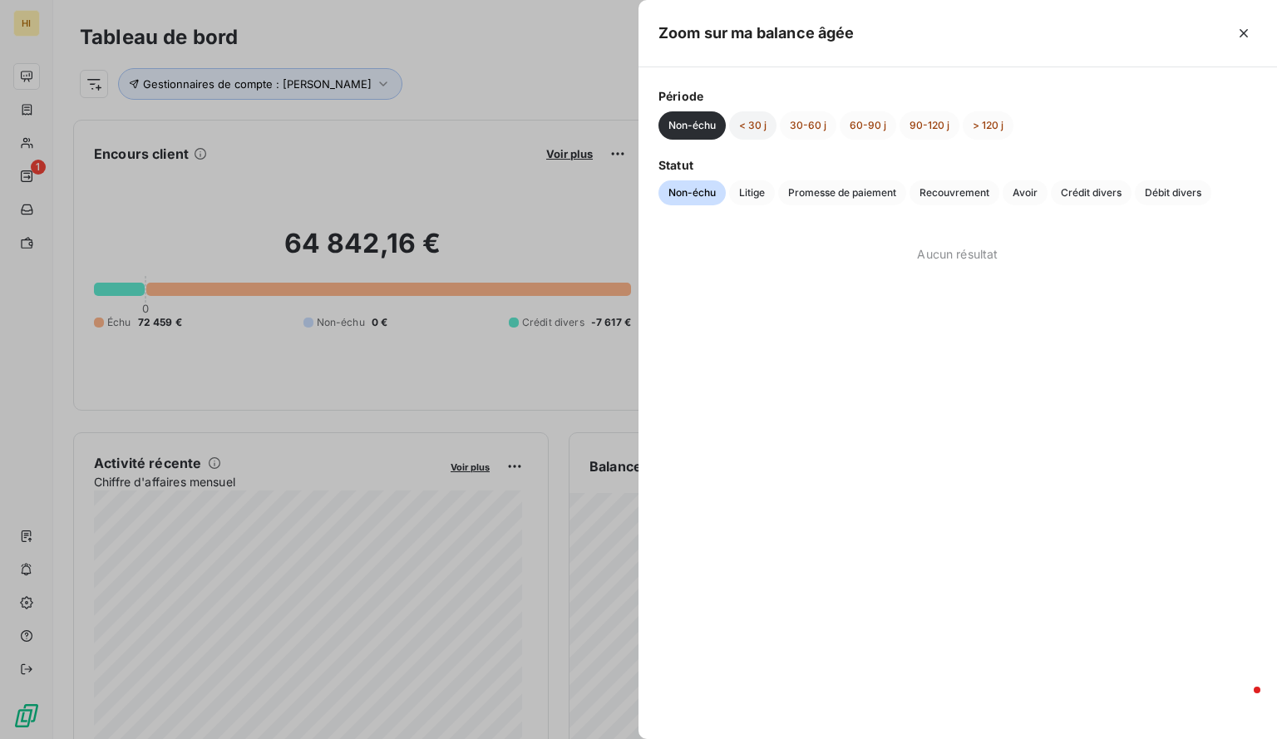
click at [766, 133] on button "< 30 j" at bounding box center [752, 125] width 47 height 28
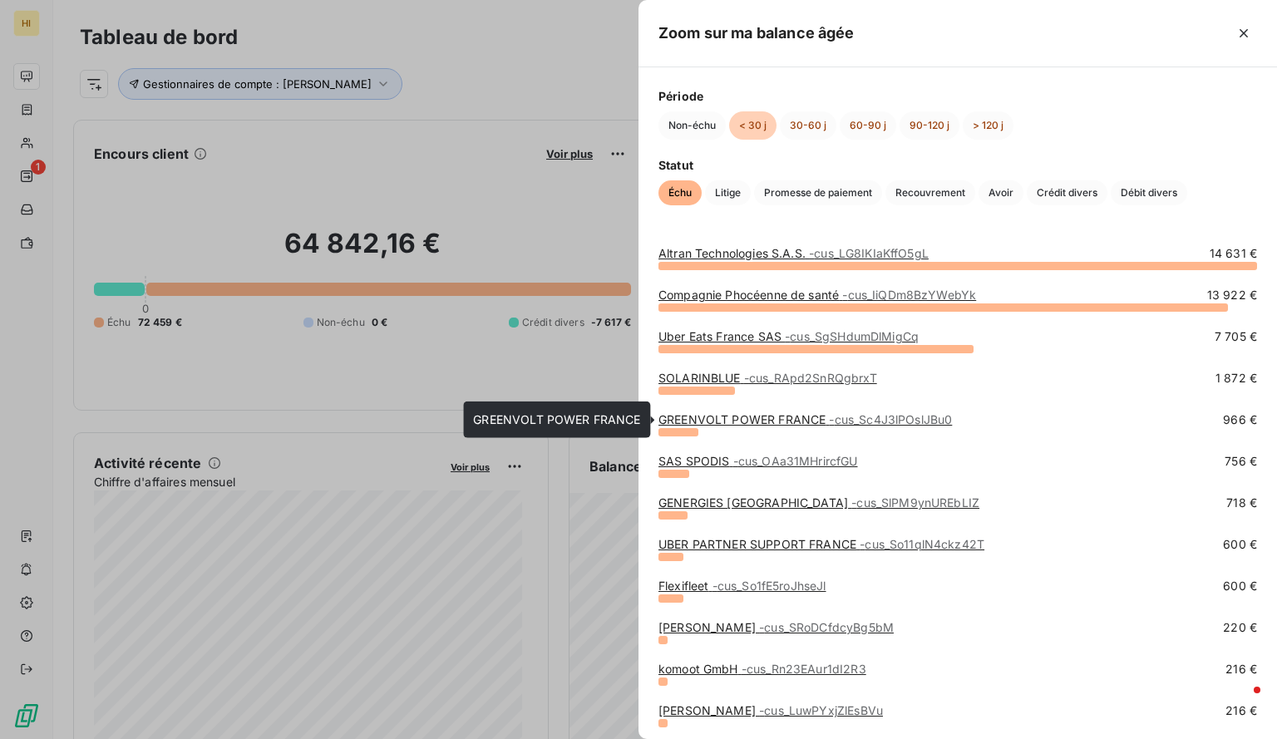
click at [798, 419] on link "GREENVOLT POWER FRANCE - cus_Sc4J3lPOslJBu0" at bounding box center [806, 419] width 294 height 14
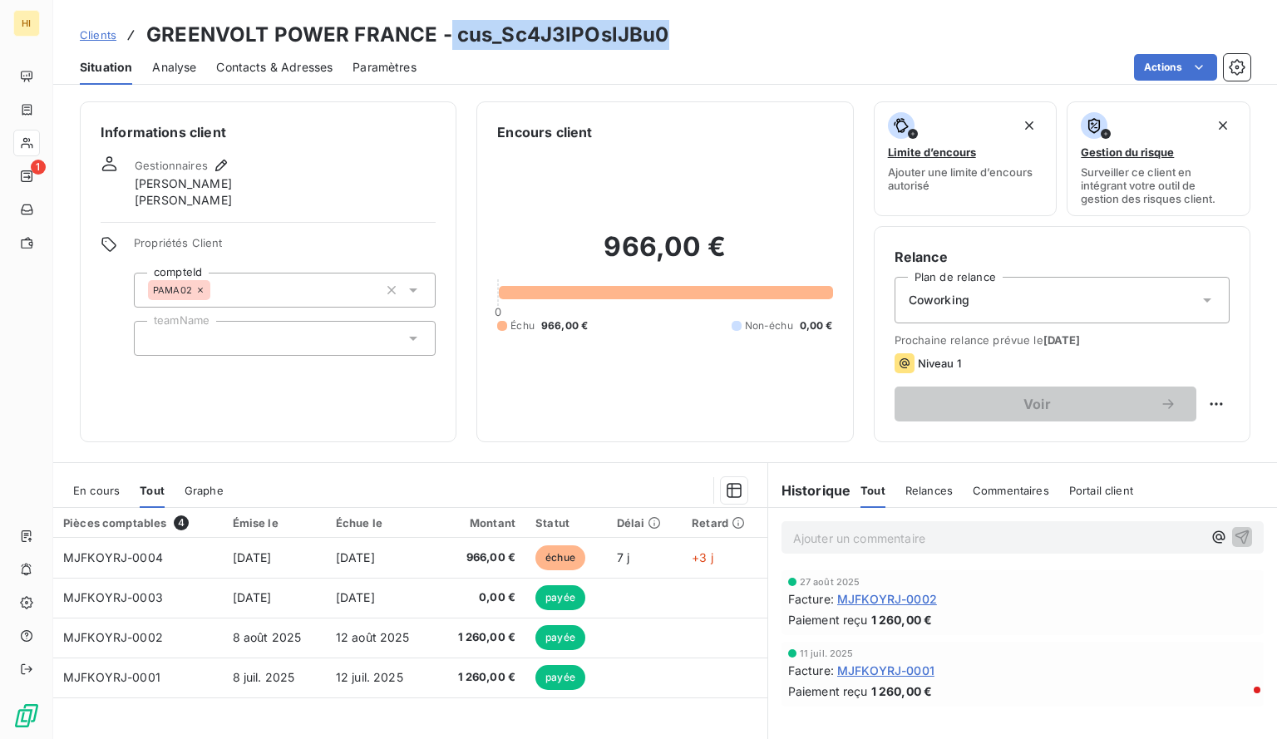
drag, startPoint x: 664, startPoint y: 37, endPoint x: 448, endPoint y: 37, distance: 216.2
click at [448, 37] on div "Clients GREENVOLT POWER FRANCE - cus_Sc4J3lPOslJBu0" at bounding box center [665, 35] width 1224 height 30
copy h3 "cus_Sc4J3lPOslJBu0"
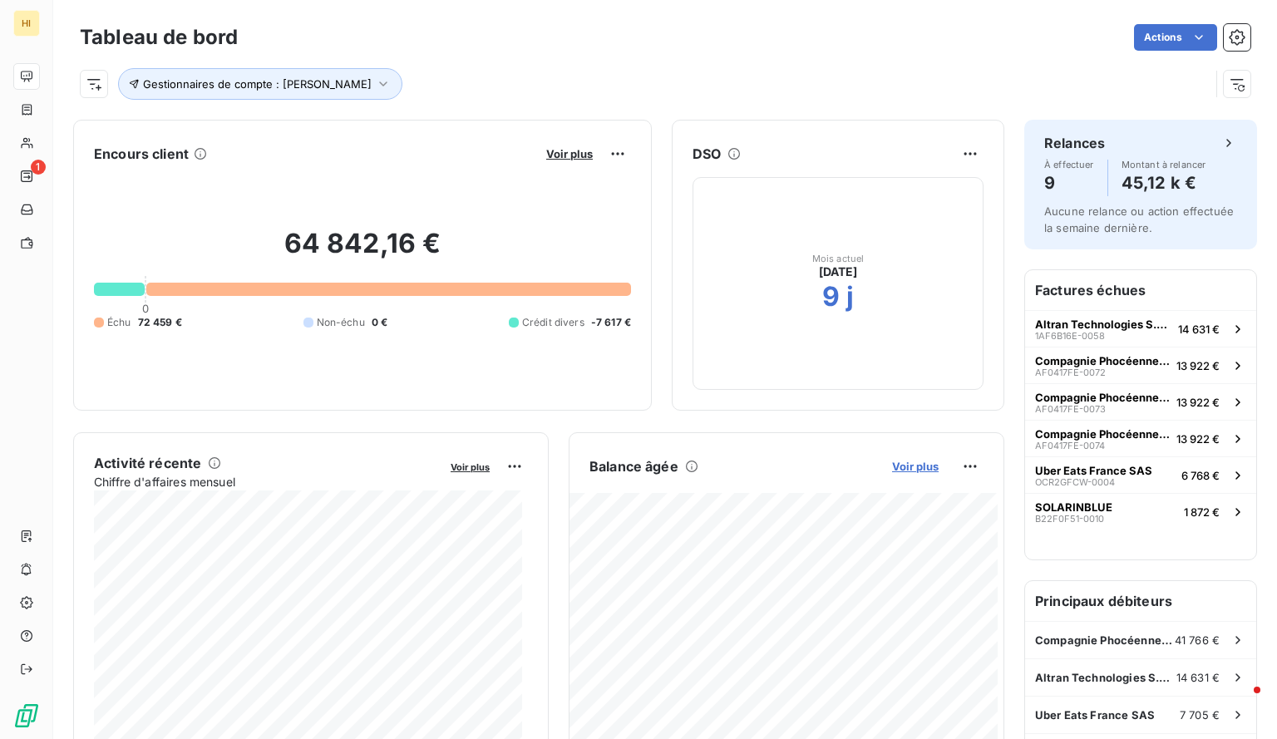
click at [905, 460] on span "Voir plus" at bounding box center [915, 466] width 47 height 13
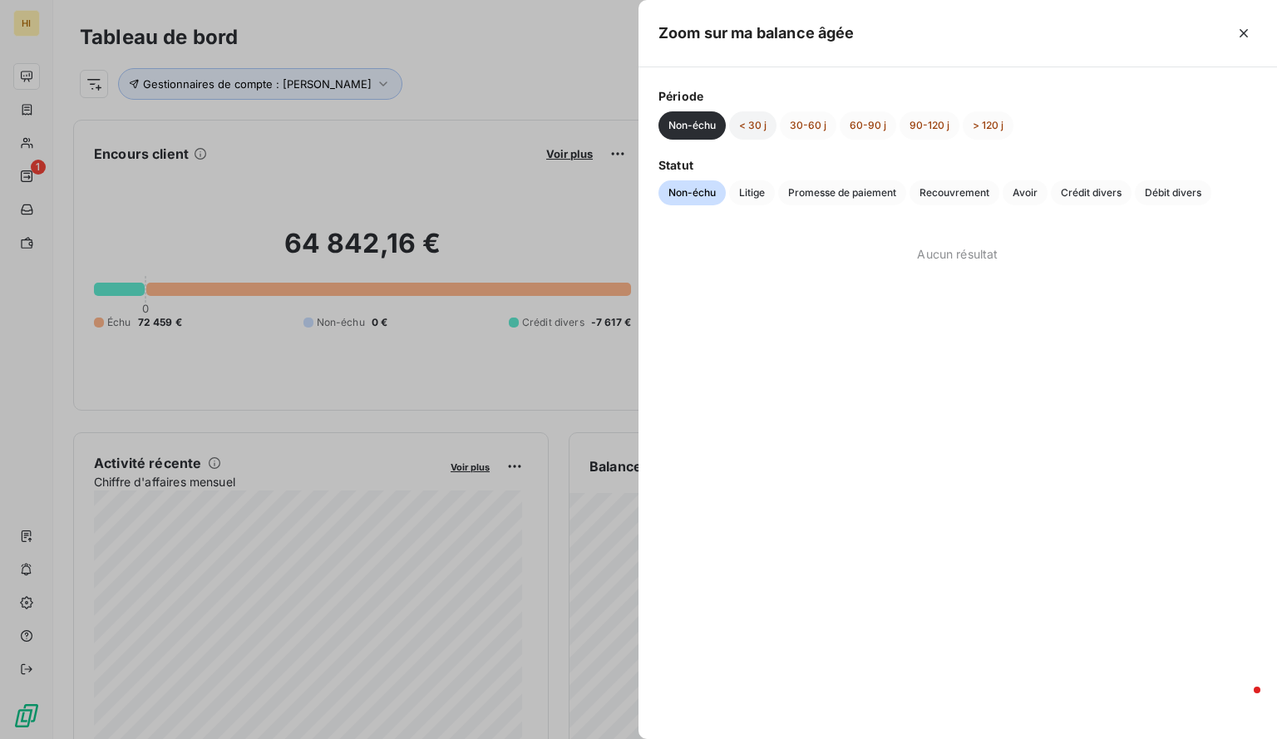
click at [760, 132] on button "< 30 j" at bounding box center [752, 125] width 47 height 28
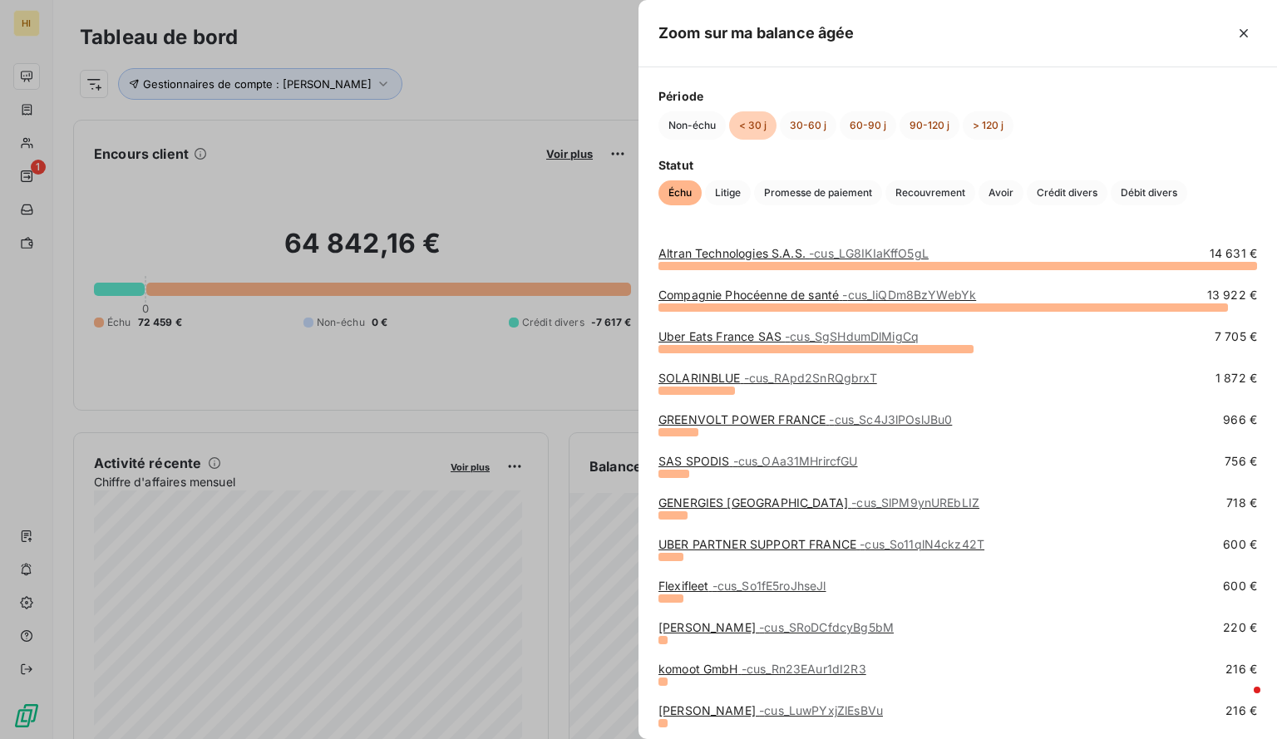
click at [763, 382] on span "- cus_RApd2SnRQgbrxT" at bounding box center [810, 378] width 133 height 14
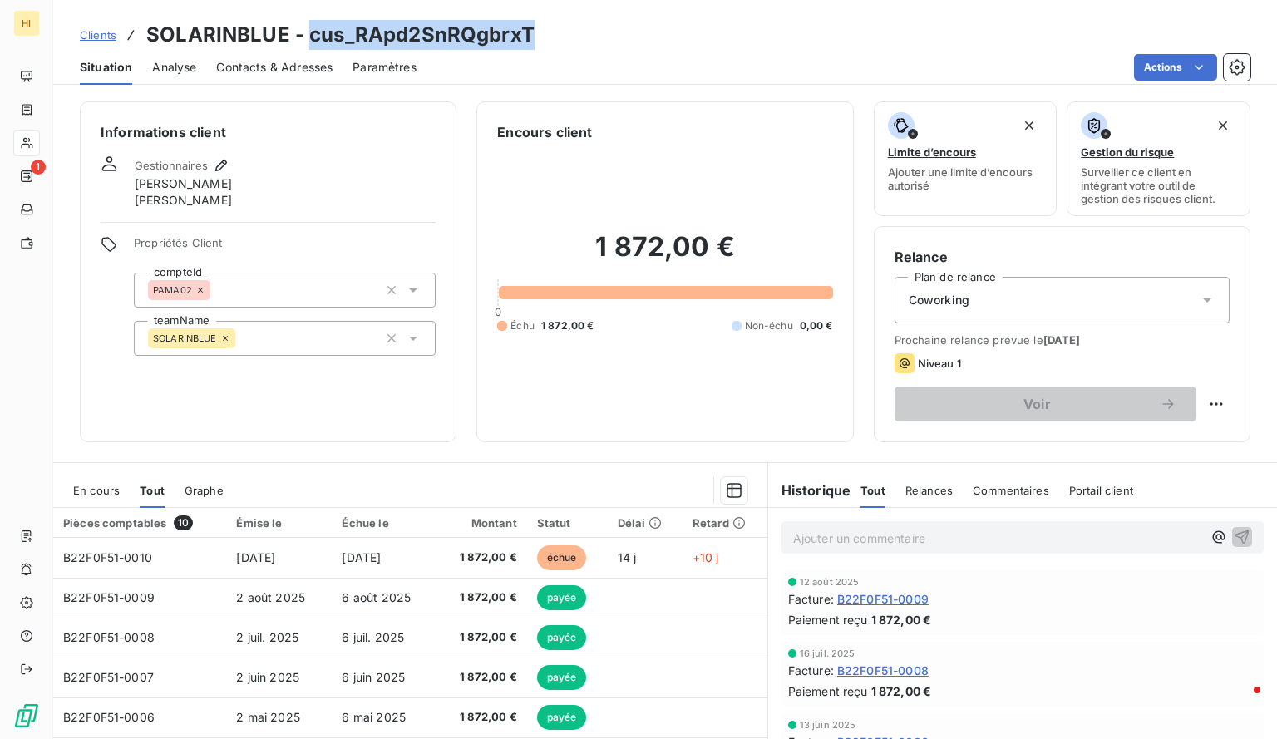
drag, startPoint x: 507, startPoint y: 32, endPoint x: 308, endPoint y: 37, distance: 199.7
click at [308, 37] on div "Clients SOLARINBLUE - cus_RApd2SnRQgbrxT" at bounding box center [665, 35] width 1224 height 30
copy h3 "cus_RApd2SnRQgbrxT"
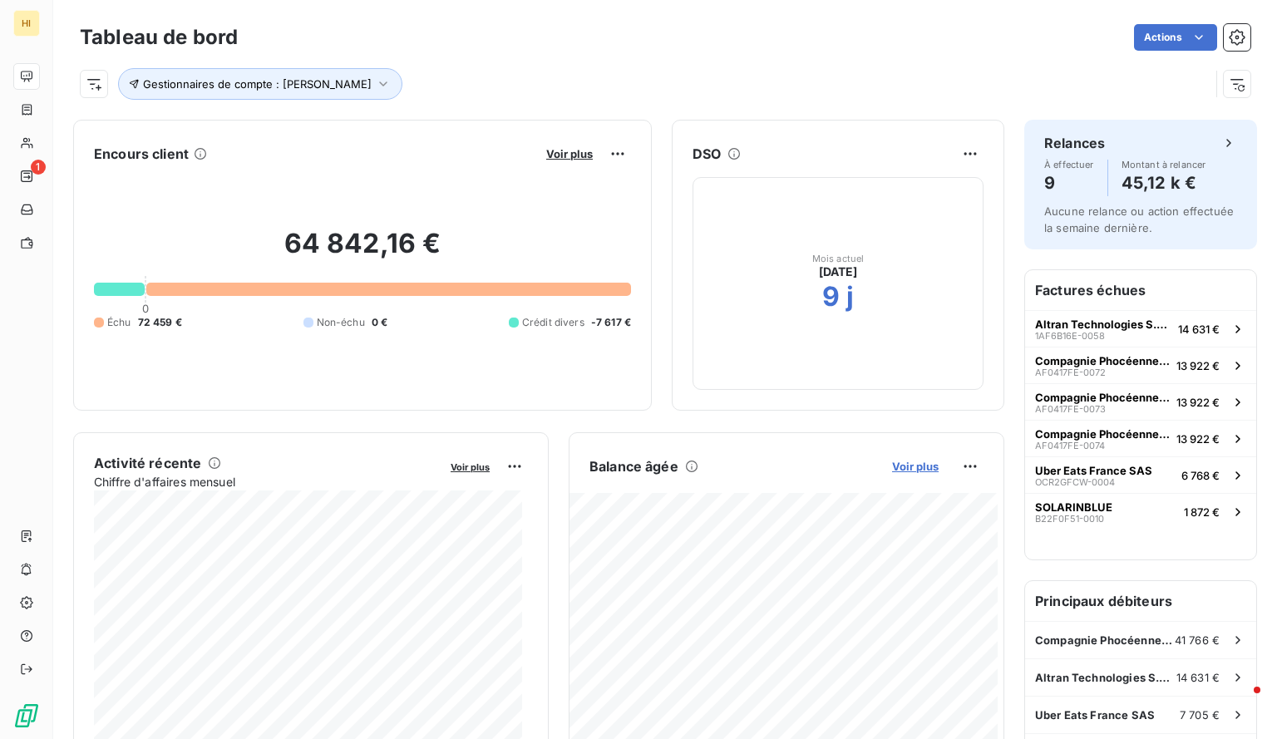
click at [895, 462] on span "Voir plus" at bounding box center [915, 466] width 47 height 13
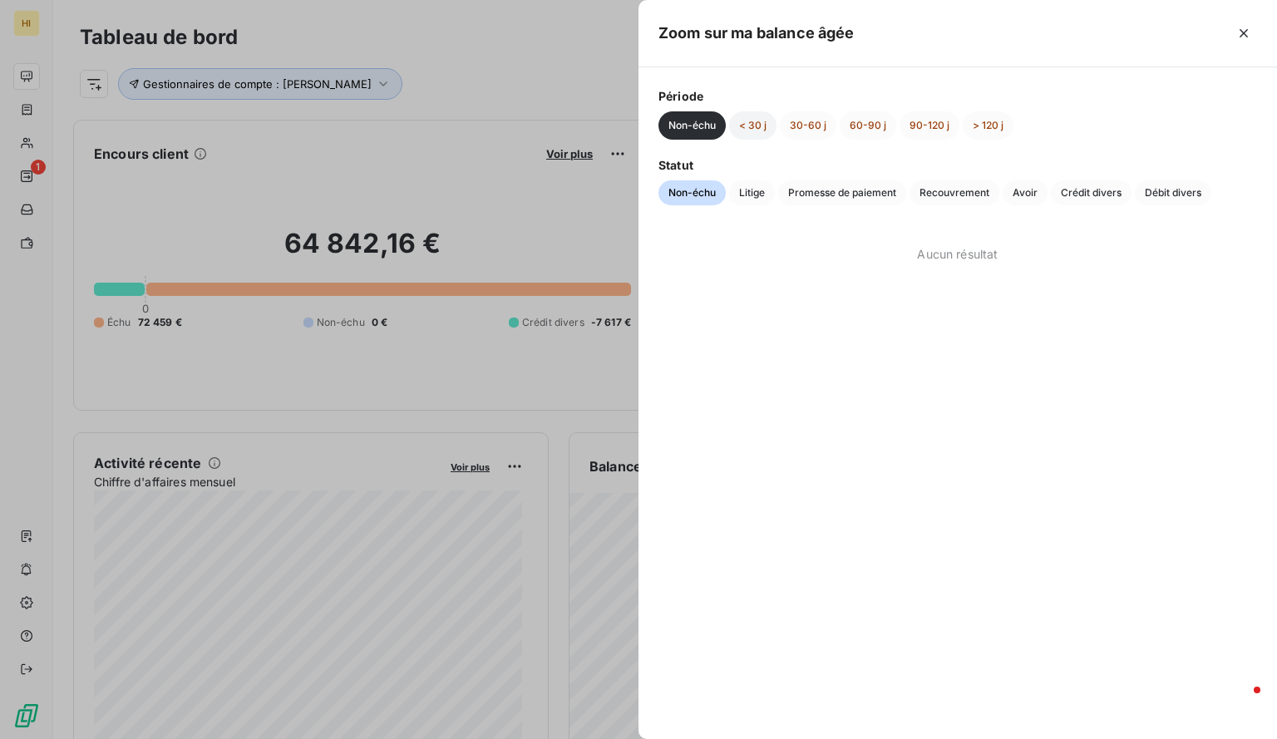
click at [759, 129] on button "< 30 j" at bounding box center [752, 125] width 47 height 28
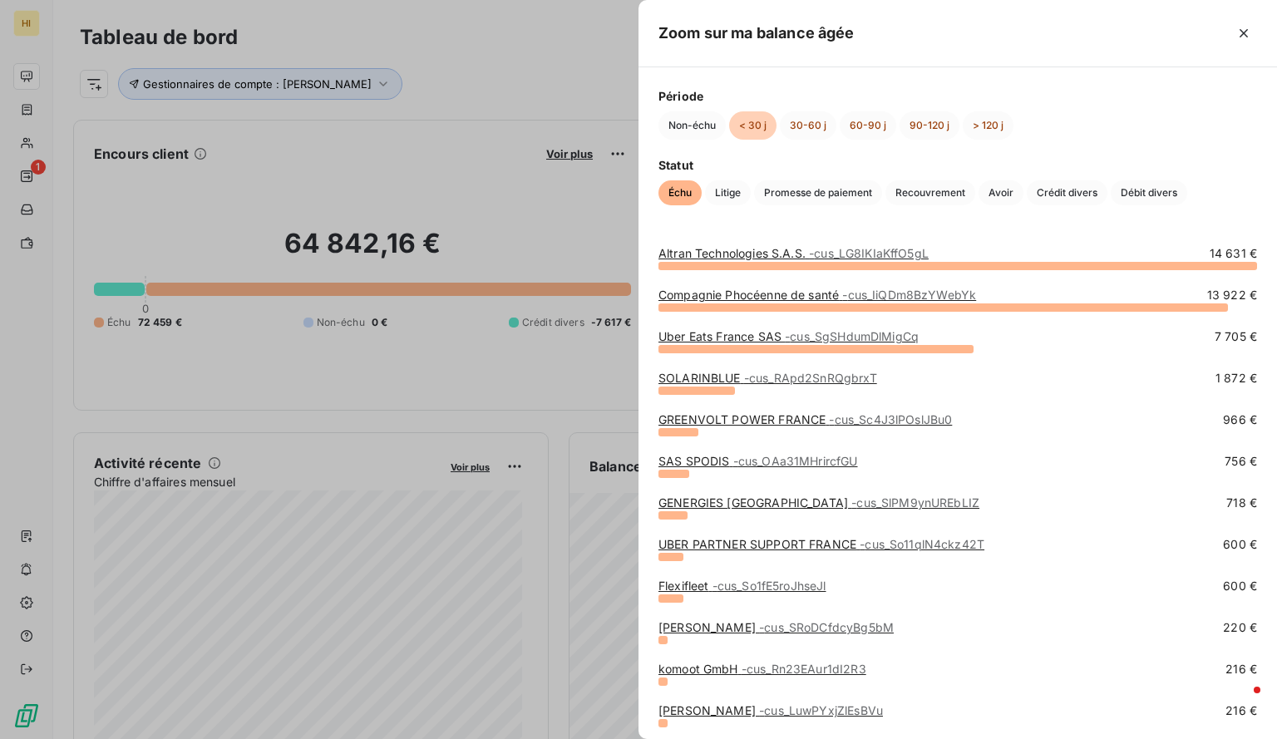
click at [520, 215] on div at bounding box center [638, 369] width 1277 height 739
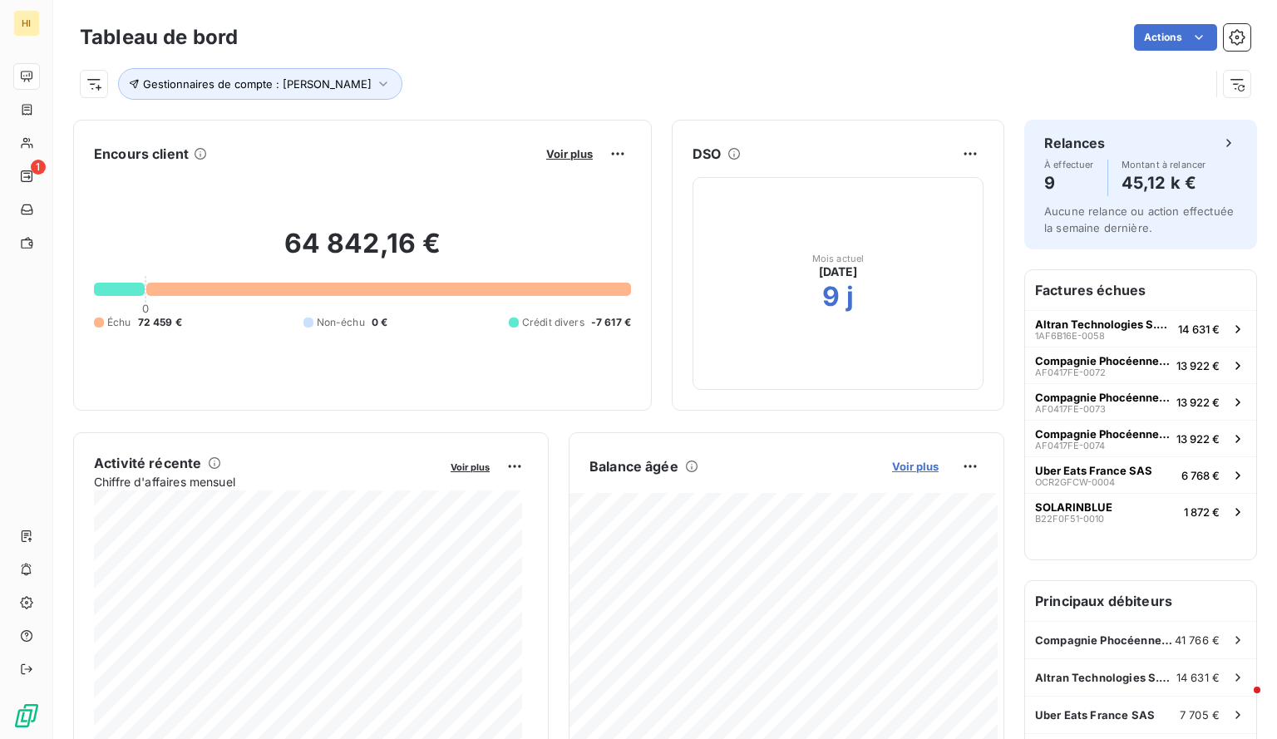
click at [892, 460] on span "Voir plus" at bounding box center [915, 466] width 47 height 13
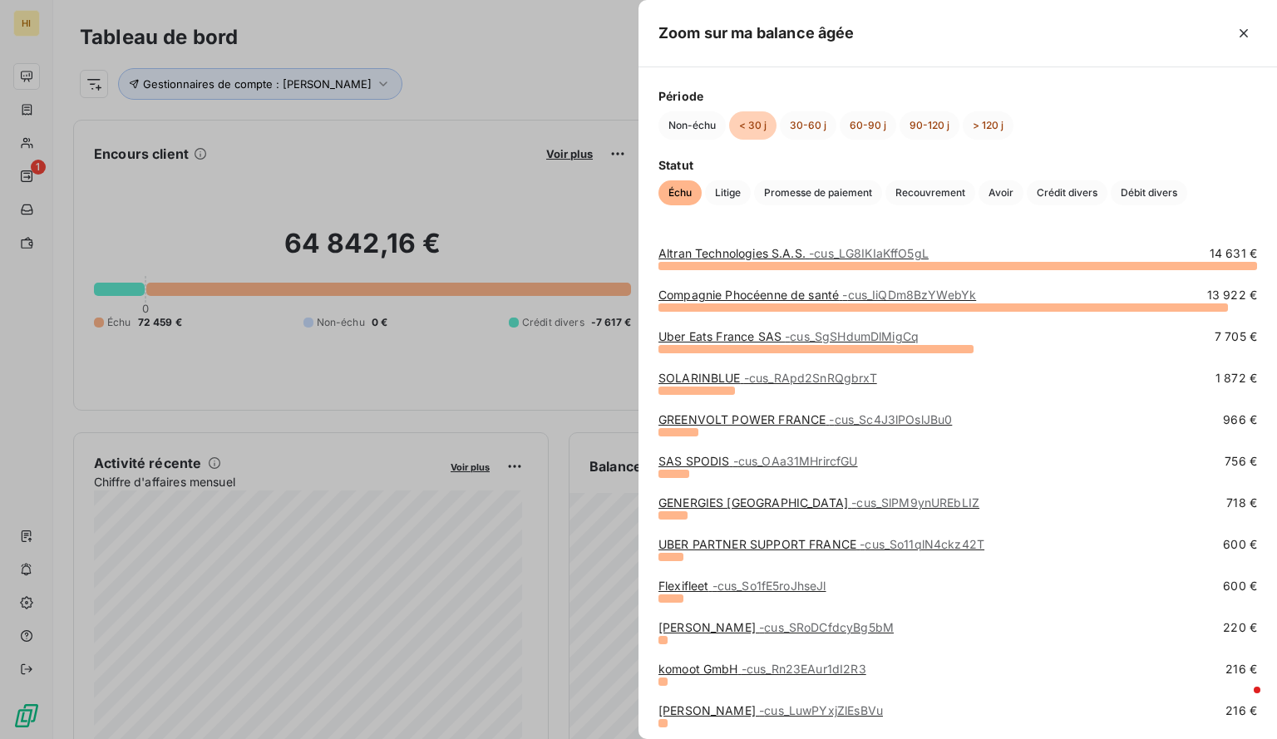
click at [1000, 141] on div "Période Non-échu < 30 j 30-60 j 60-90 j 90-120 j > 120 j Statut Échu Litige Pro…" at bounding box center [958, 146] width 639 height 158
click at [988, 126] on button "> 120 j" at bounding box center [988, 125] width 51 height 28
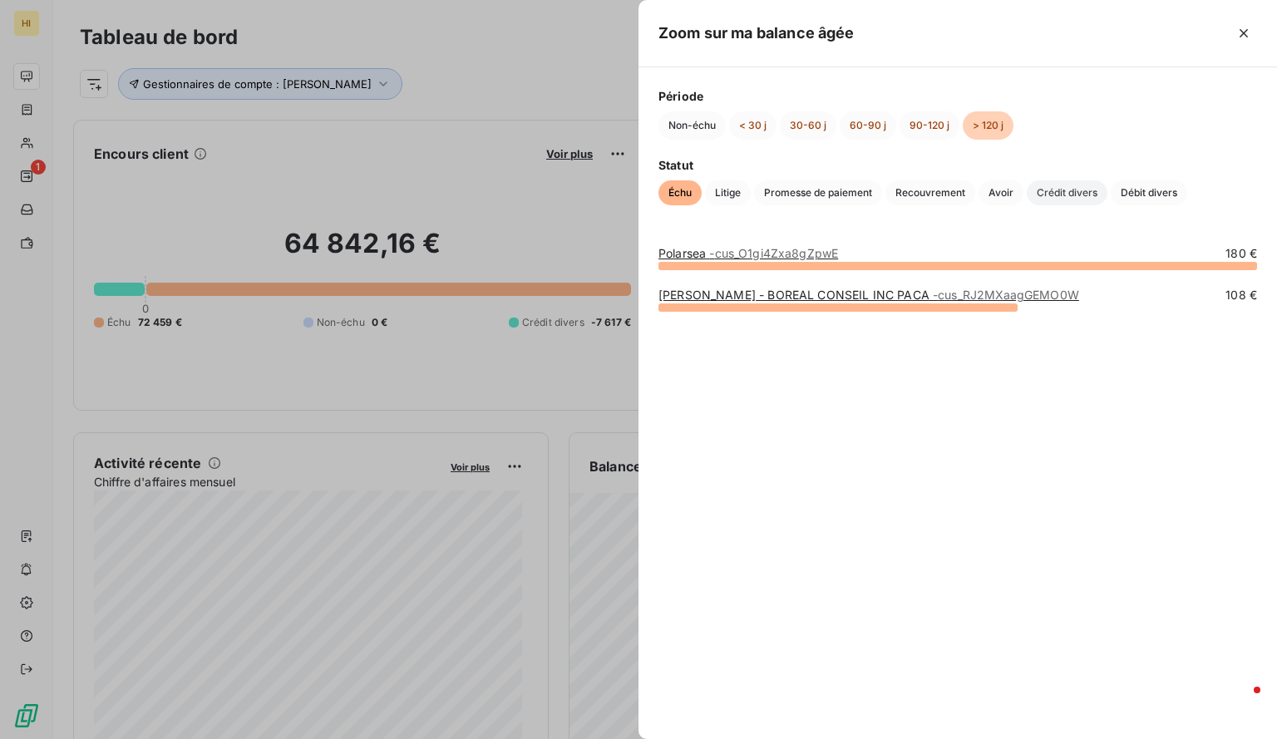
click at [1053, 190] on span "Crédit divers" at bounding box center [1067, 192] width 81 height 25
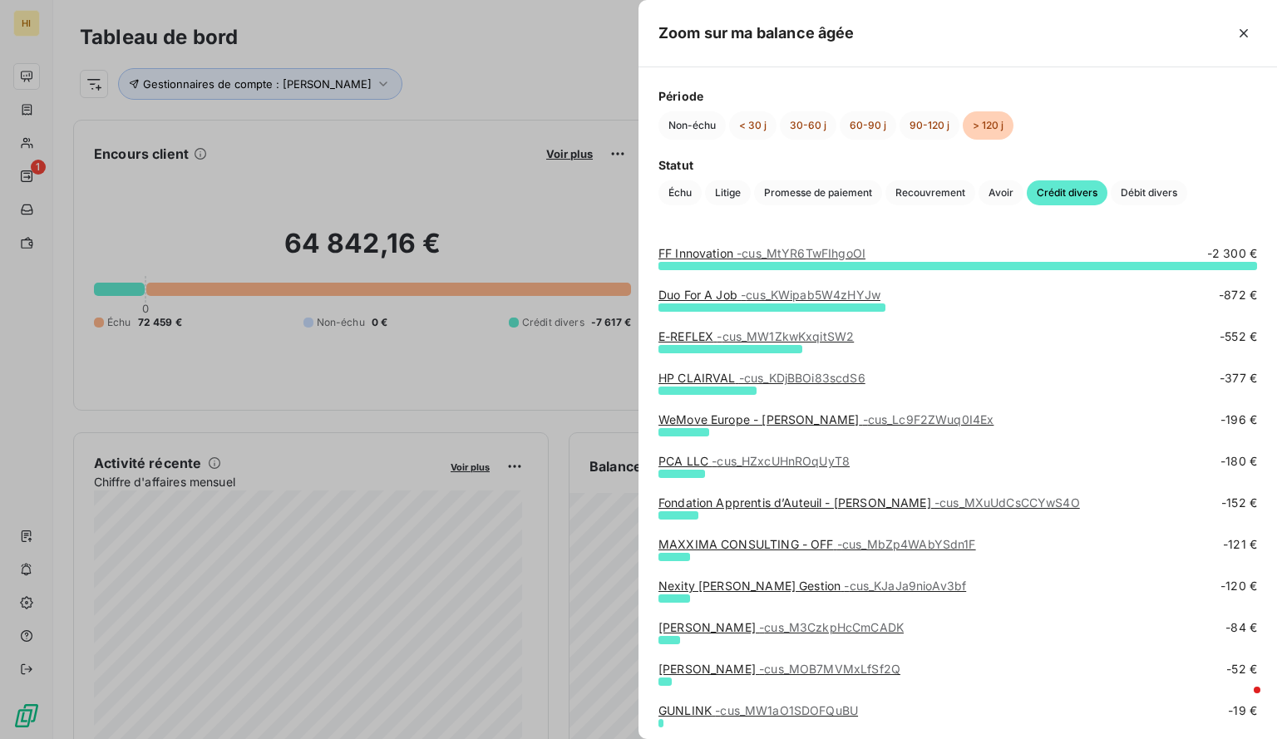
scroll to position [44, 0]
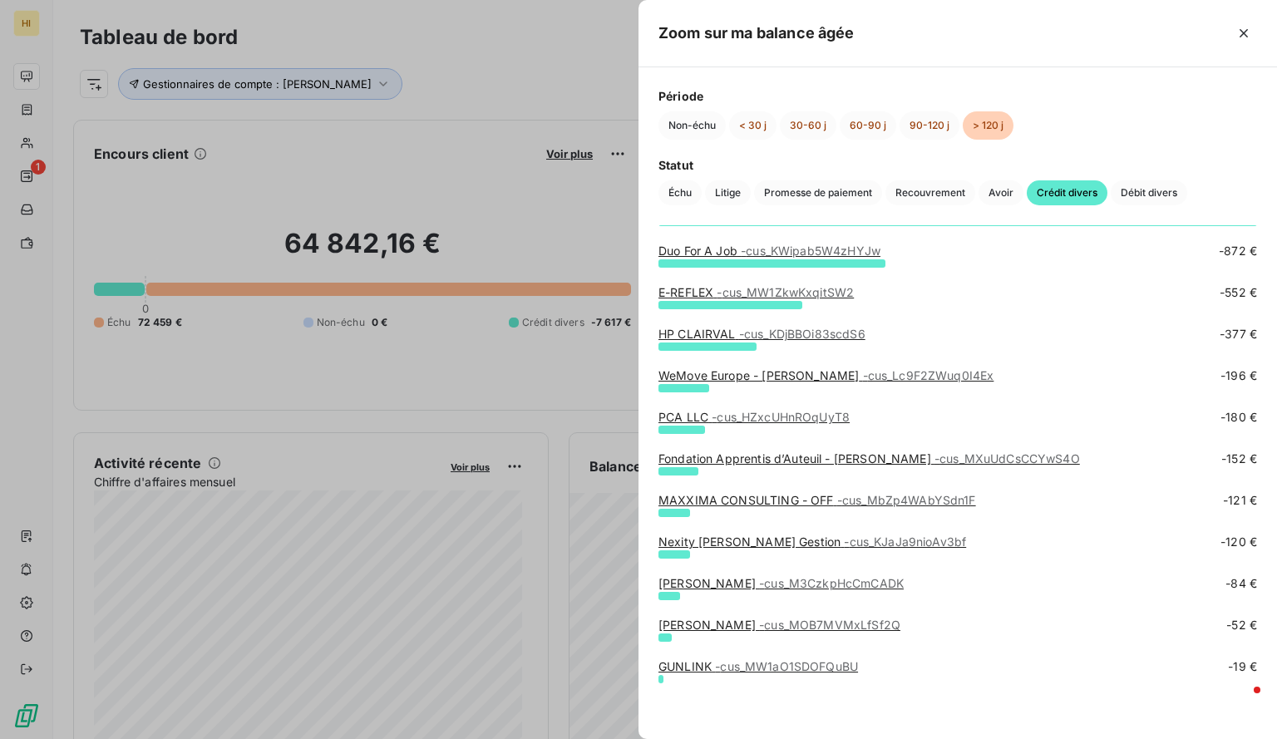
click at [534, 437] on div at bounding box center [638, 369] width 1277 height 739
